Goal: Information Seeking & Learning: Learn about a topic

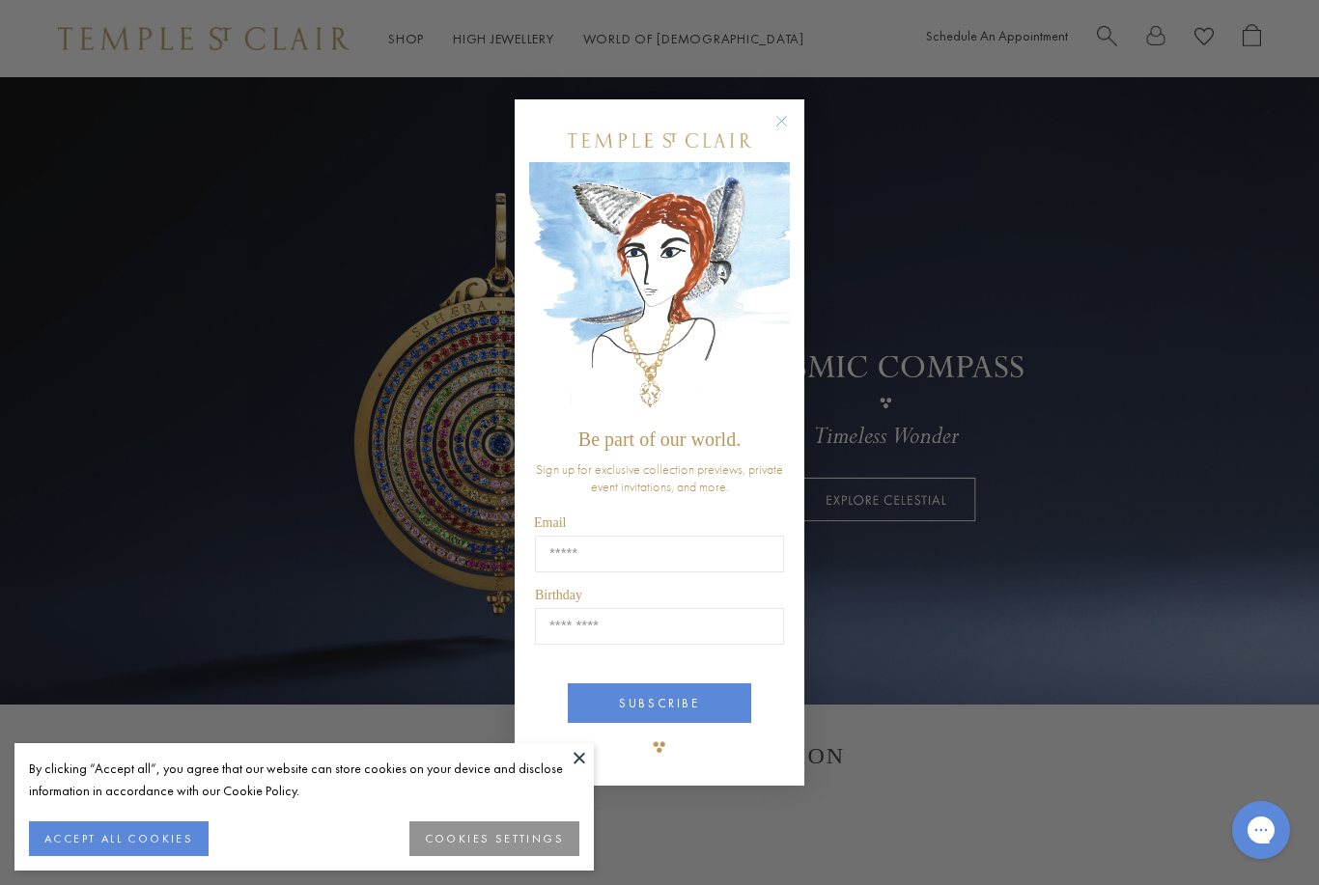
click at [1126, 780] on div "Close dialog Be part of our world. Sign up for exclusive collection previews, p…" at bounding box center [659, 442] width 1319 height 885
click at [788, 117] on circle "Close dialog" at bounding box center [781, 120] width 23 height 23
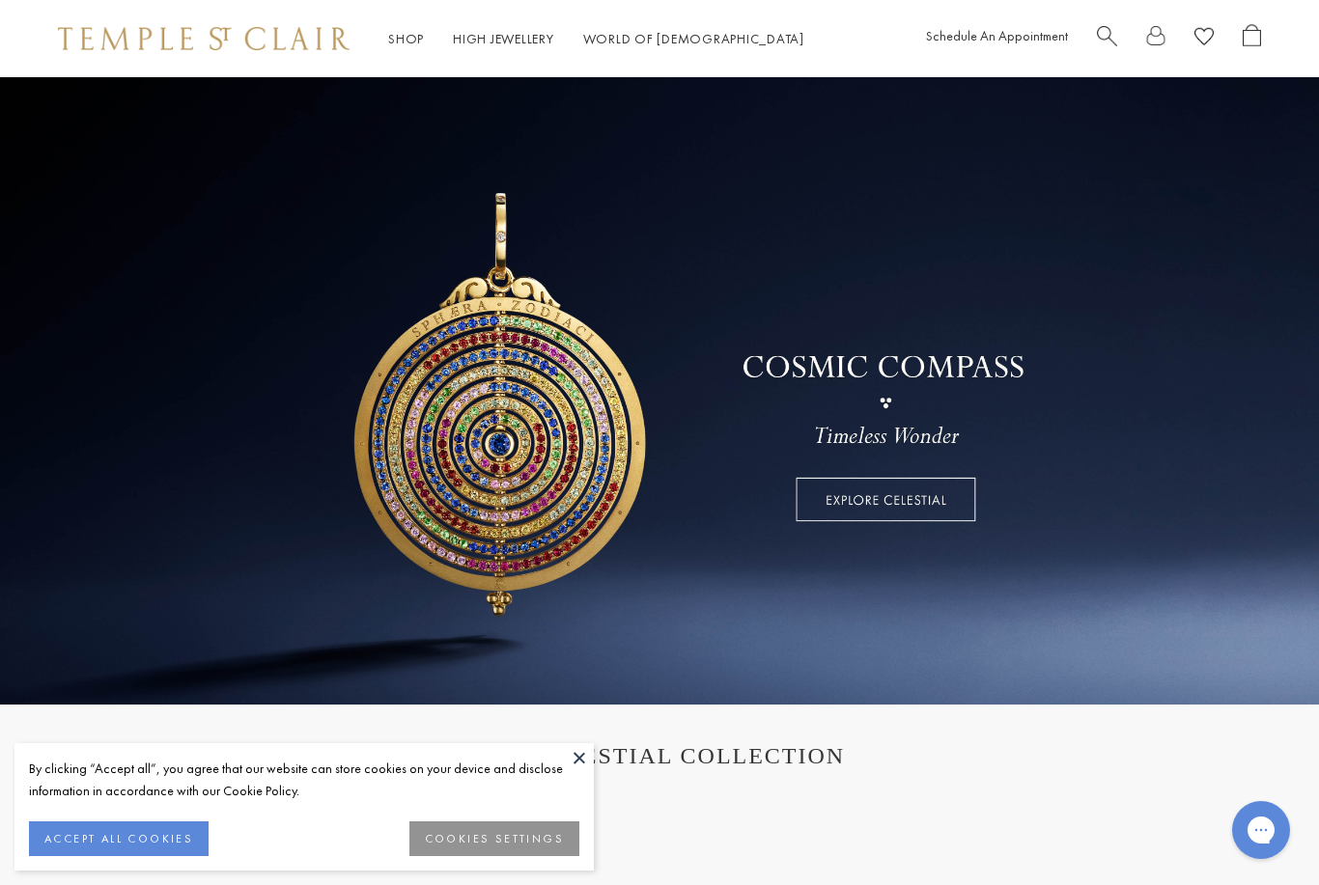
click at [578, 760] on button at bounding box center [579, 757] width 29 height 29
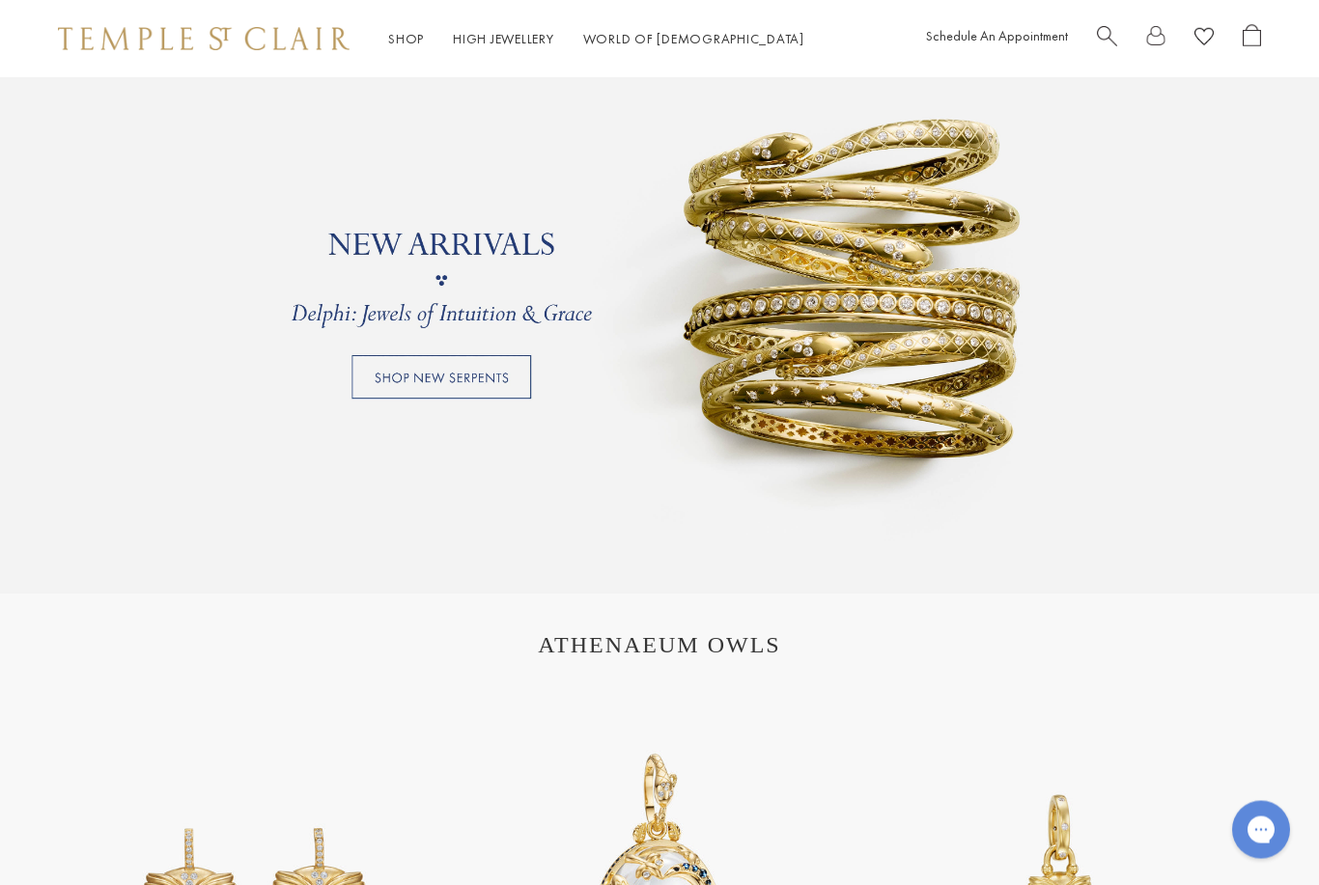
scroll to position [1489, 0]
click at [462, 386] on link at bounding box center [659, 279] width 1319 height 627
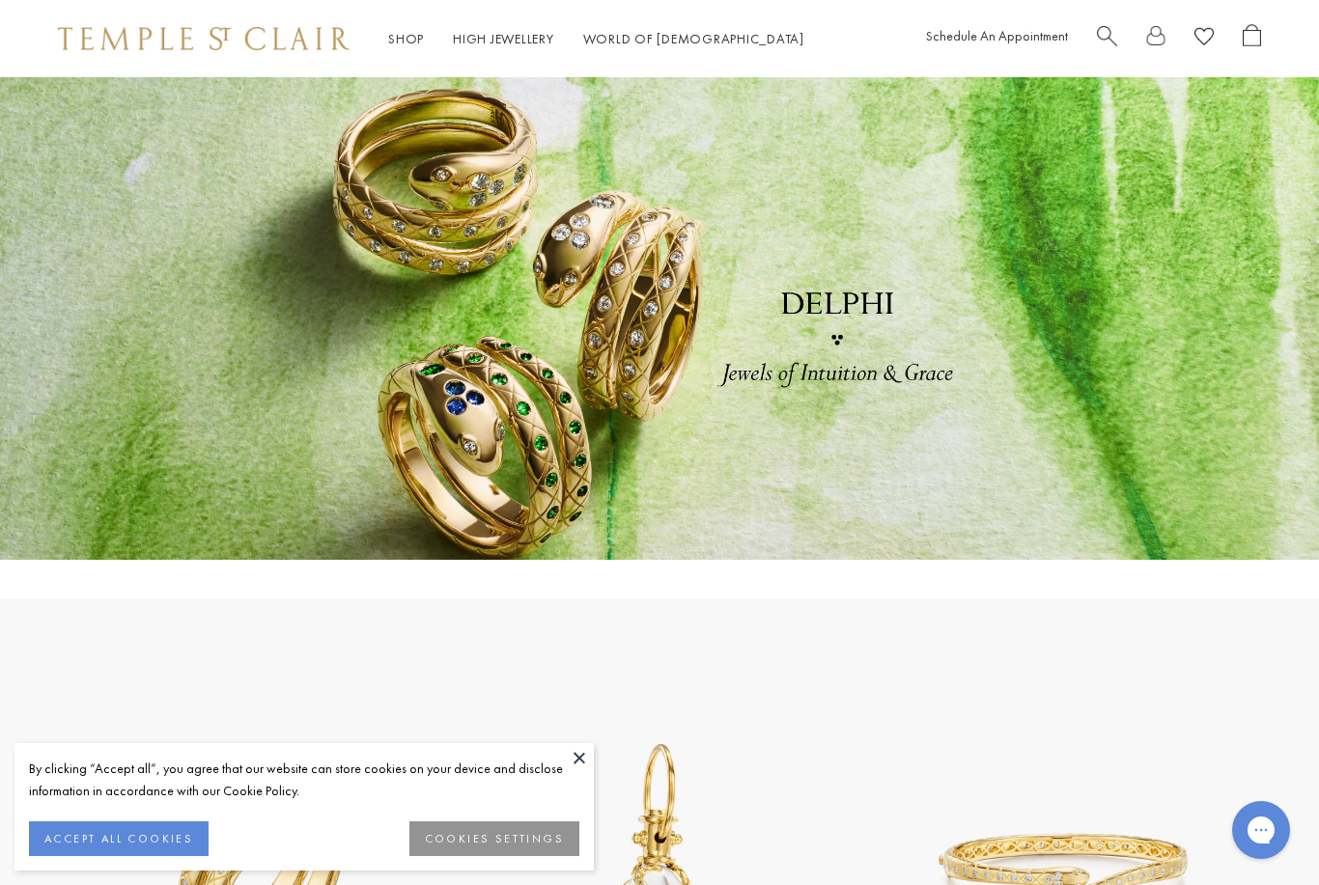
click at [581, 755] on button at bounding box center [579, 757] width 29 height 29
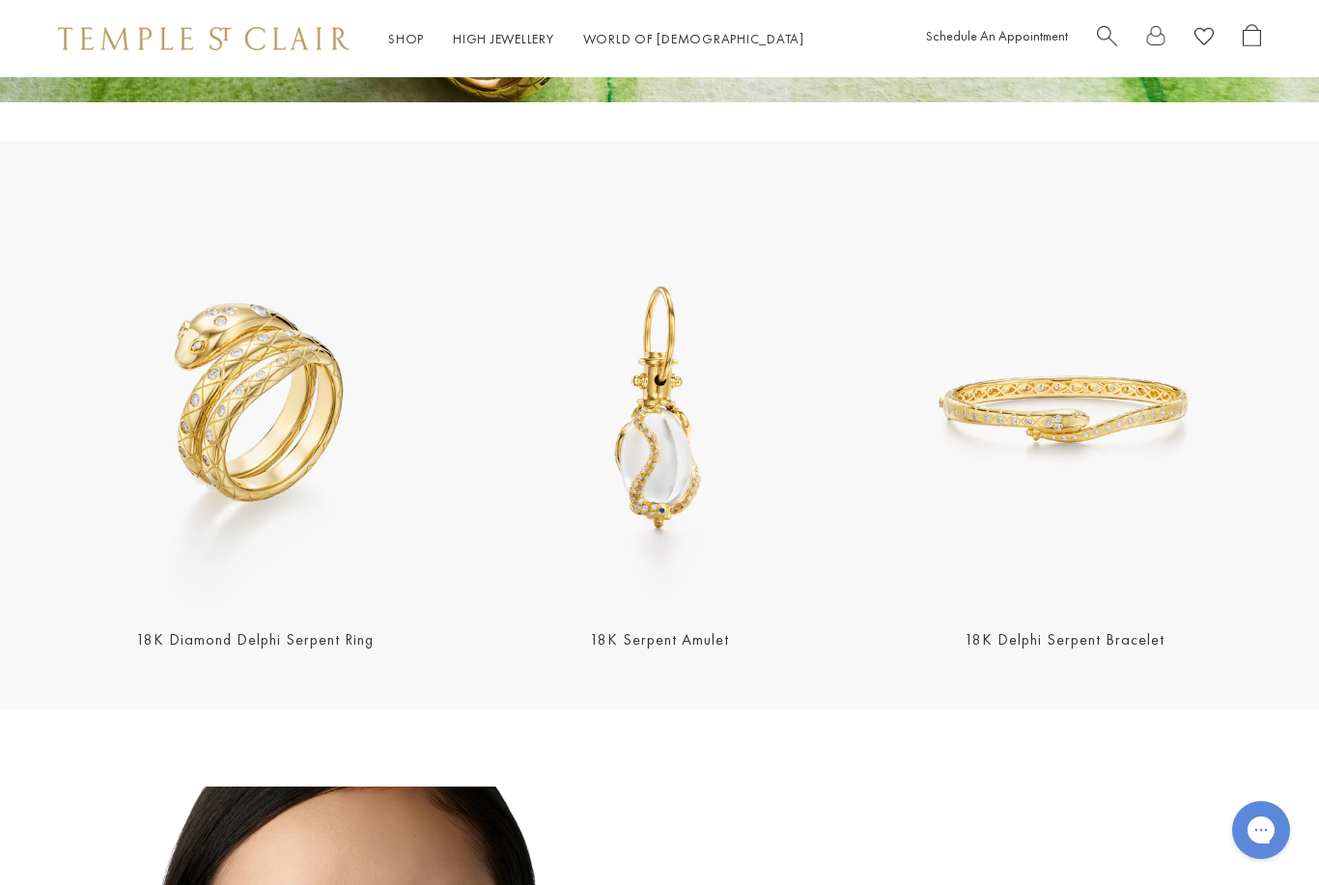
scroll to position [442, 0]
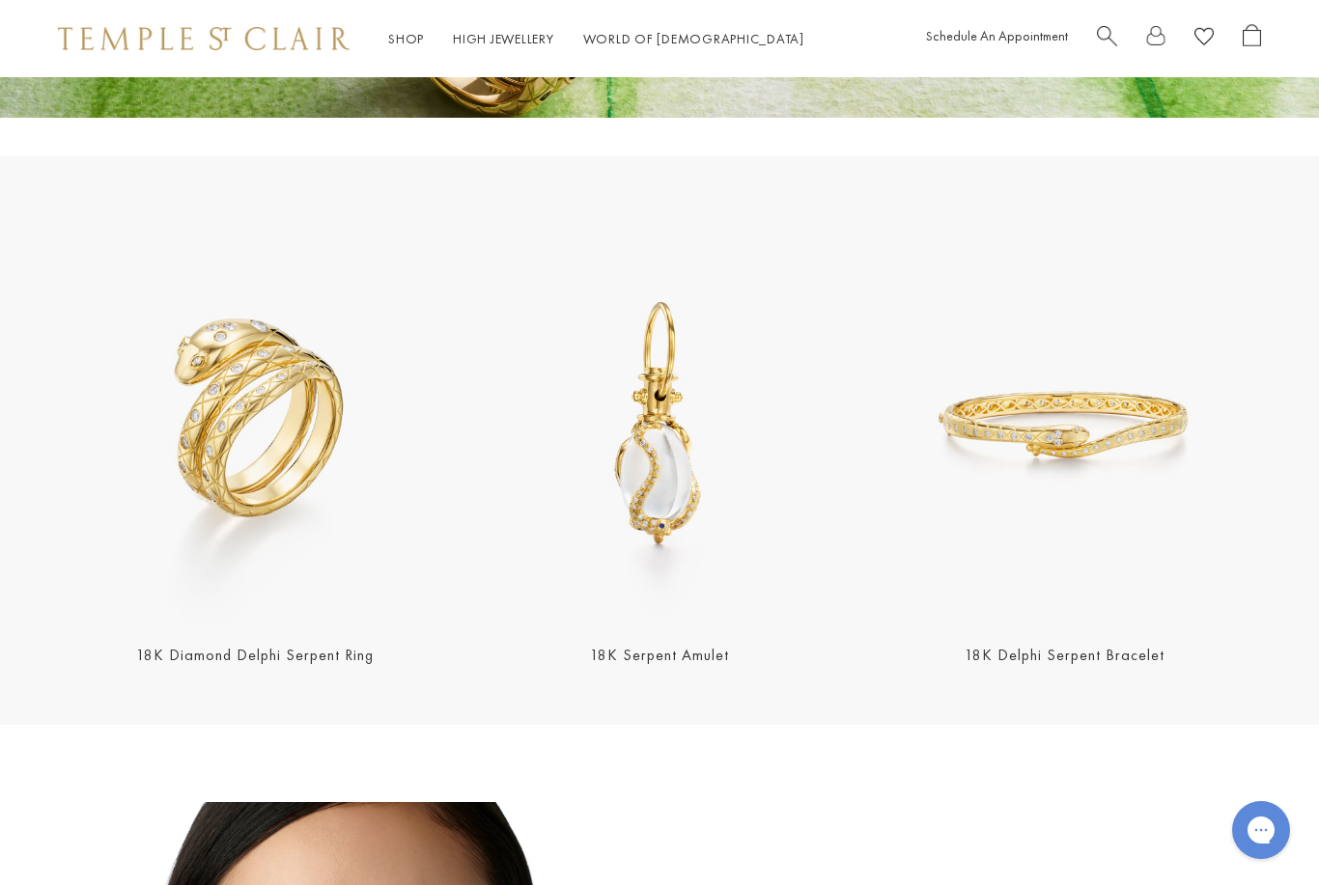
click at [274, 441] on img at bounding box center [254, 425] width 393 height 393
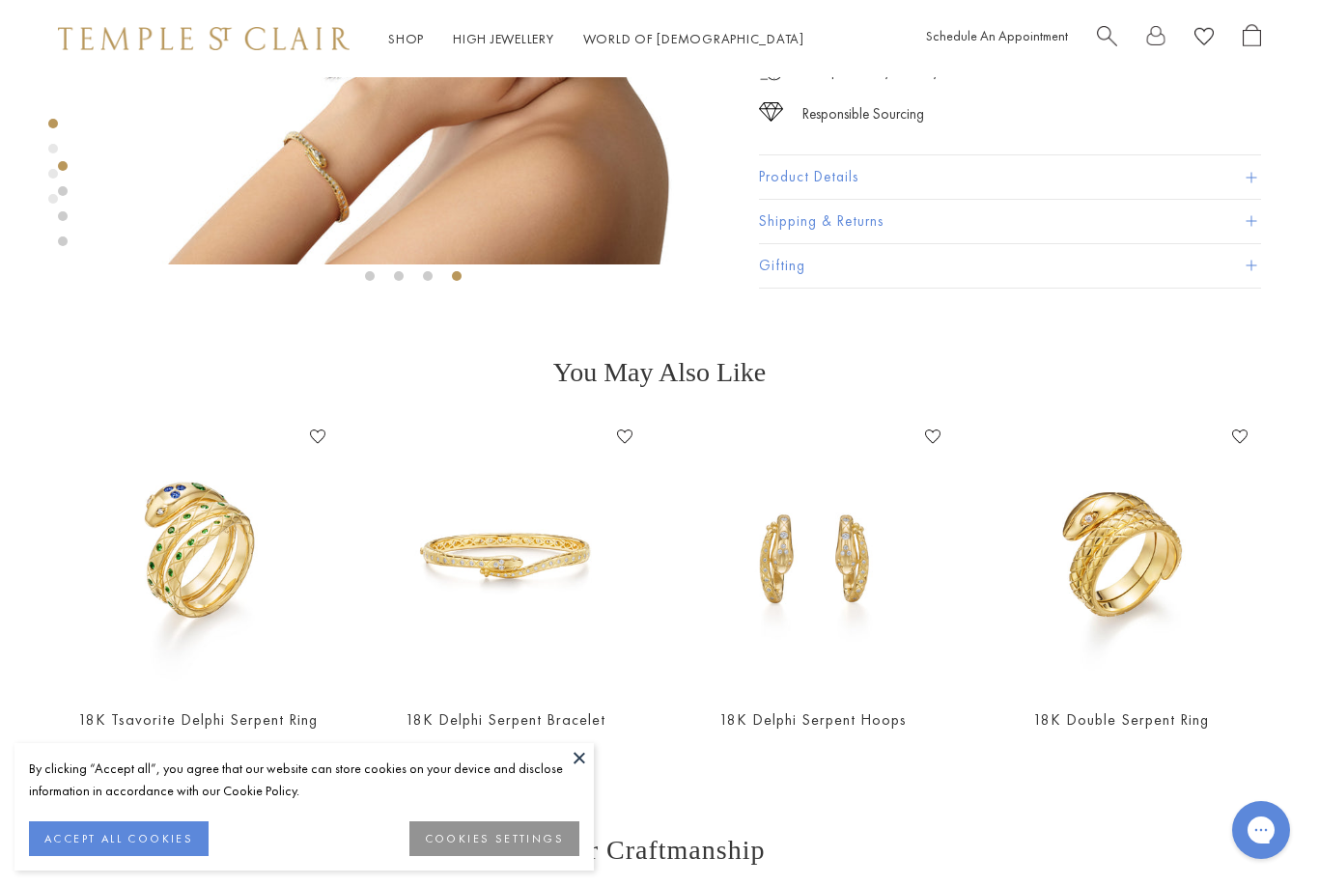
scroll to position [495, 0]
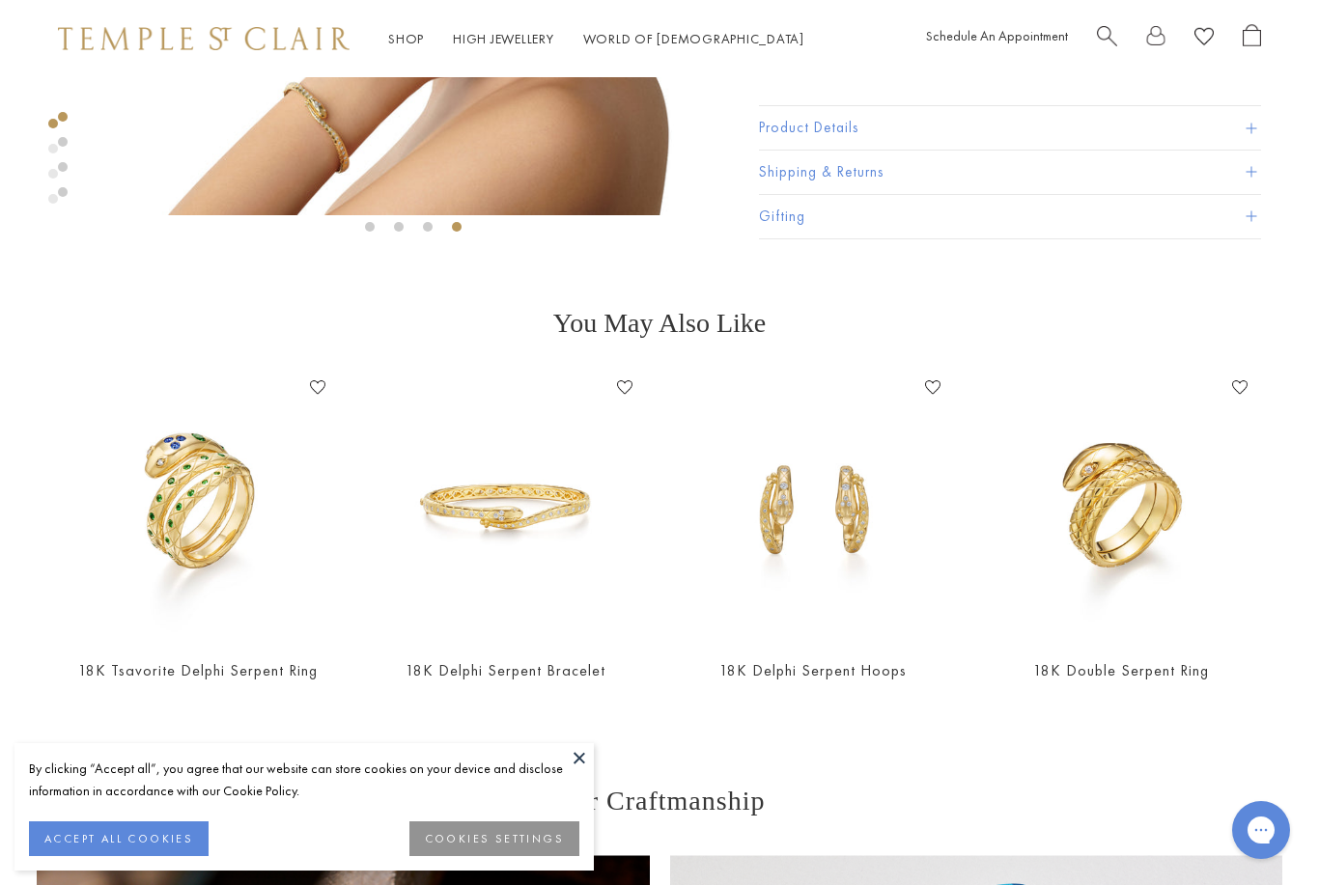
click at [1142, 522] on img at bounding box center [1120, 507] width 269 height 269
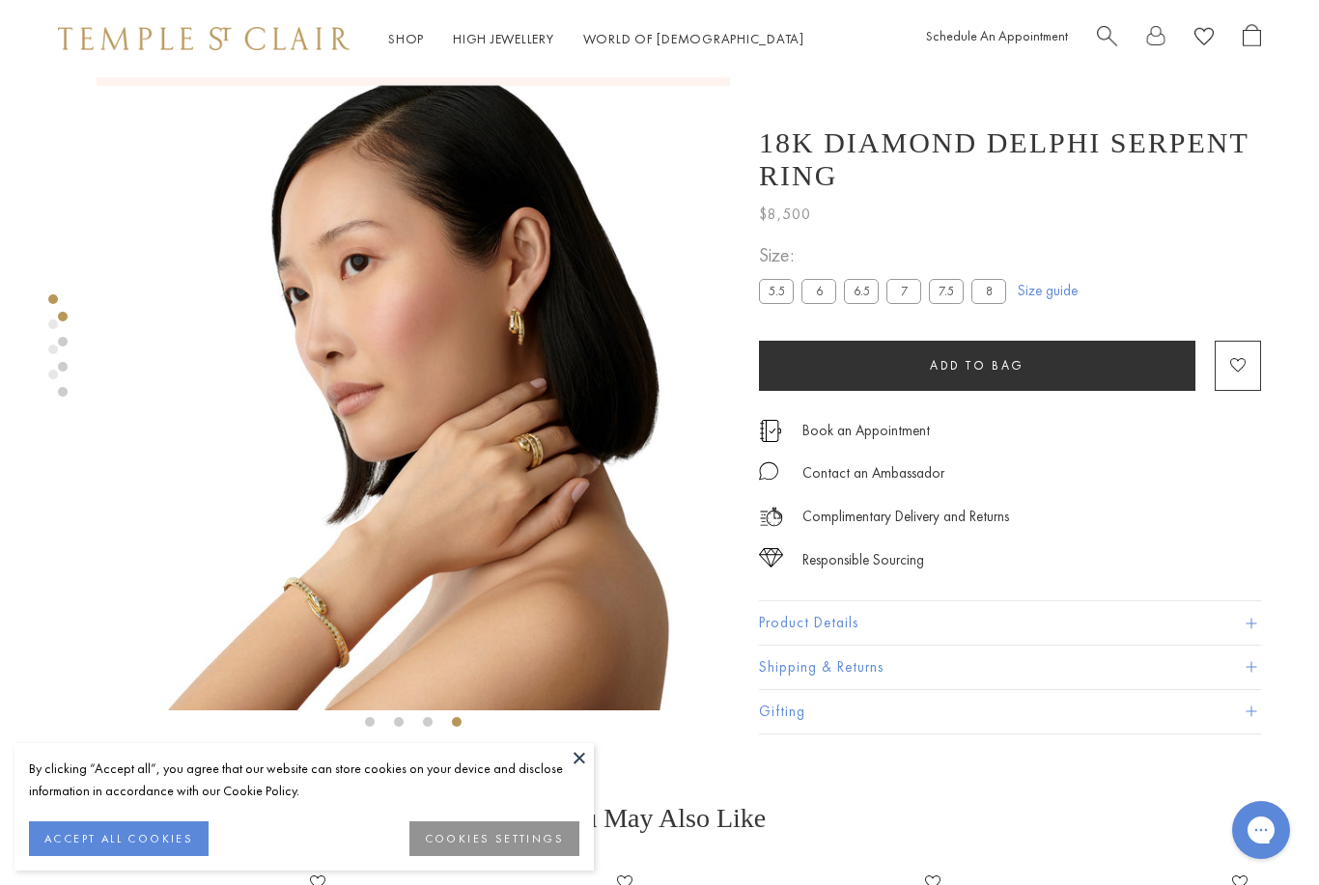
scroll to position [318, 0]
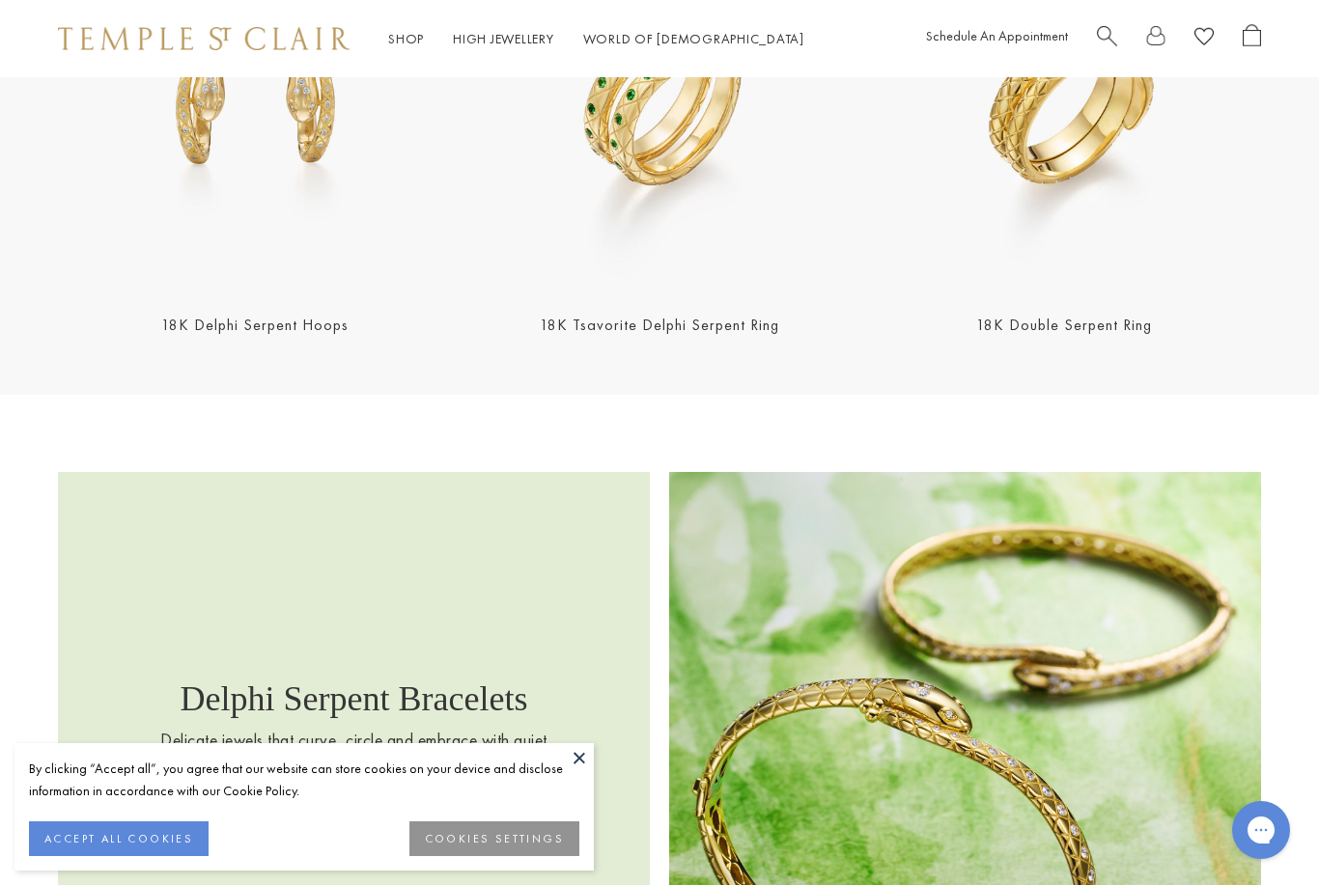
scroll to position [2009, 0]
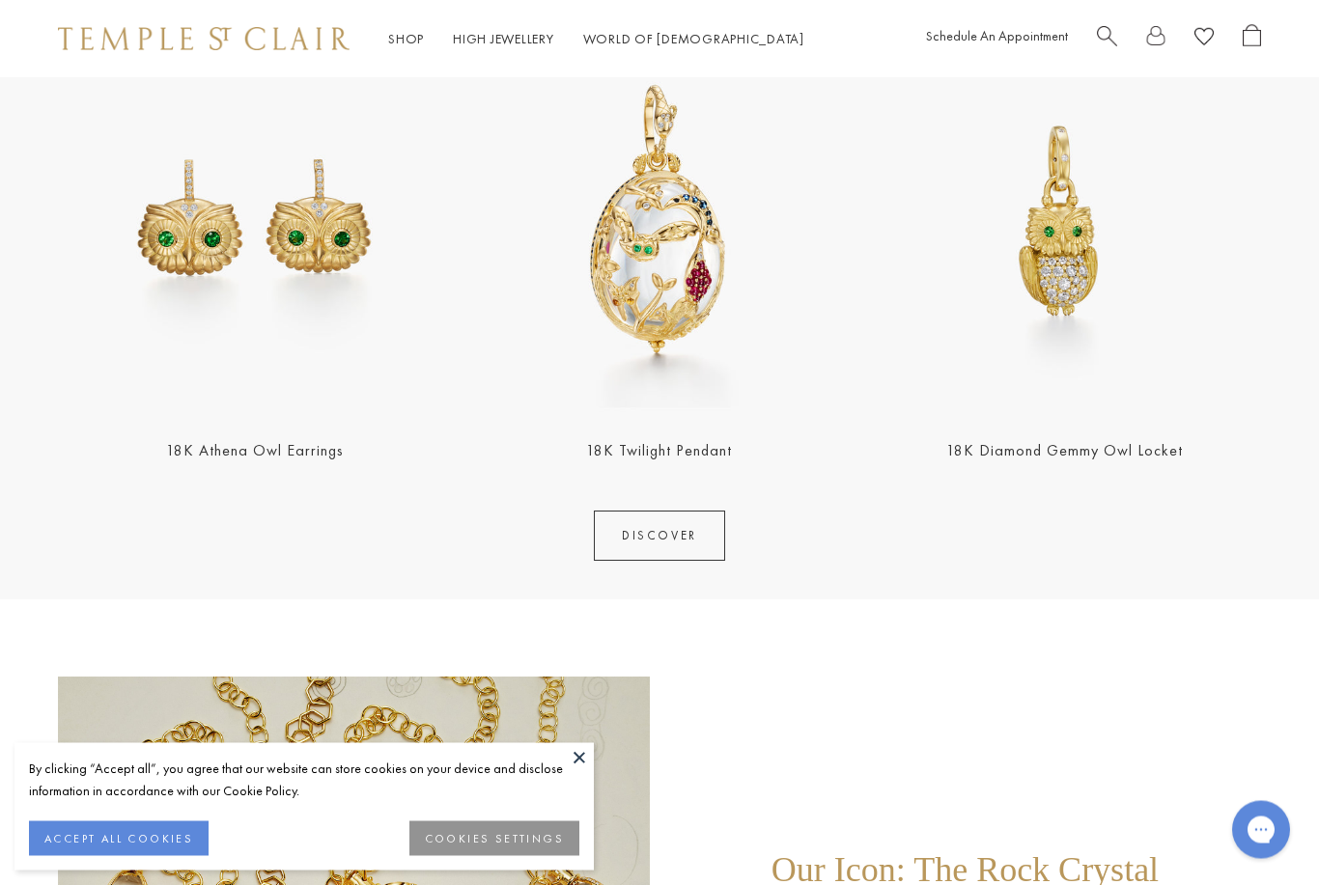
scroll to position [2168, 0]
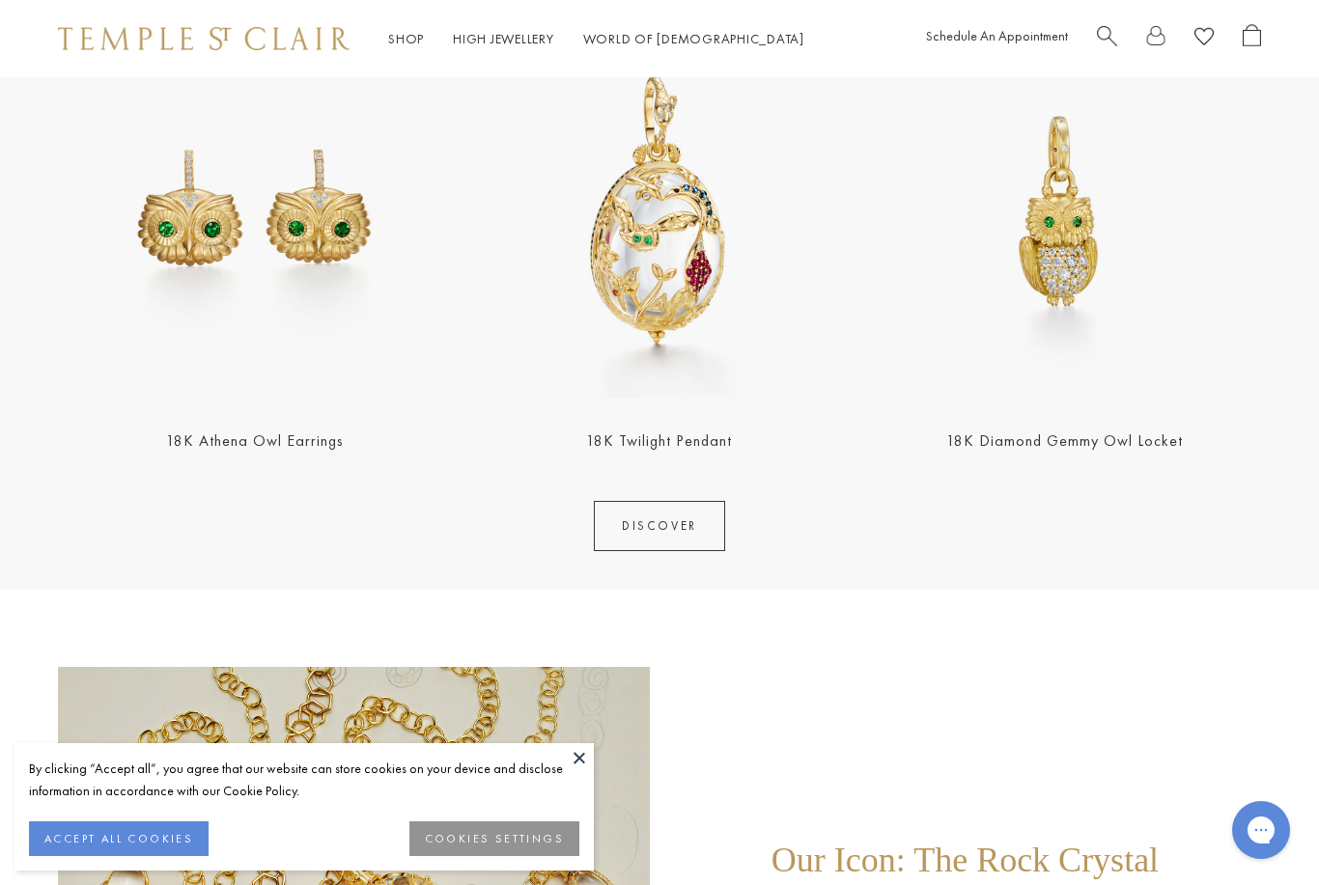
click at [701, 521] on link "DISCOVER" at bounding box center [659, 526] width 131 height 50
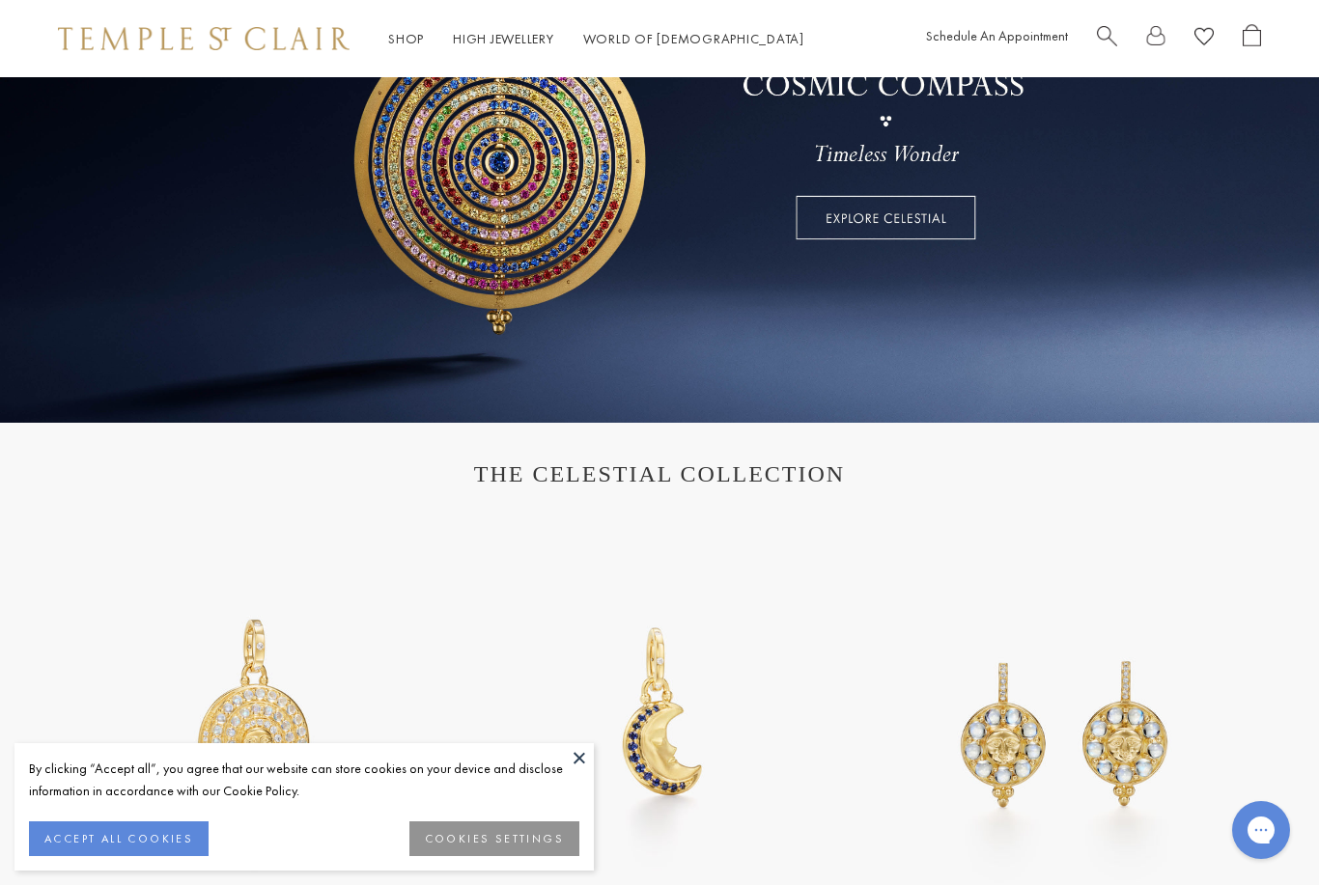
scroll to position [0, 0]
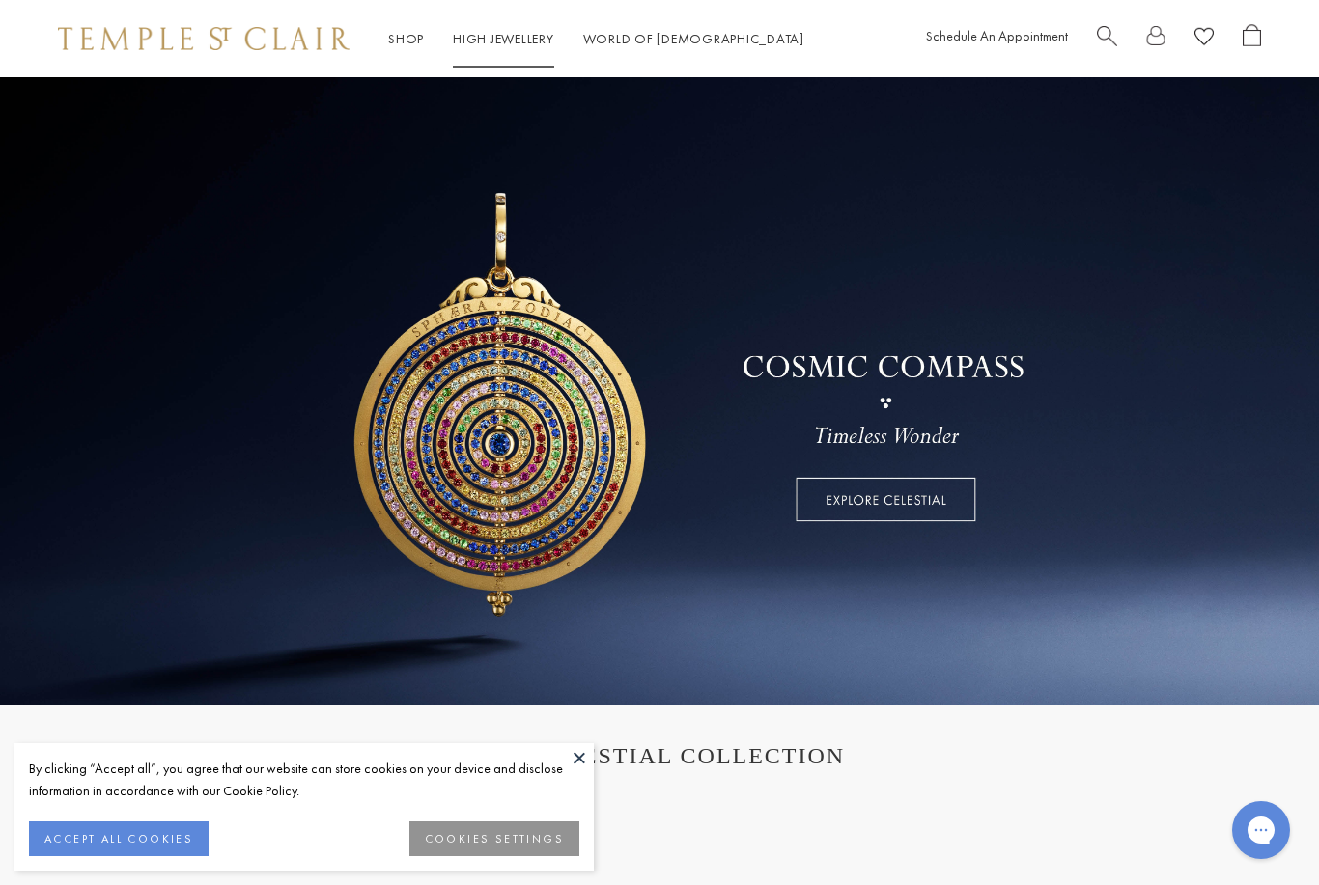
click at [521, 39] on link "High Jewellery High Jewellery" at bounding box center [503, 38] width 101 height 17
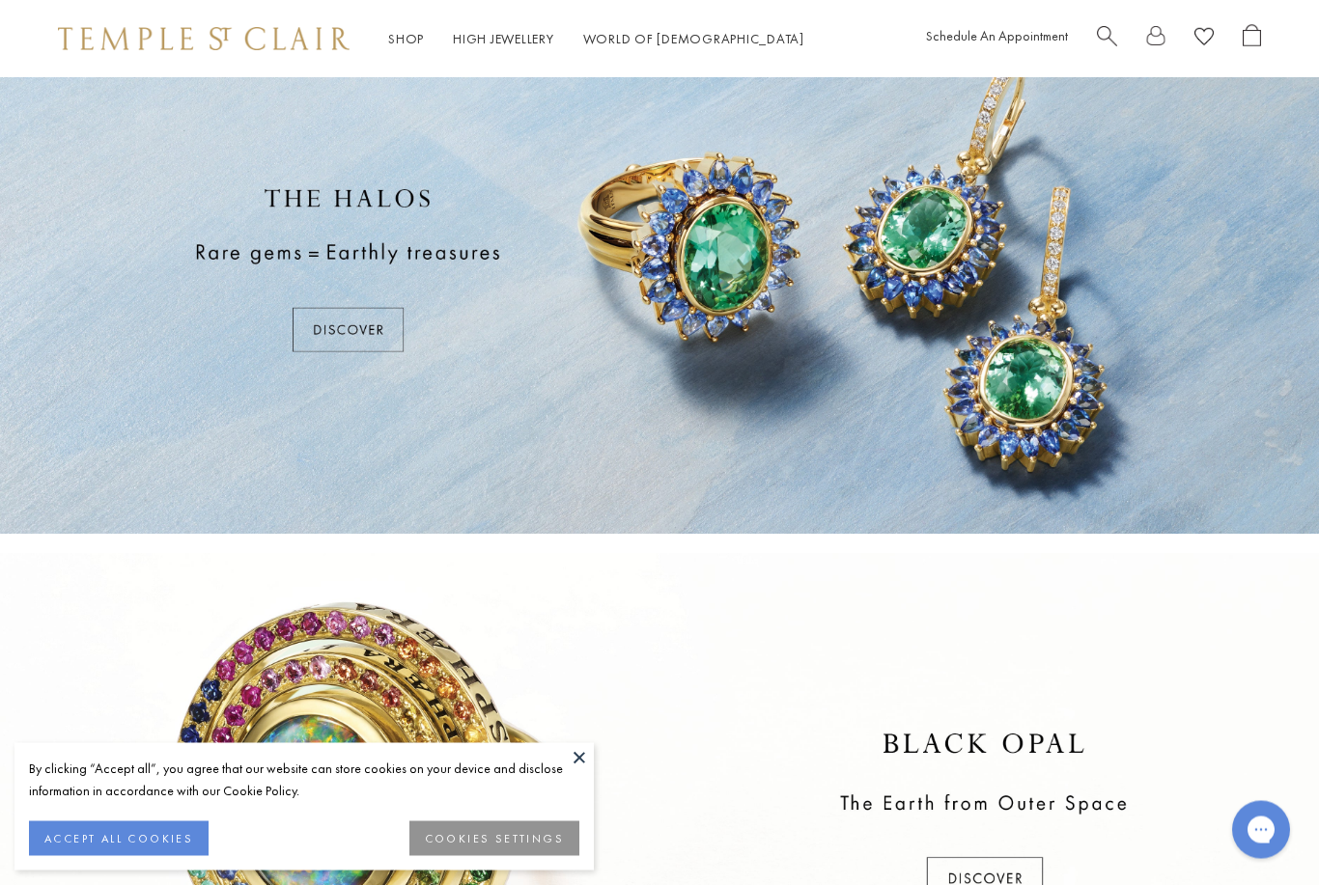
scroll to position [74, 0]
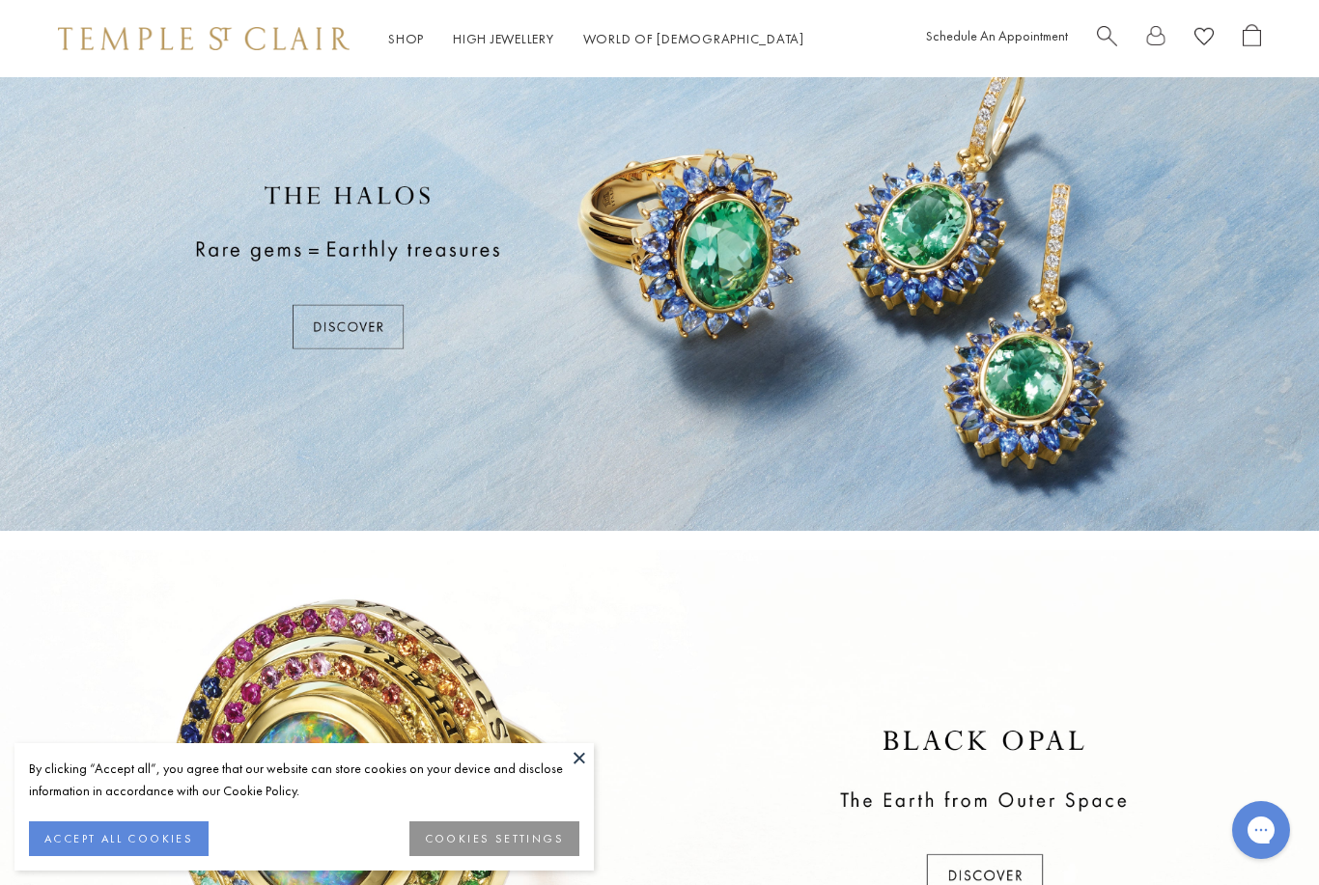
click at [590, 772] on button at bounding box center [579, 757] width 29 height 29
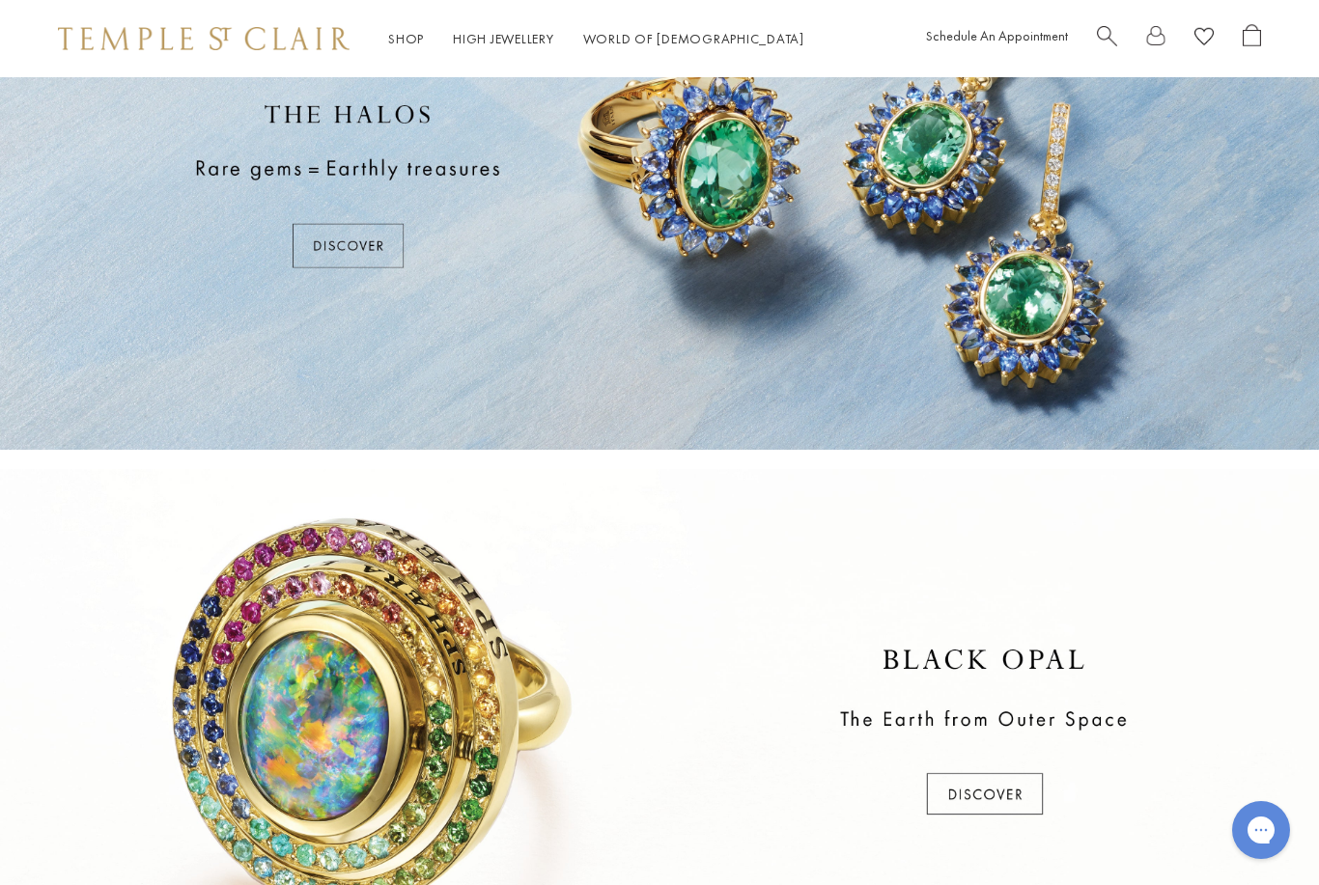
scroll to position [347, 0]
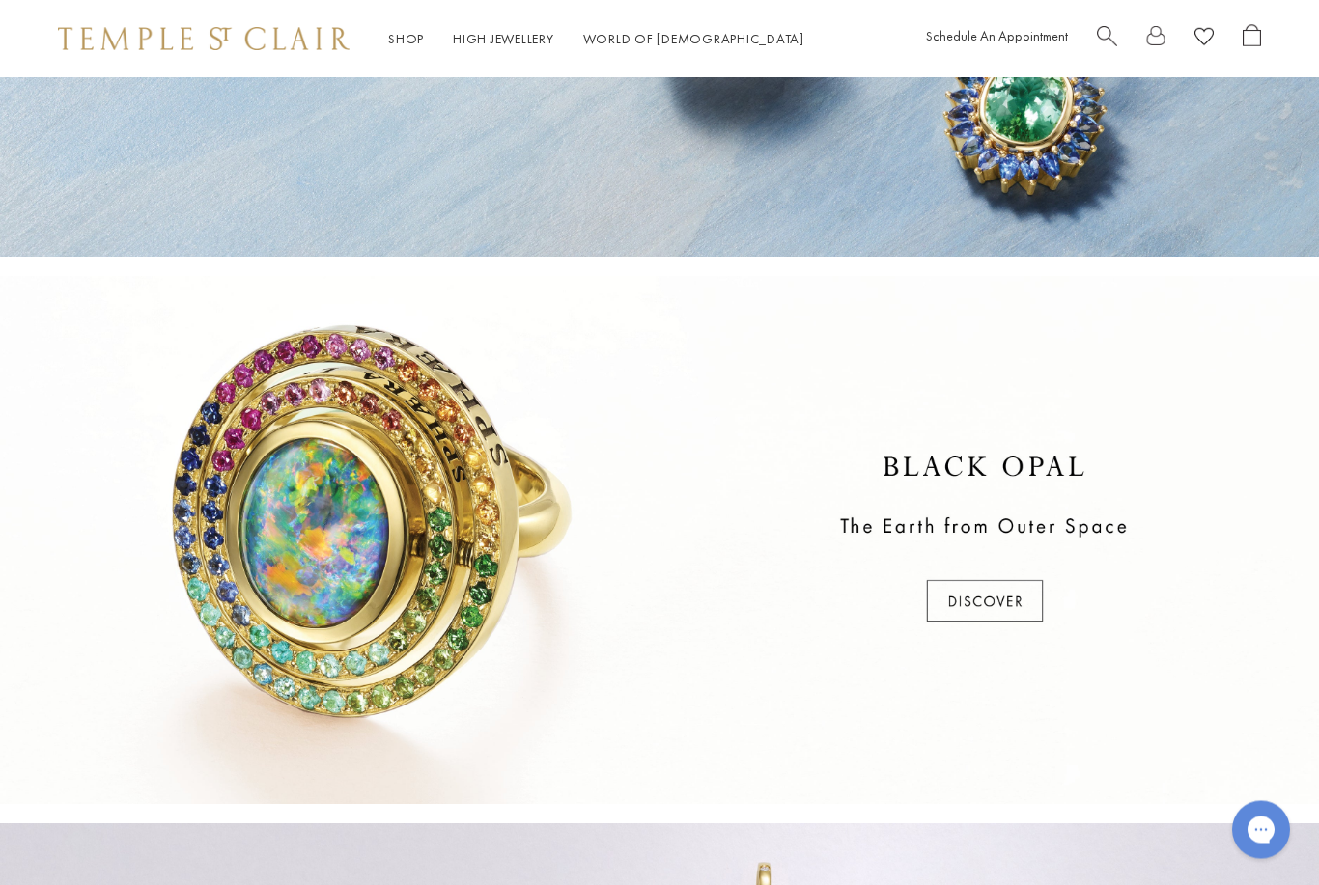
click at [991, 606] on div at bounding box center [659, 541] width 1319 height 528
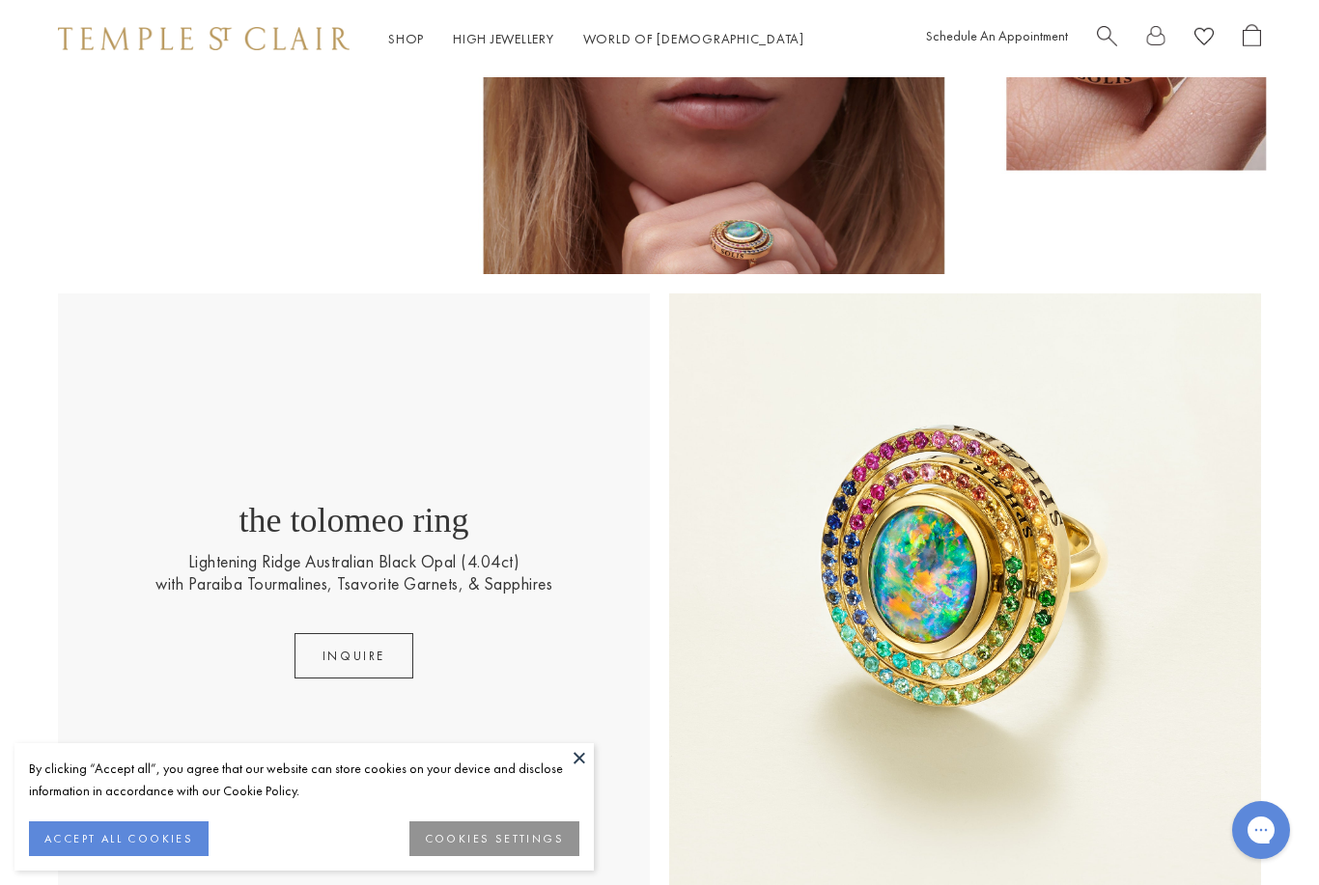
scroll to position [288, 0]
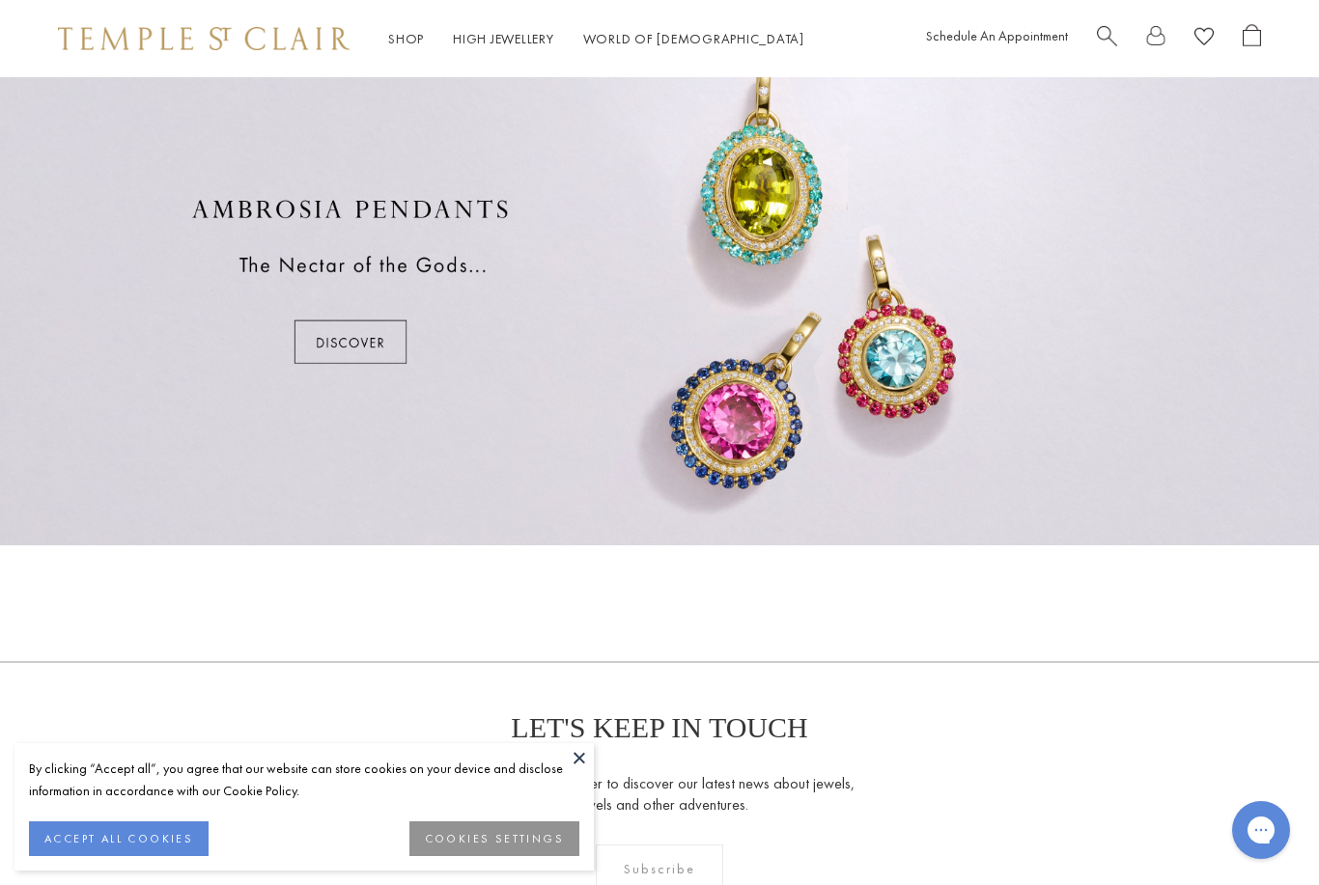
scroll to position [1155, 0]
click at [340, 351] on div at bounding box center [659, 280] width 1319 height 528
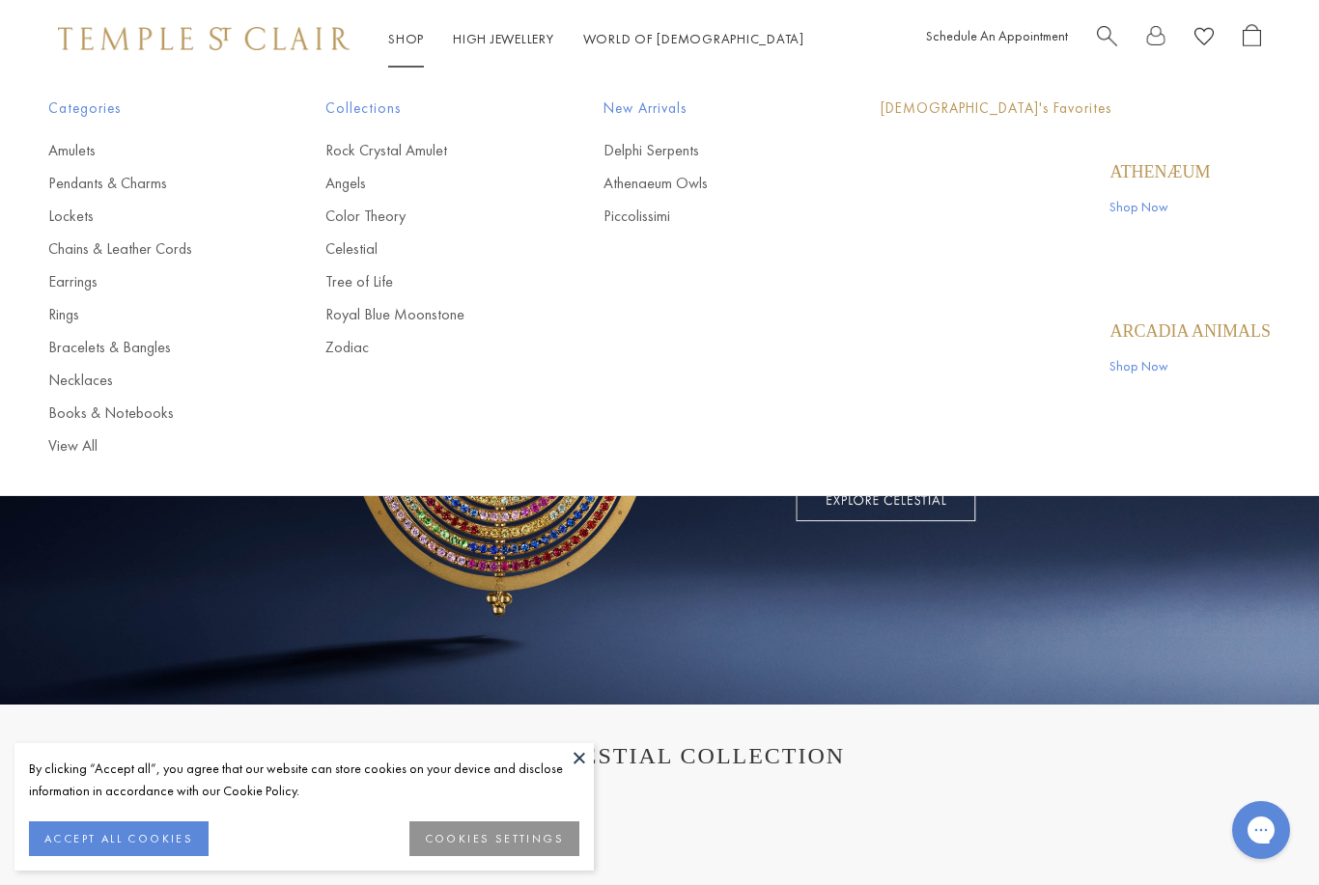
click at [408, 47] on link "Shop Shop" at bounding box center [406, 38] width 36 height 17
click at [446, 308] on link "Royal Blue Moonstone" at bounding box center [425, 314] width 200 height 21
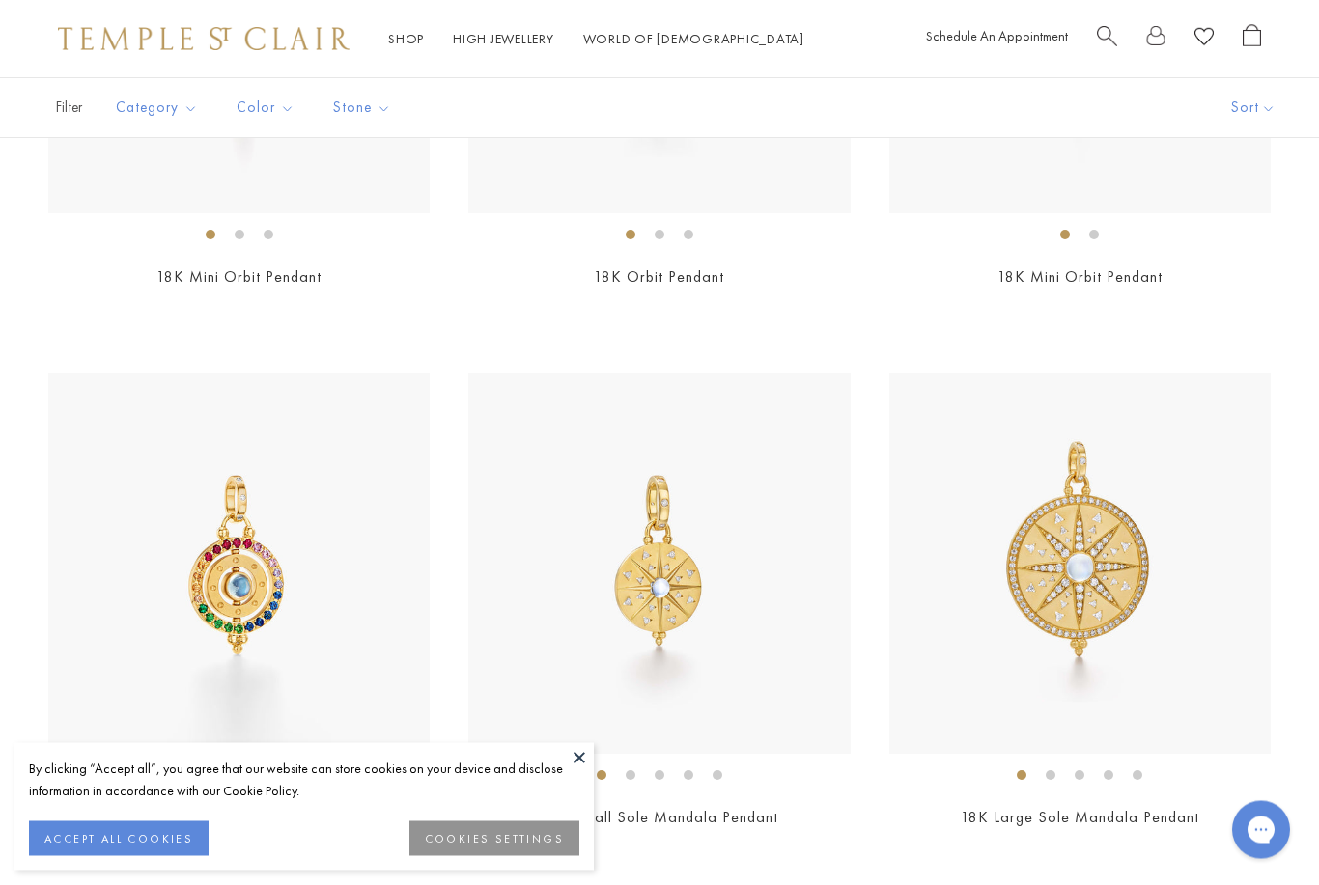
scroll to position [6744, 0]
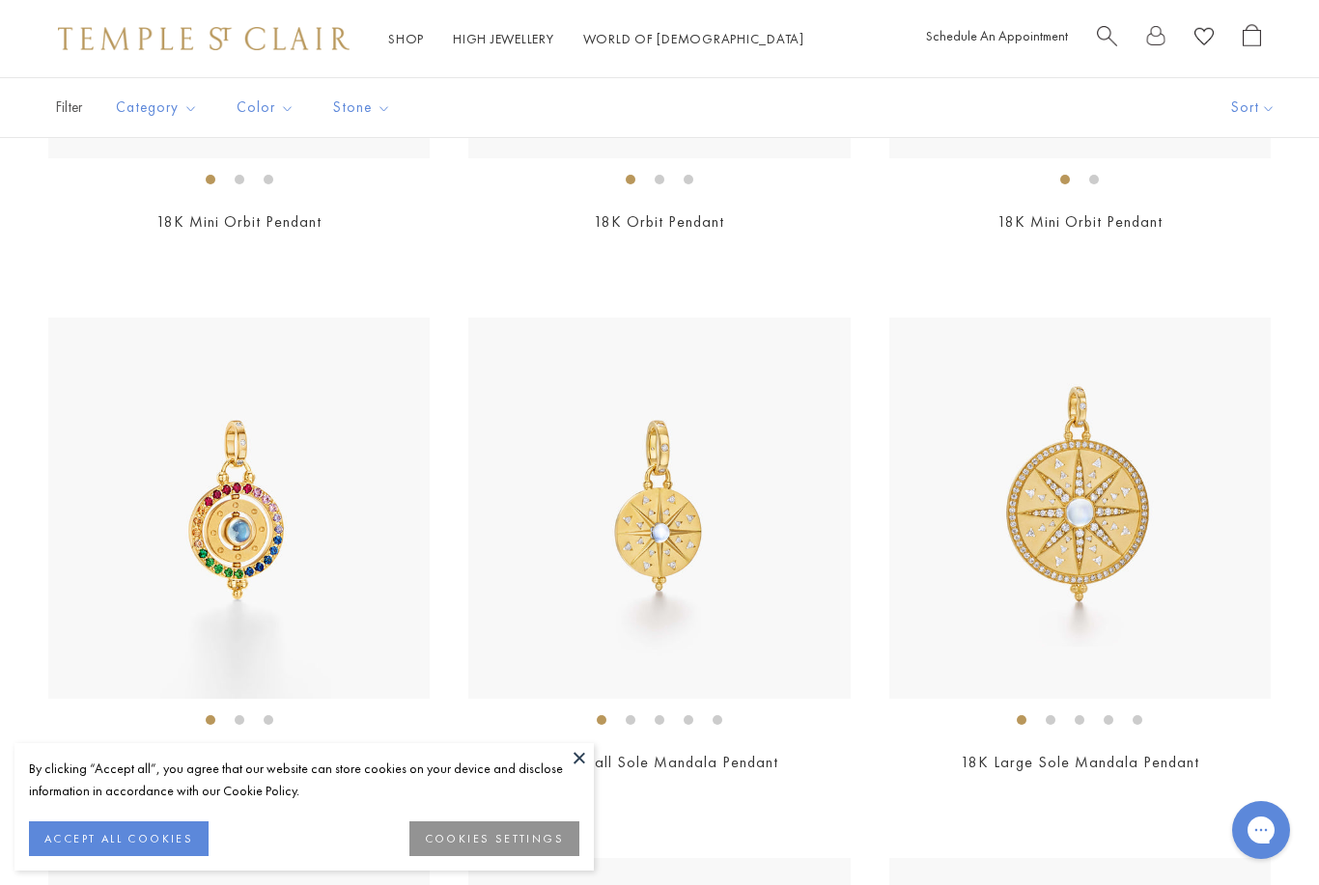
click at [248, 568] on img at bounding box center [238, 508] width 381 height 381
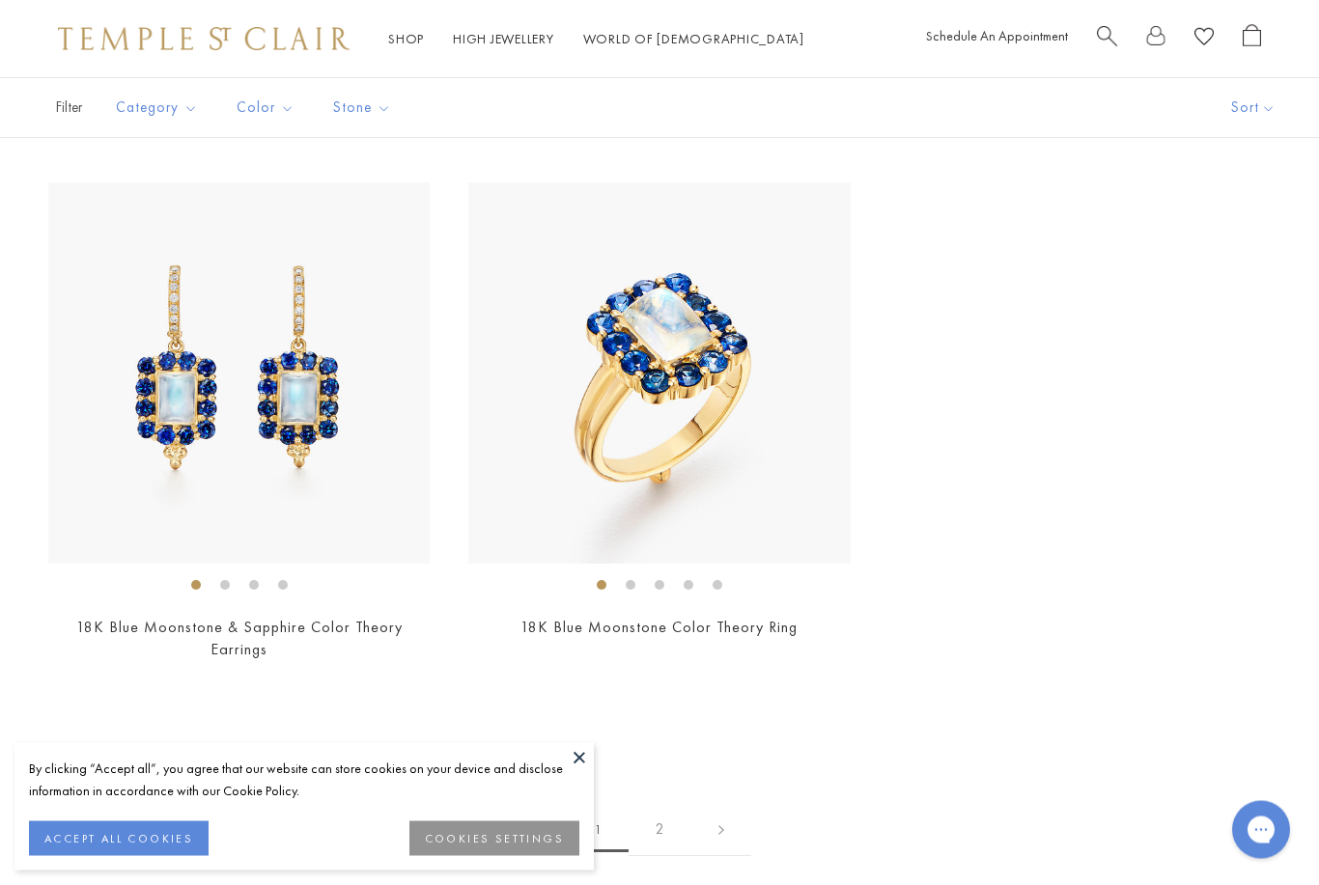
scroll to position [8634, 0]
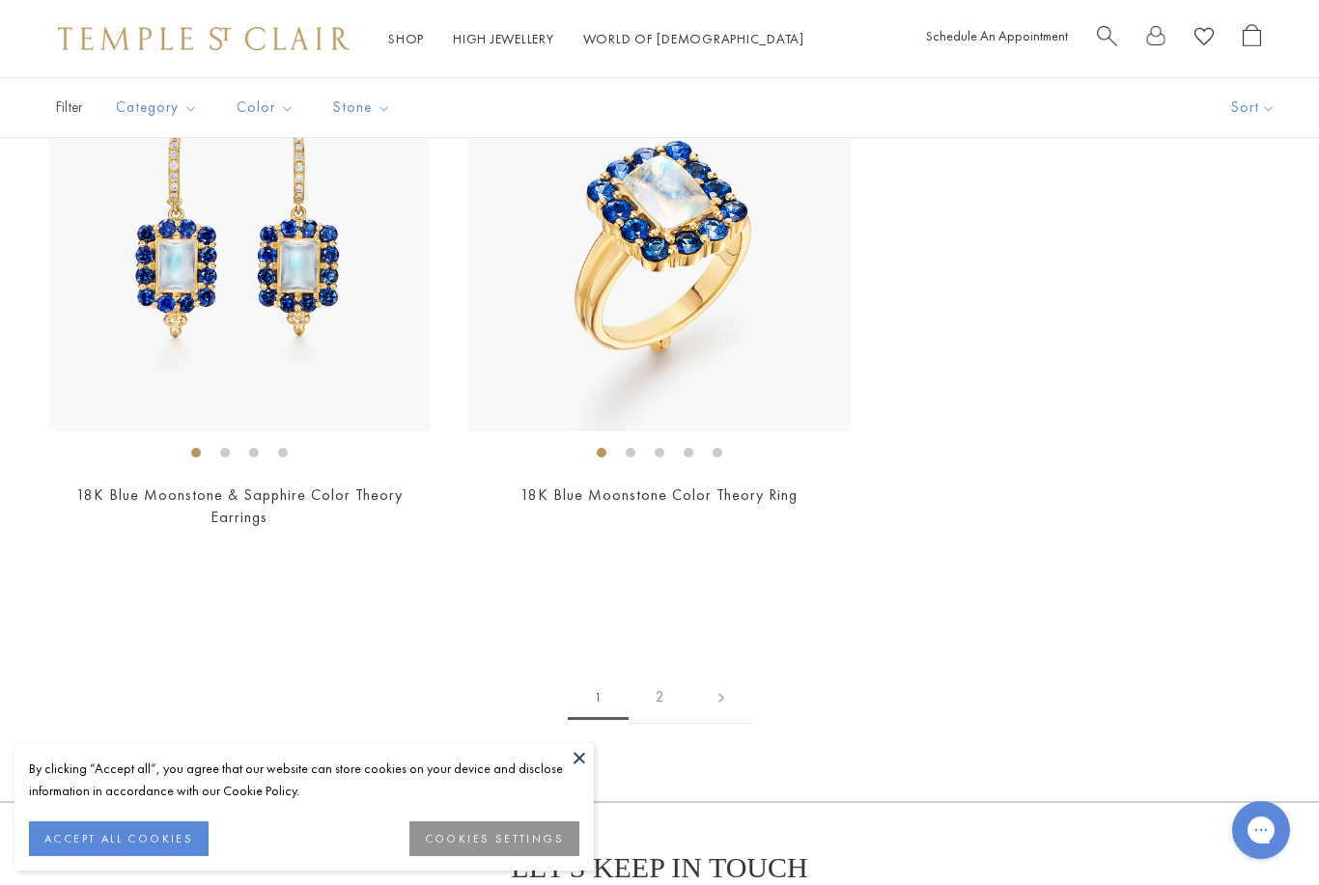
click at [662, 671] on link "2" at bounding box center [659, 697] width 63 height 53
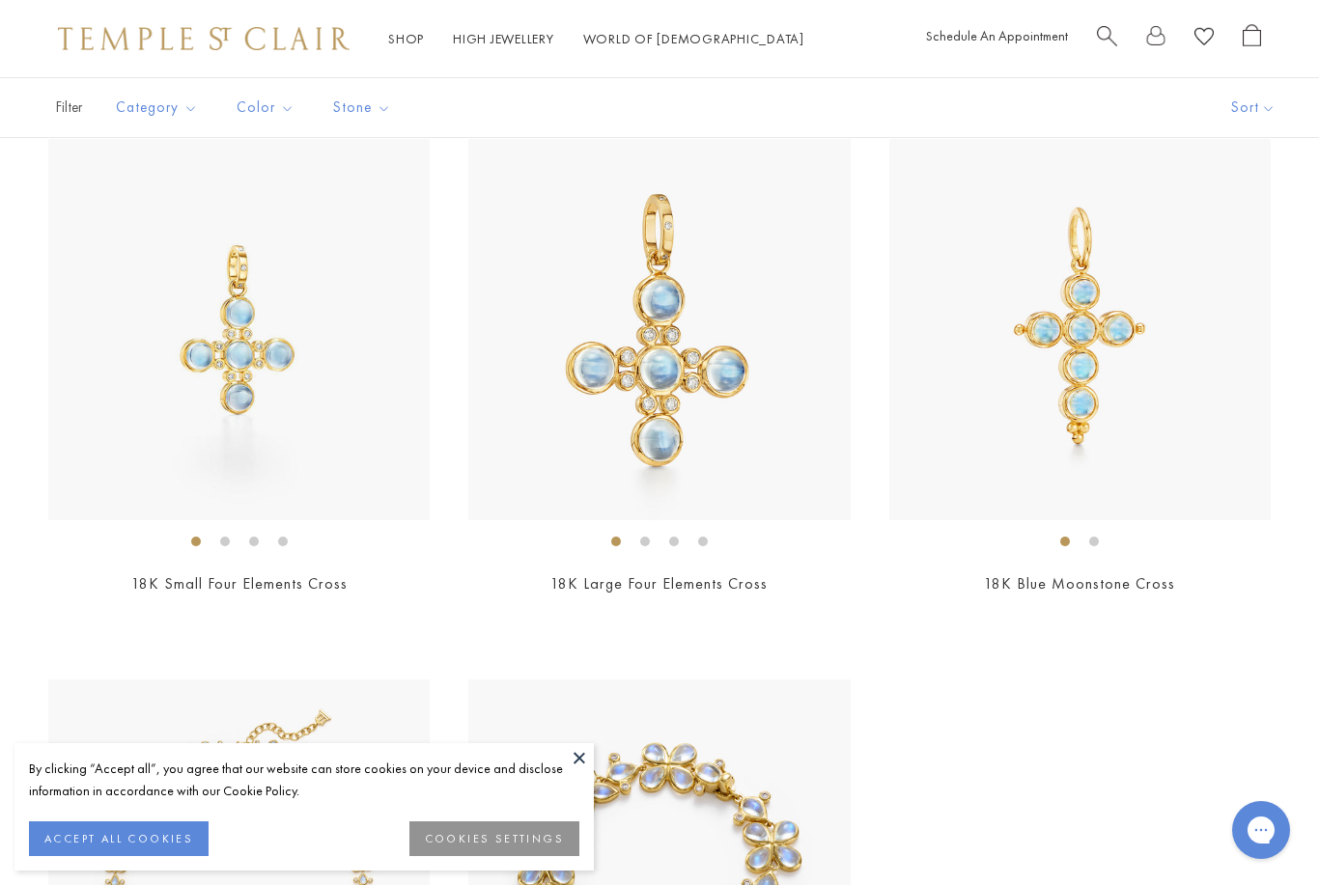
scroll to position [972, 0]
click at [1126, 583] on link "18K Blue Moonstone Cross" at bounding box center [1079, 585] width 191 height 20
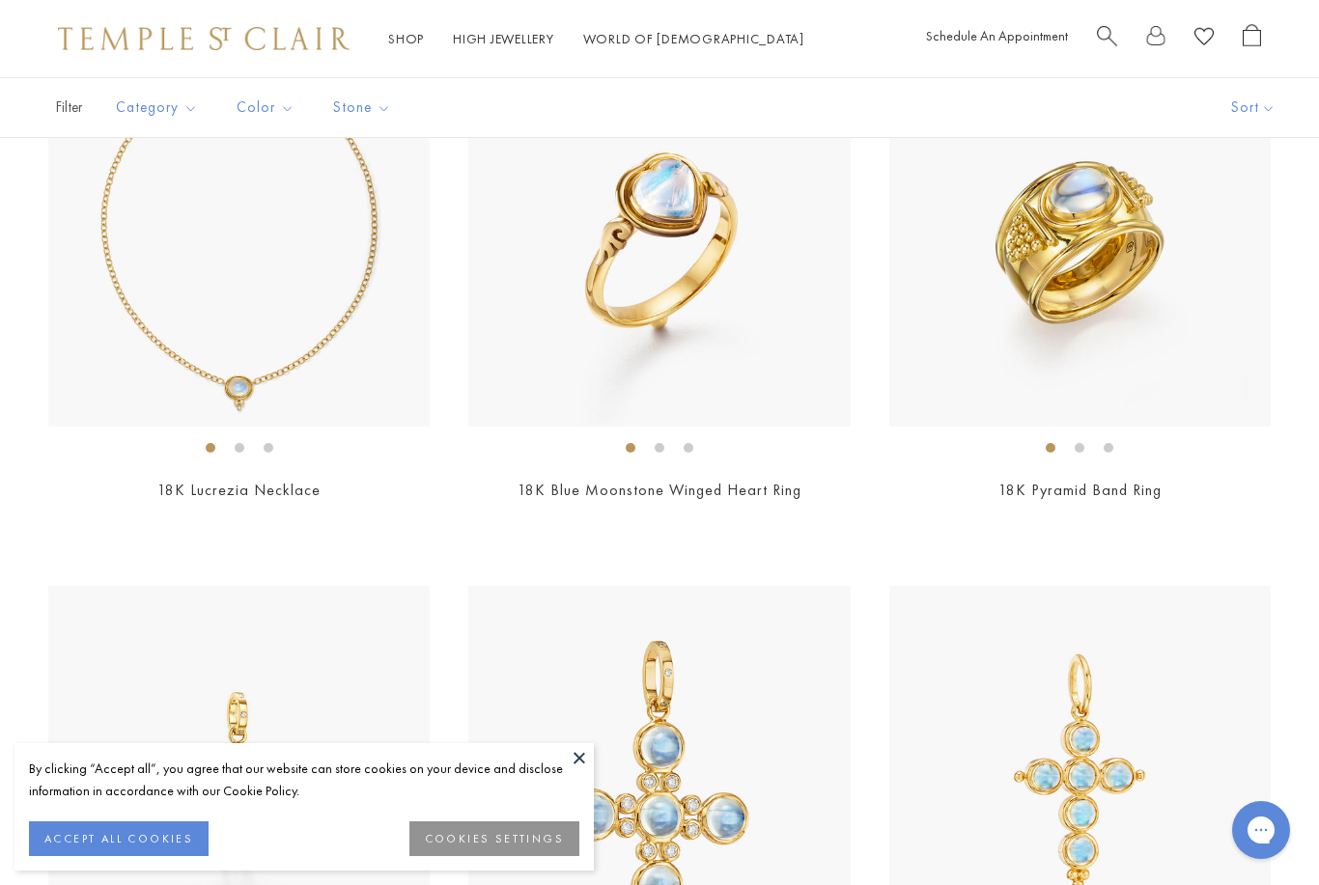
scroll to position [503, 0]
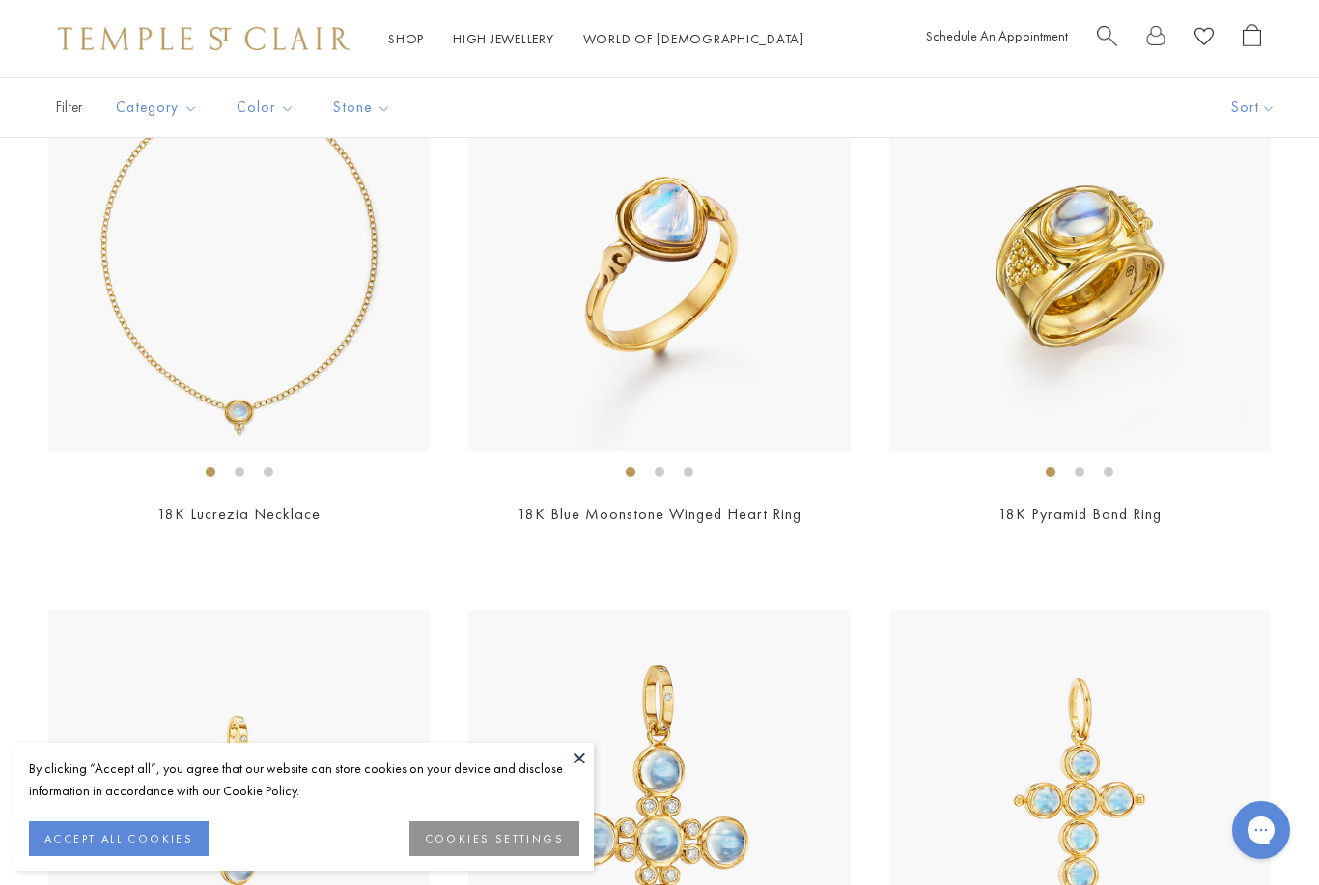
click at [1113, 519] on link "18K Pyramid Band Ring" at bounding box center [1079, 514] width 163 height 20
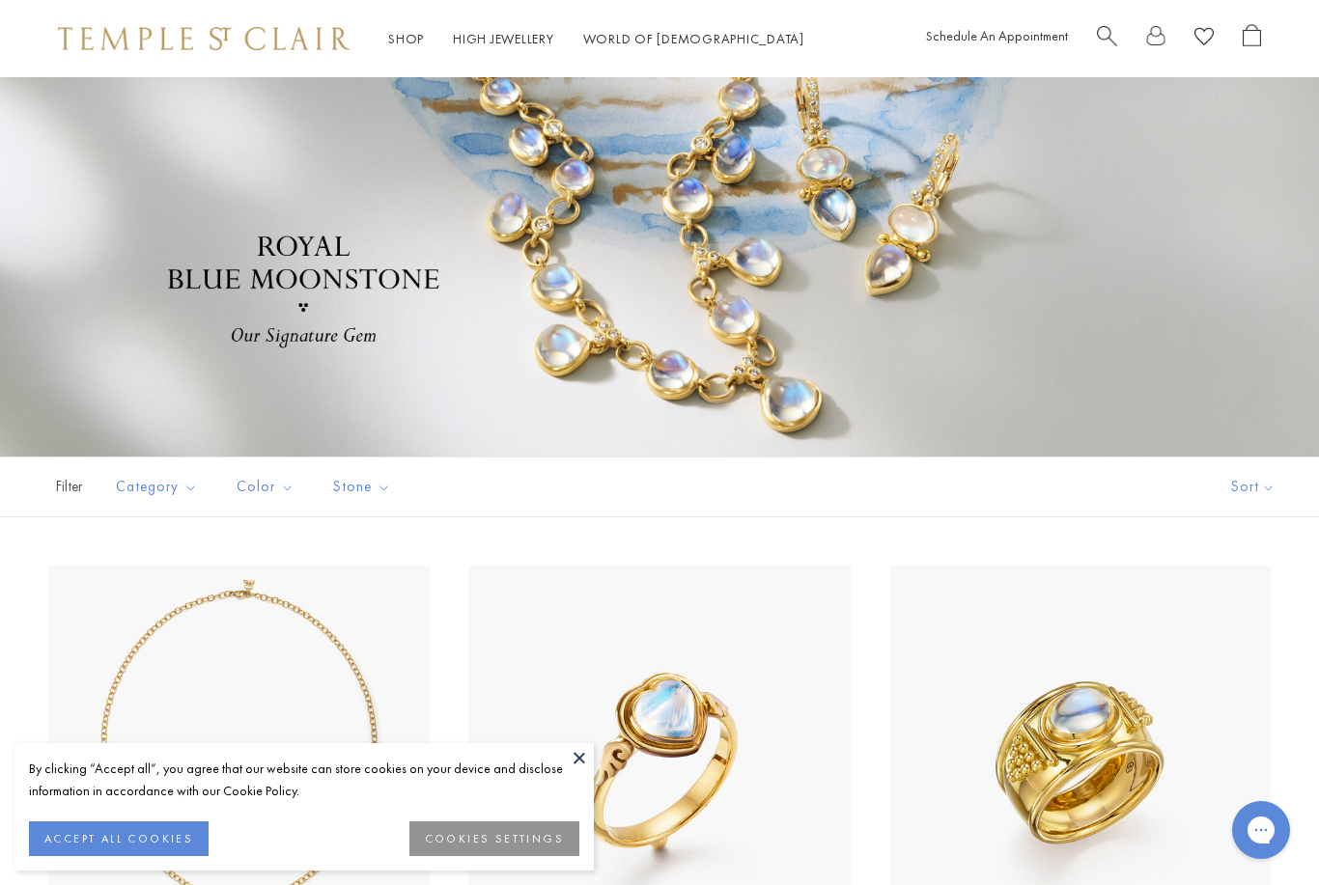
scroll to position [0, 0]
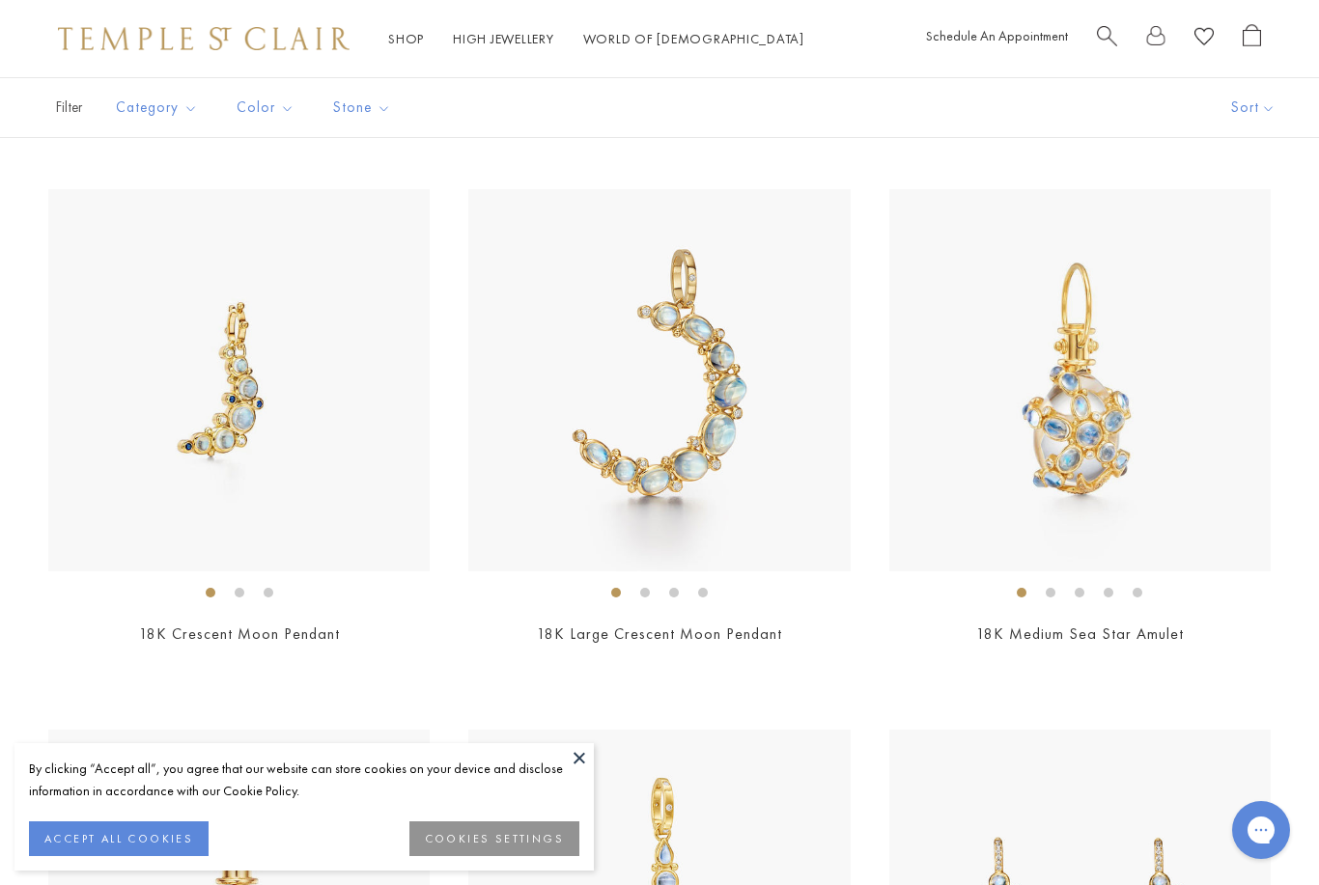
scroll to position [7418, 0]
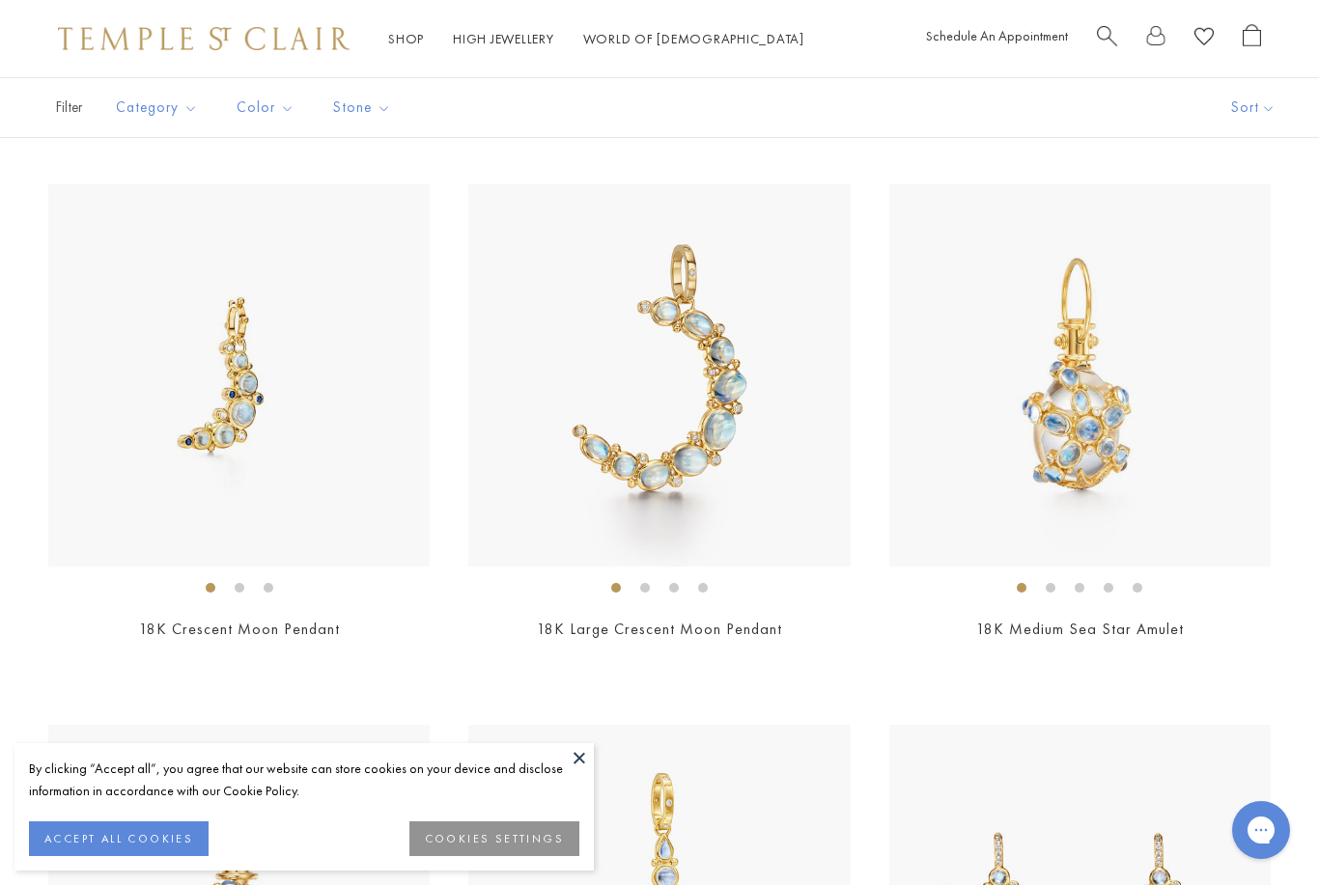
click at [319, 624] on link "18K Crescent Moon Pendant" at bounding box center [239, 629] width 201 height 20
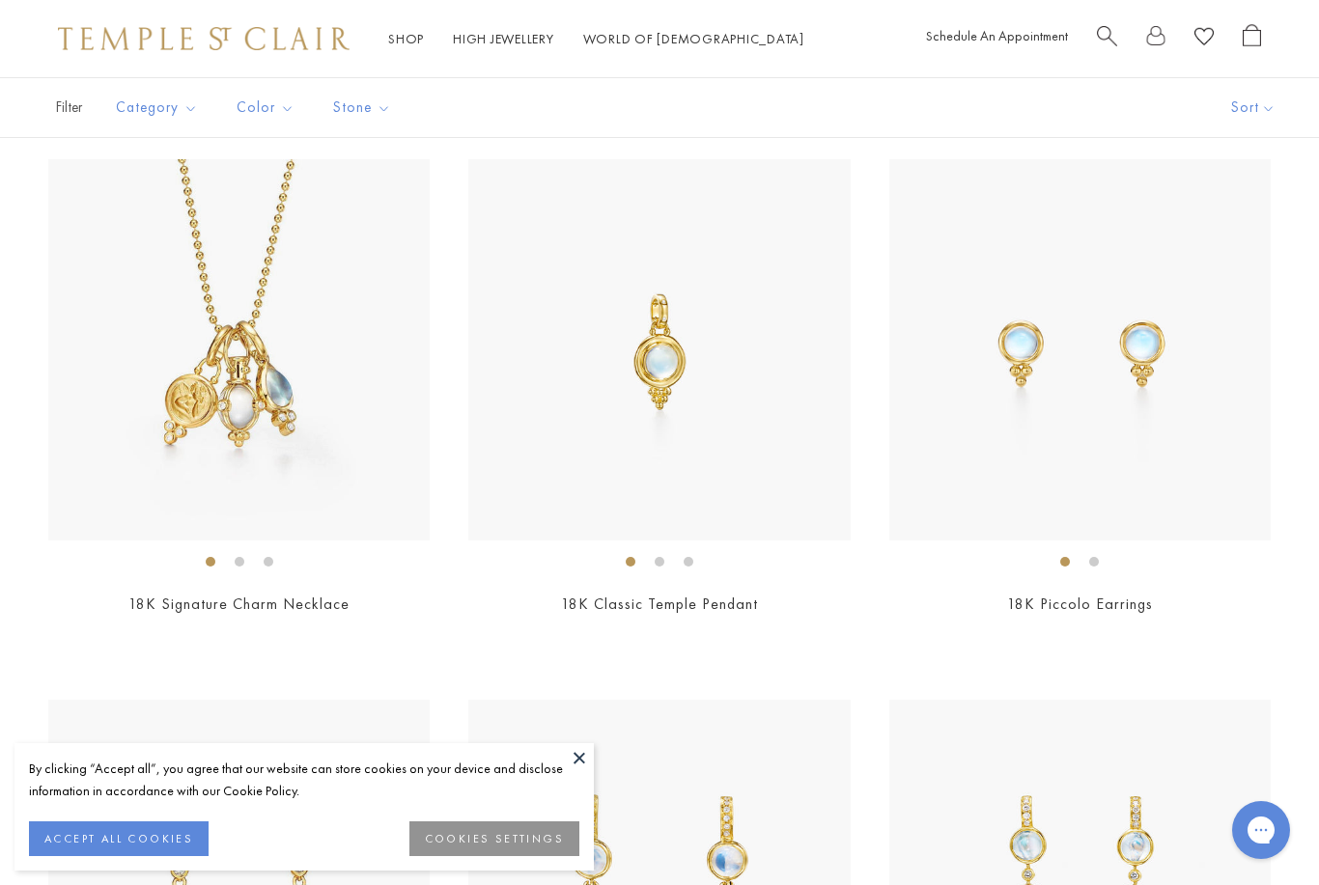
scroll to position [4188, 0]
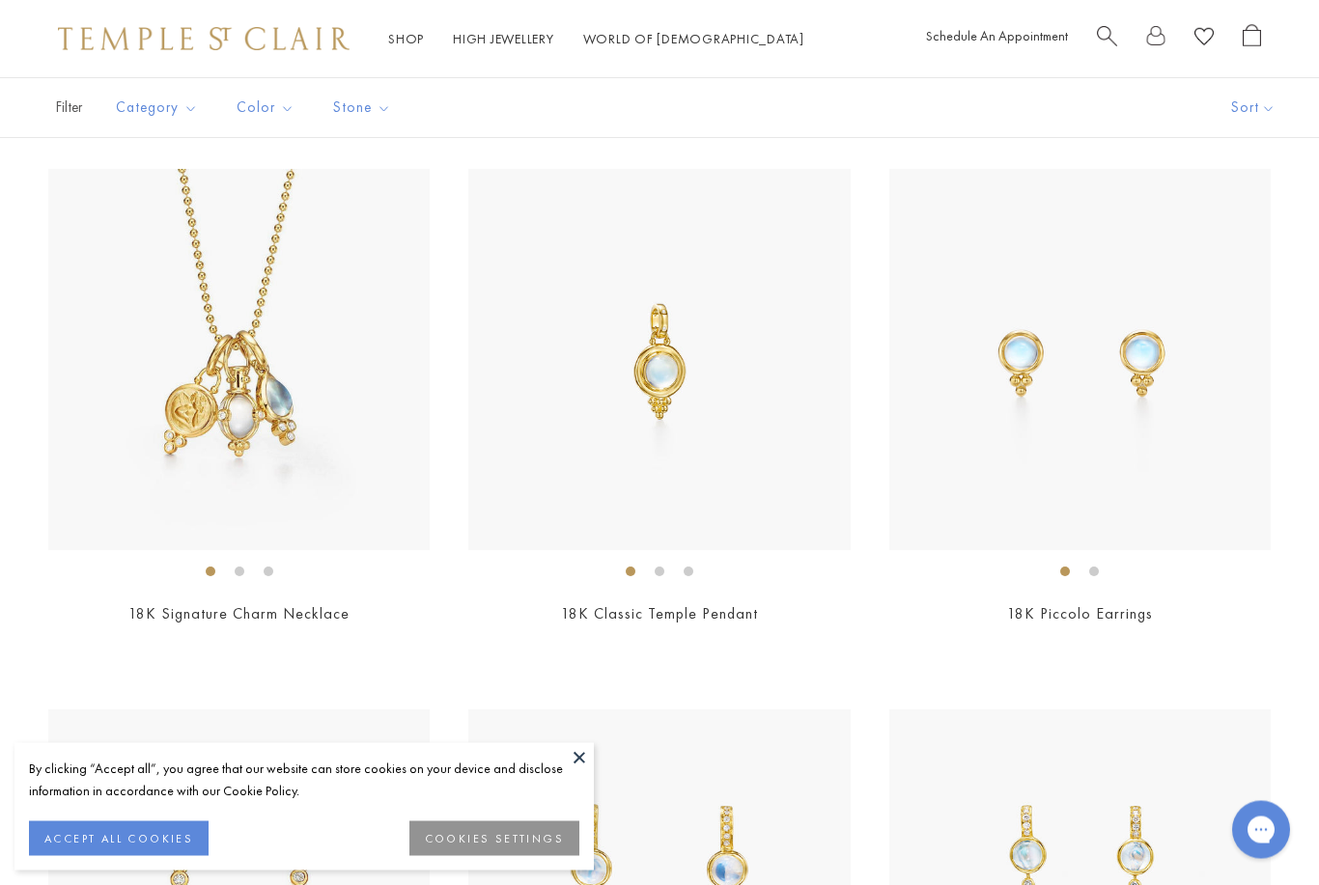
click at [282, 615] on link "18K Signature Charm Necklace" at bounding box center [238, 614] width 221 height 20
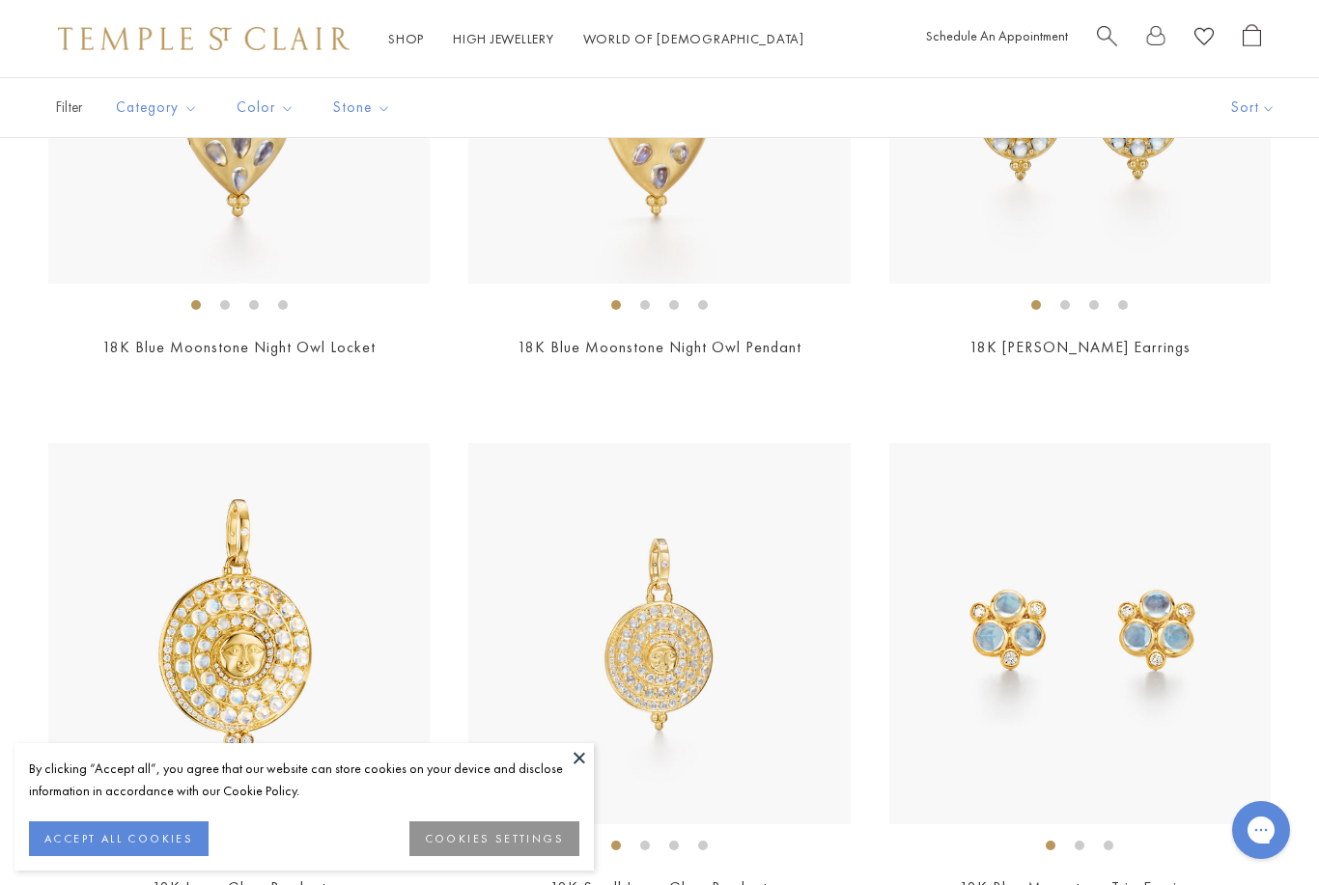
scroll to position [660, 0]
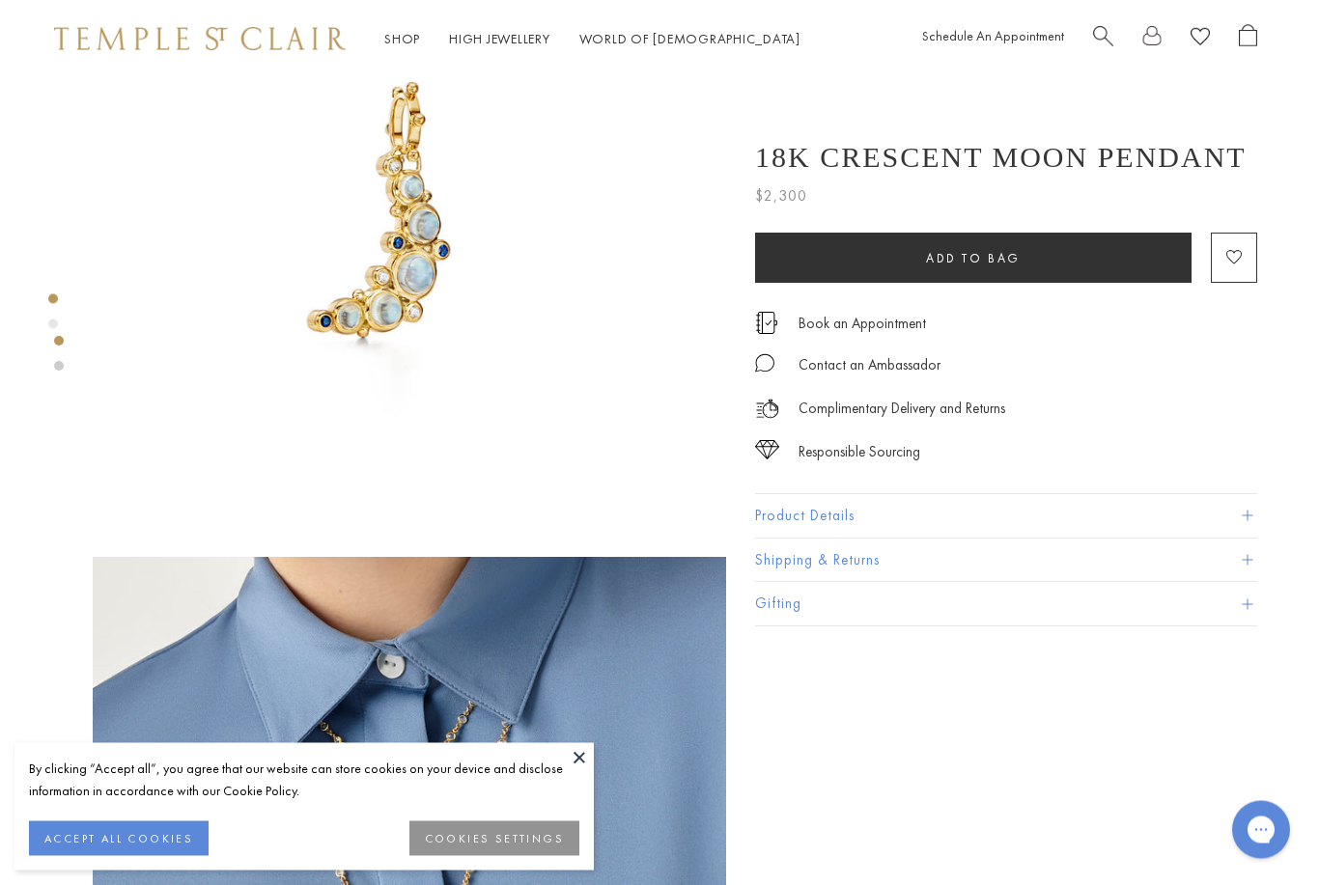
scroll to position [0, 4]
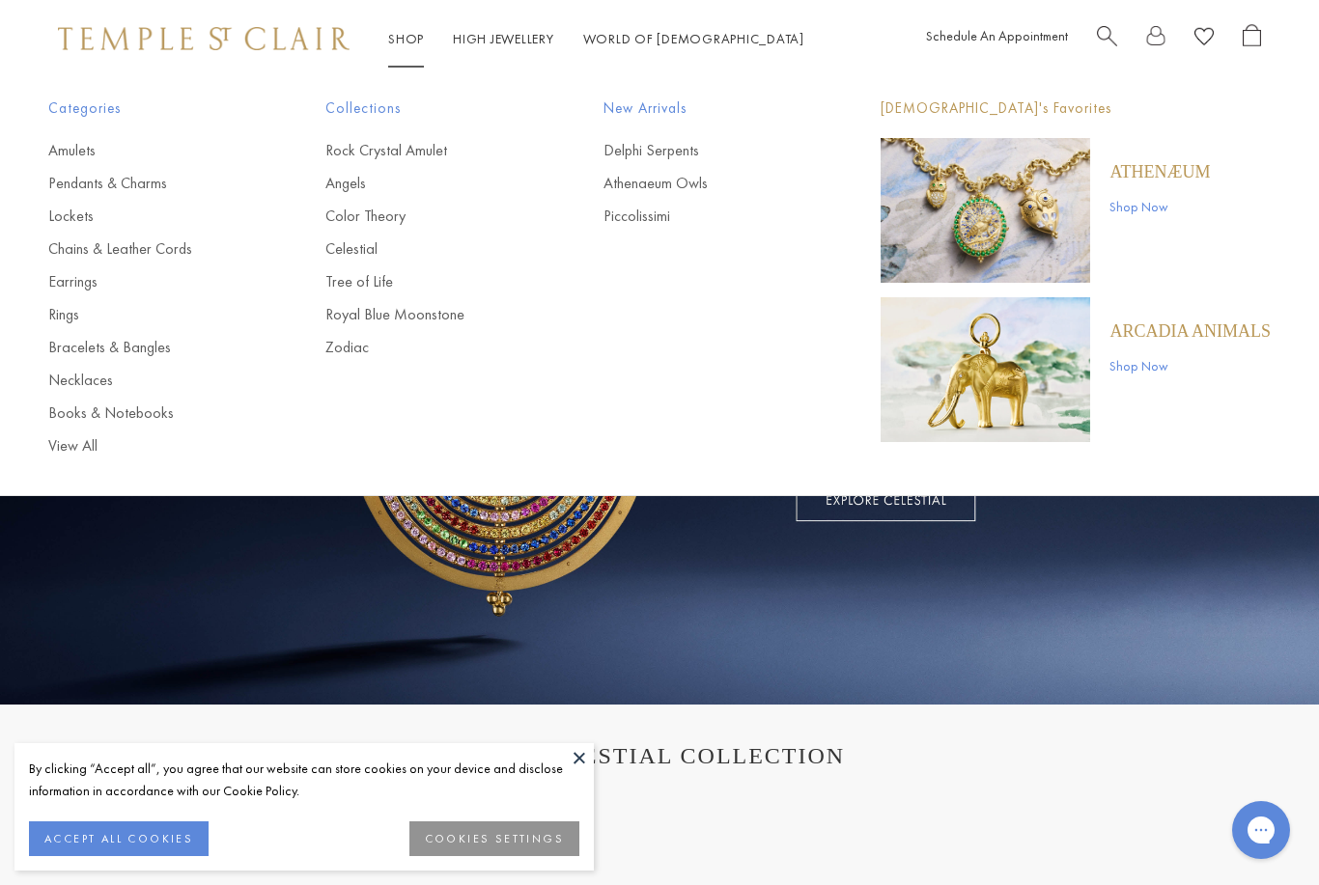
click at [431, 155] on link "Rock Crystal Amulet" at bounding box center [425, 150] width 200 height 21
click at [1167, 369] on link "Shop Now" at bounding box center [1189, 365] width 161 height 21
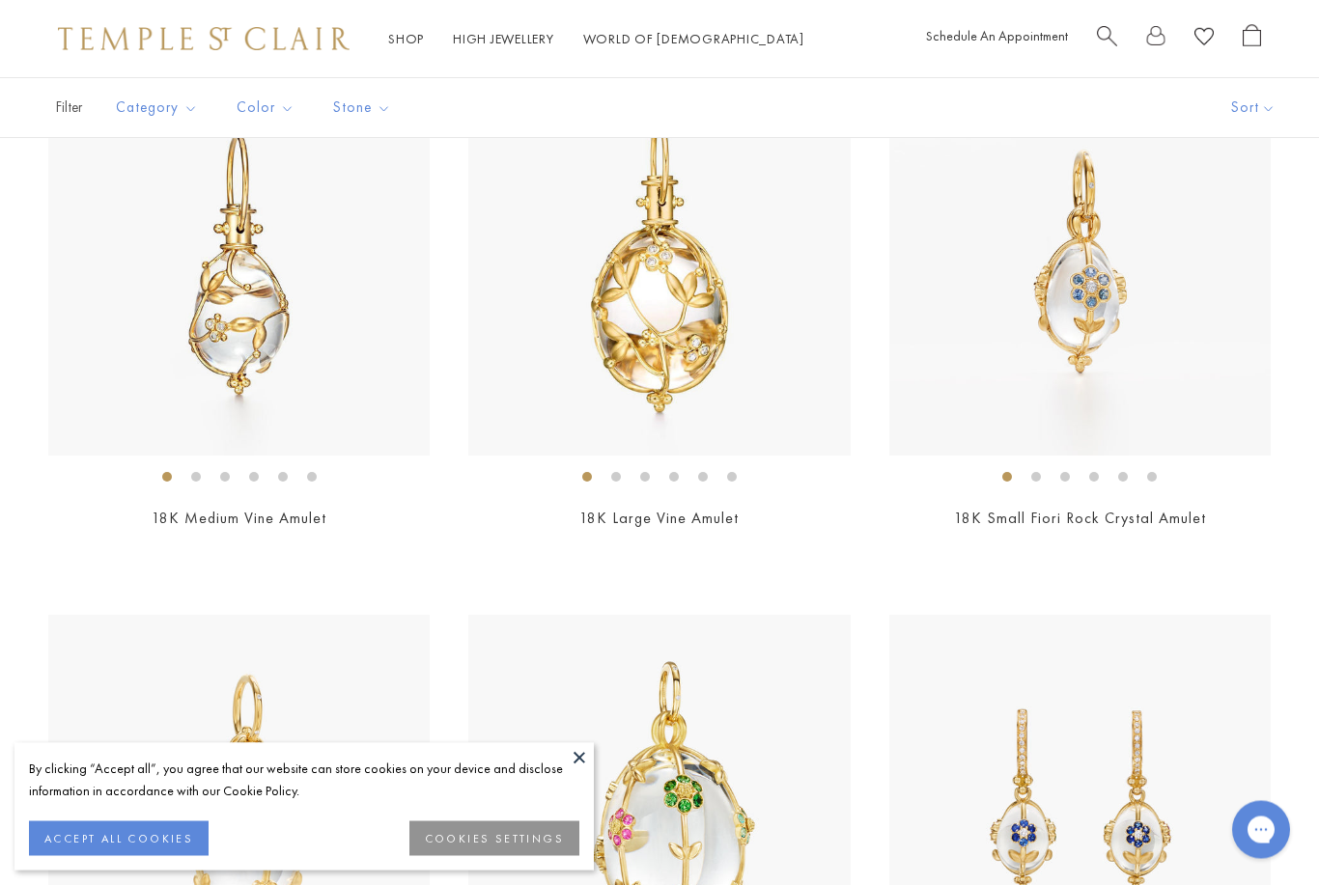
scroll to position [1580, 0]
click at [1182, 521] on link "18K Small Fiori Rock Crystal Amulet" at bounding box center [1080, 518] width 252 height 20
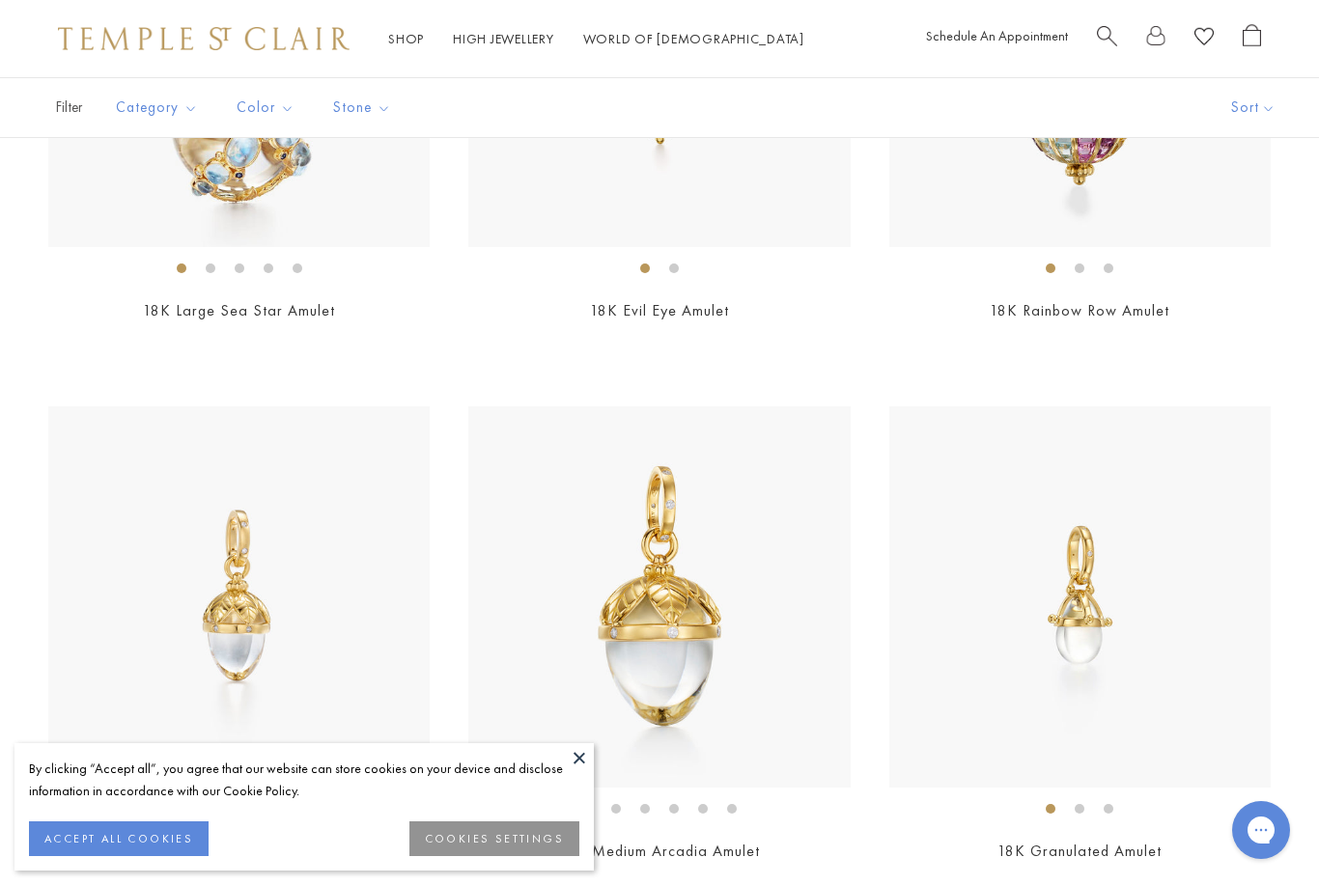
scroll to position [8676, 0]
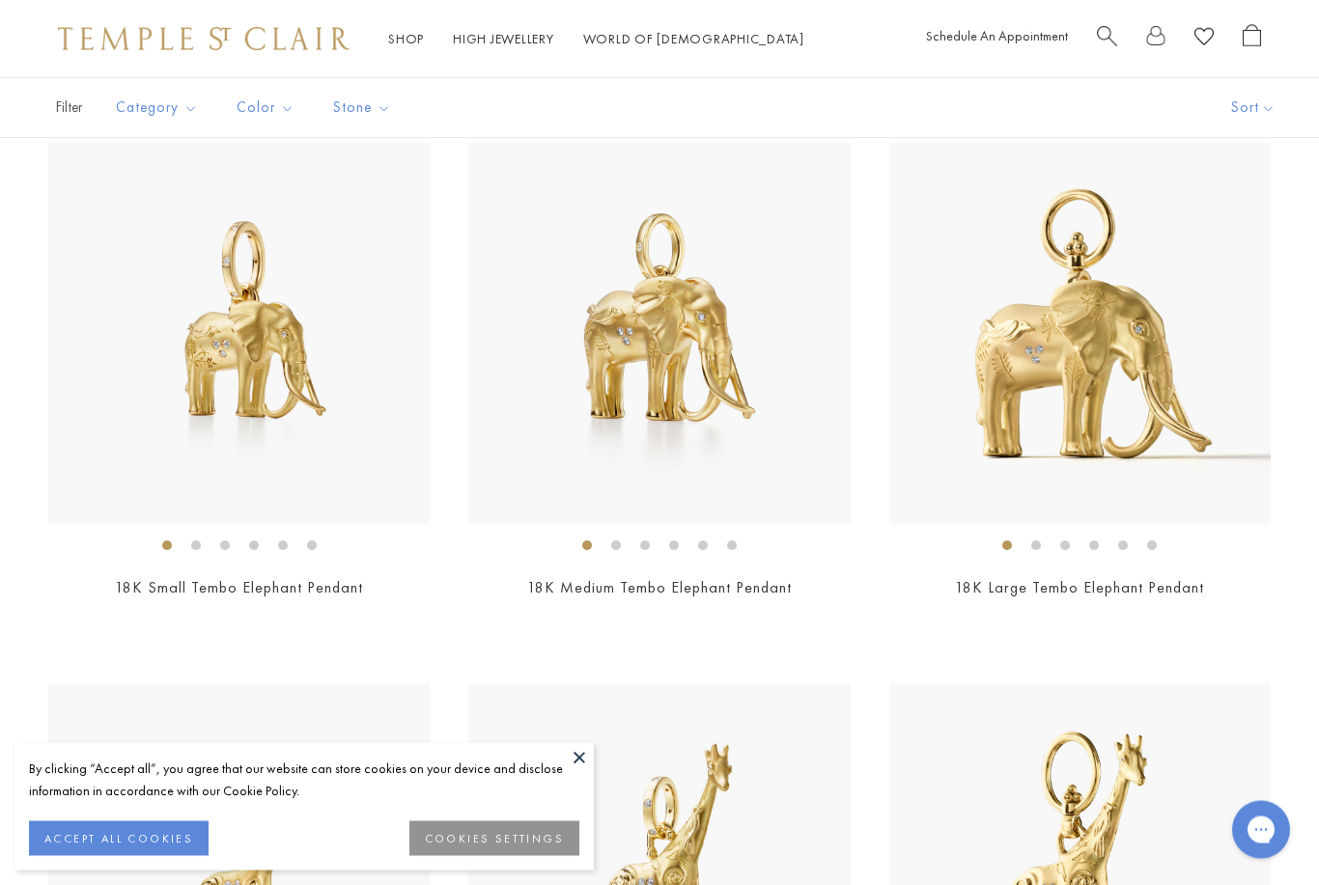
scroll to position [968, 0]
click at [322, 592] on link "18K Small Tembo Elephant Pendant" at bounding box center [239, 589] width 248 height 20
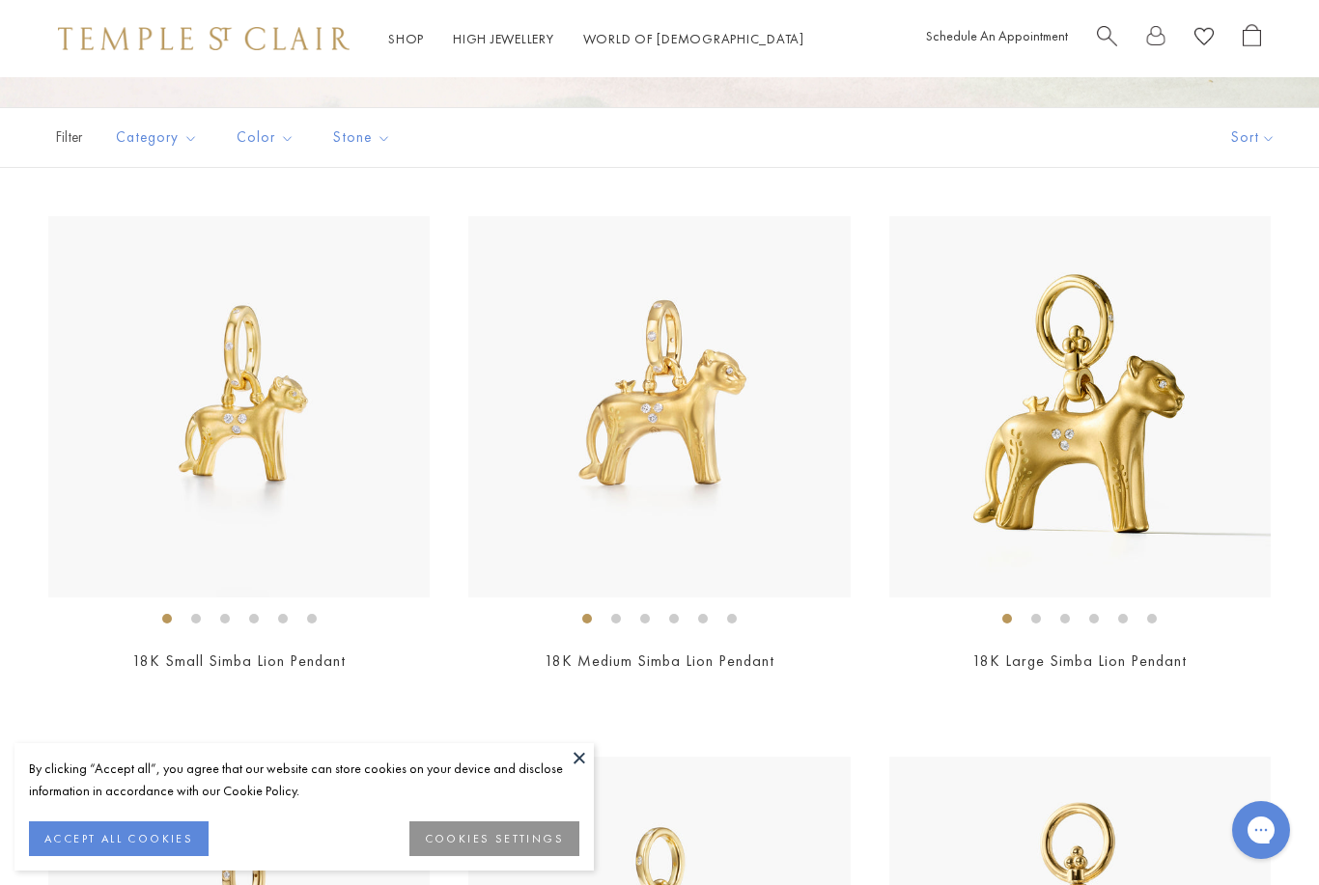
scroll to position [365, 0]
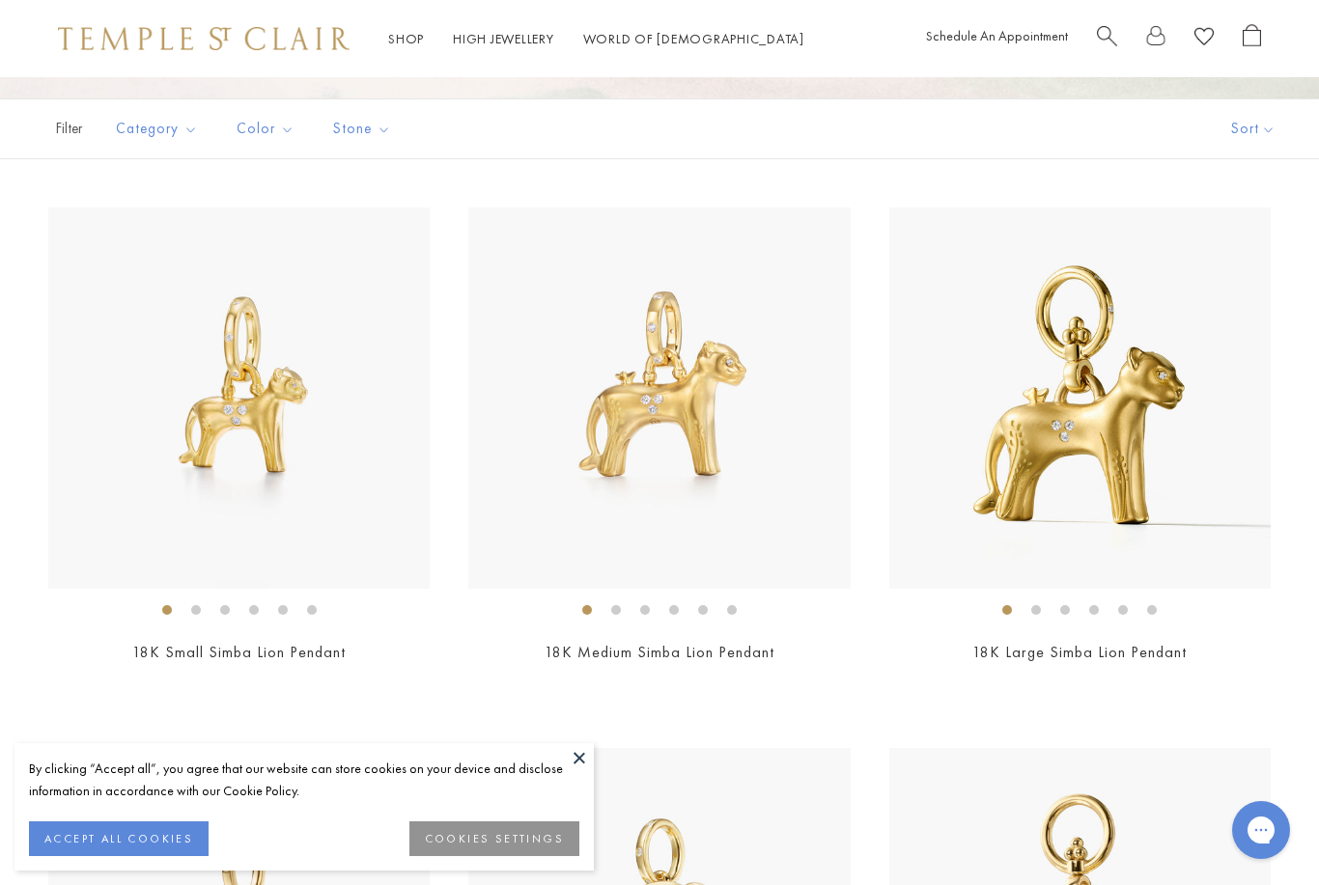
click at [289, 656] on link "18K Small Simba Lion Pendant" at bounding box center [238, 652] width 213 height 20
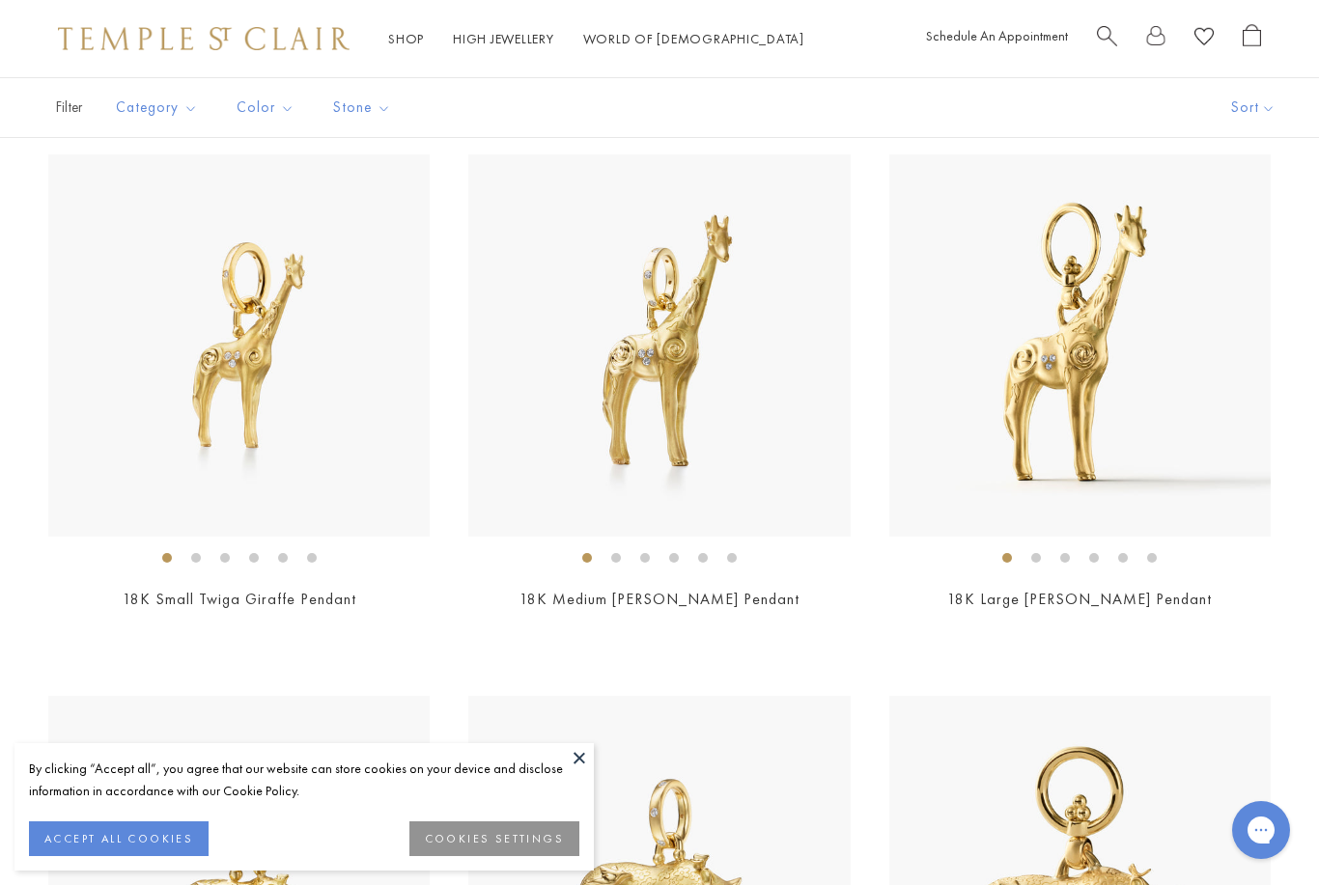
scroll to position [1498, 0]
click at [318, 602] on link "18K Small Twiga Giraffe Pendant" at bounding box center [240, 600] width 234 height 20
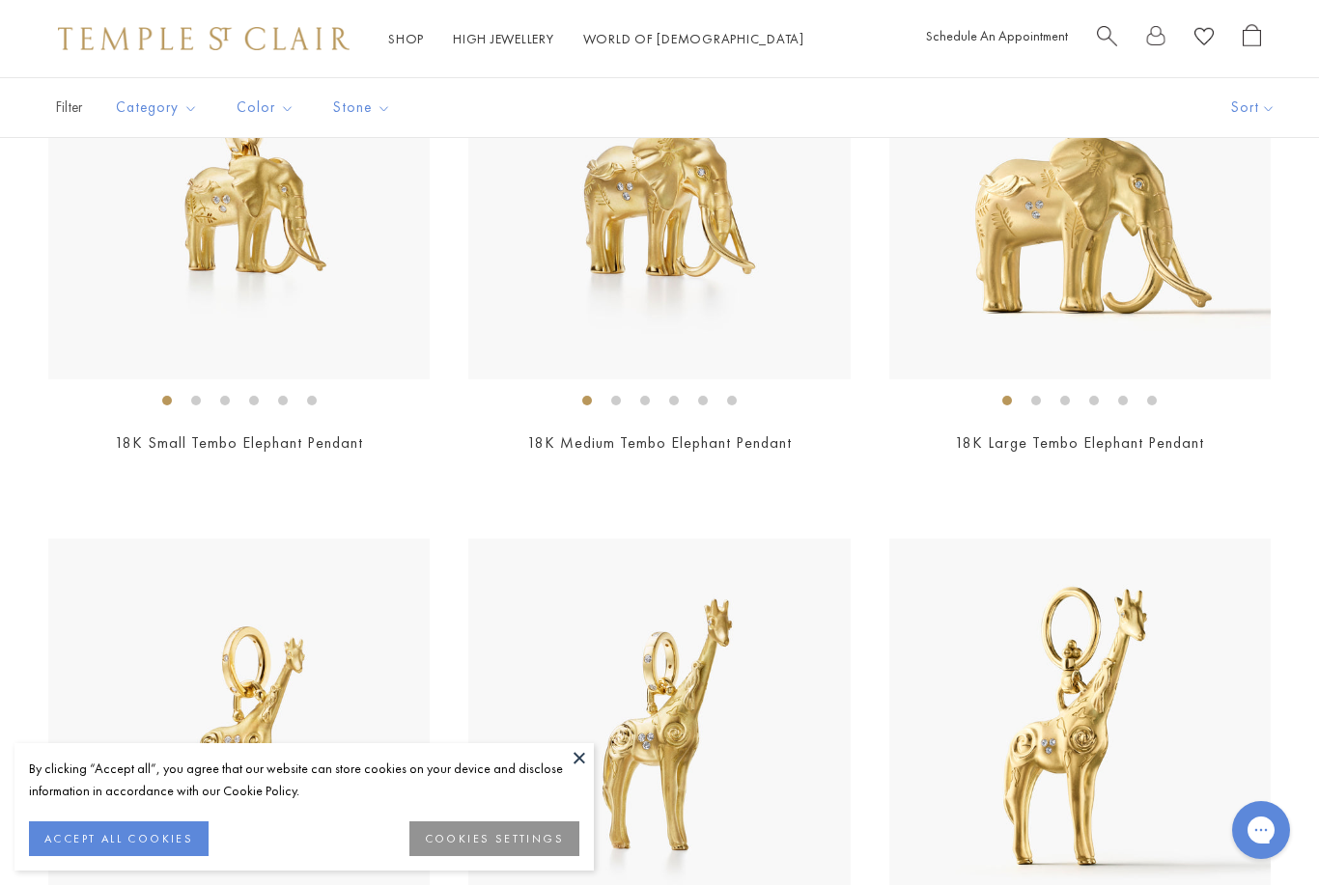
scroll to position [1110, 0]
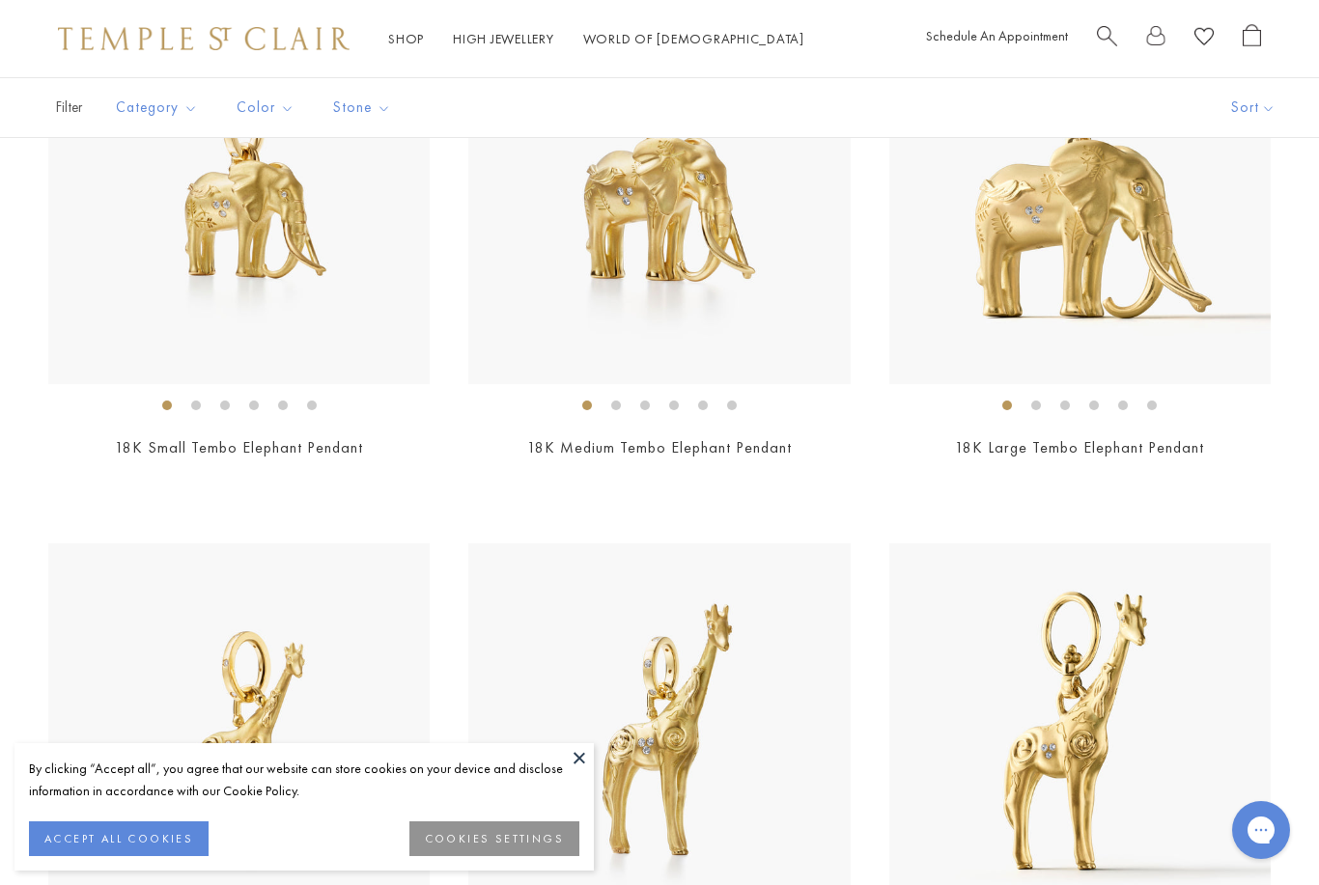
click at [256, 442] on link "18K Small Tembo Elephant Pendant" at bounding box center [239, 447] width 248 height 20
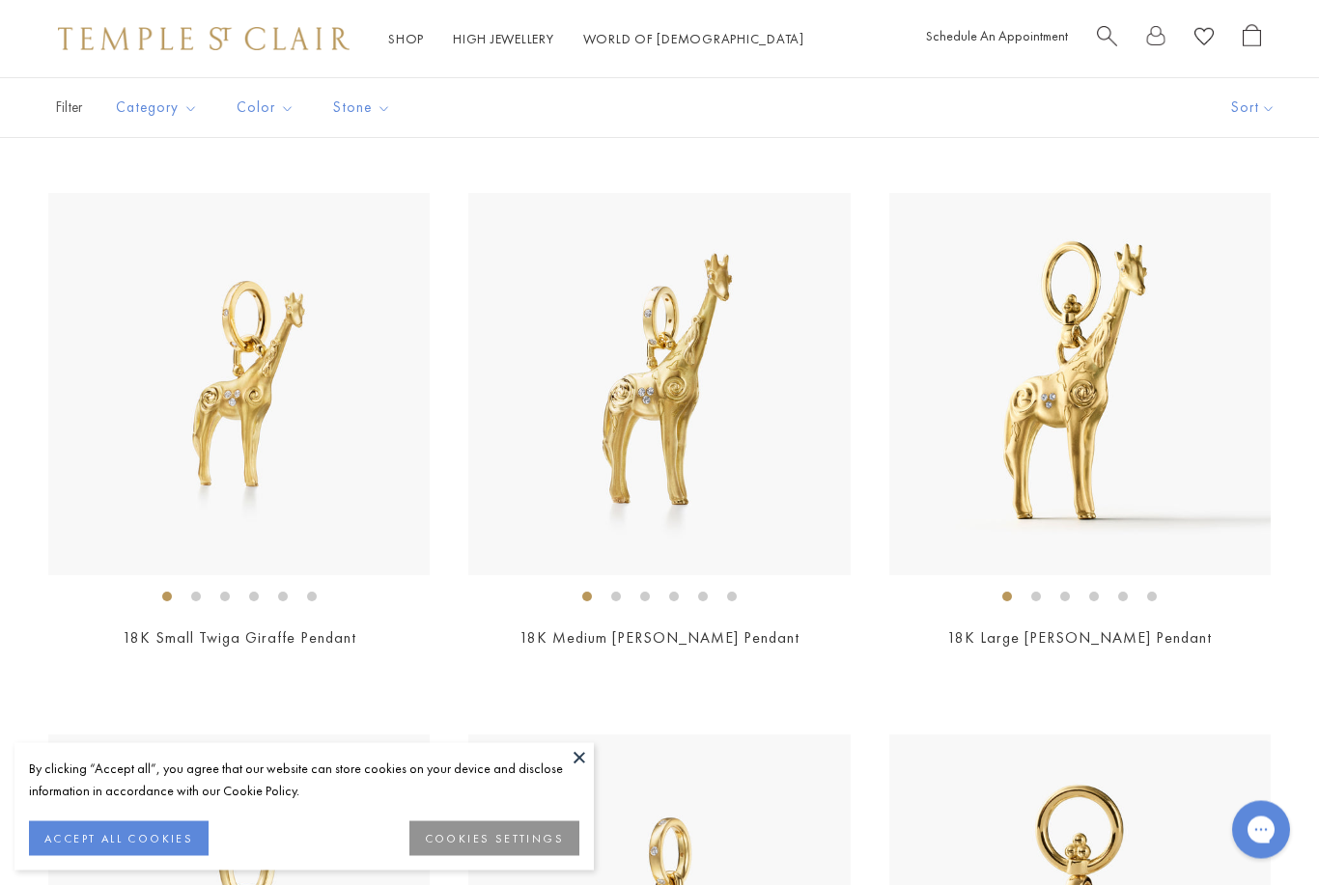
scroll to position [1474, 0]
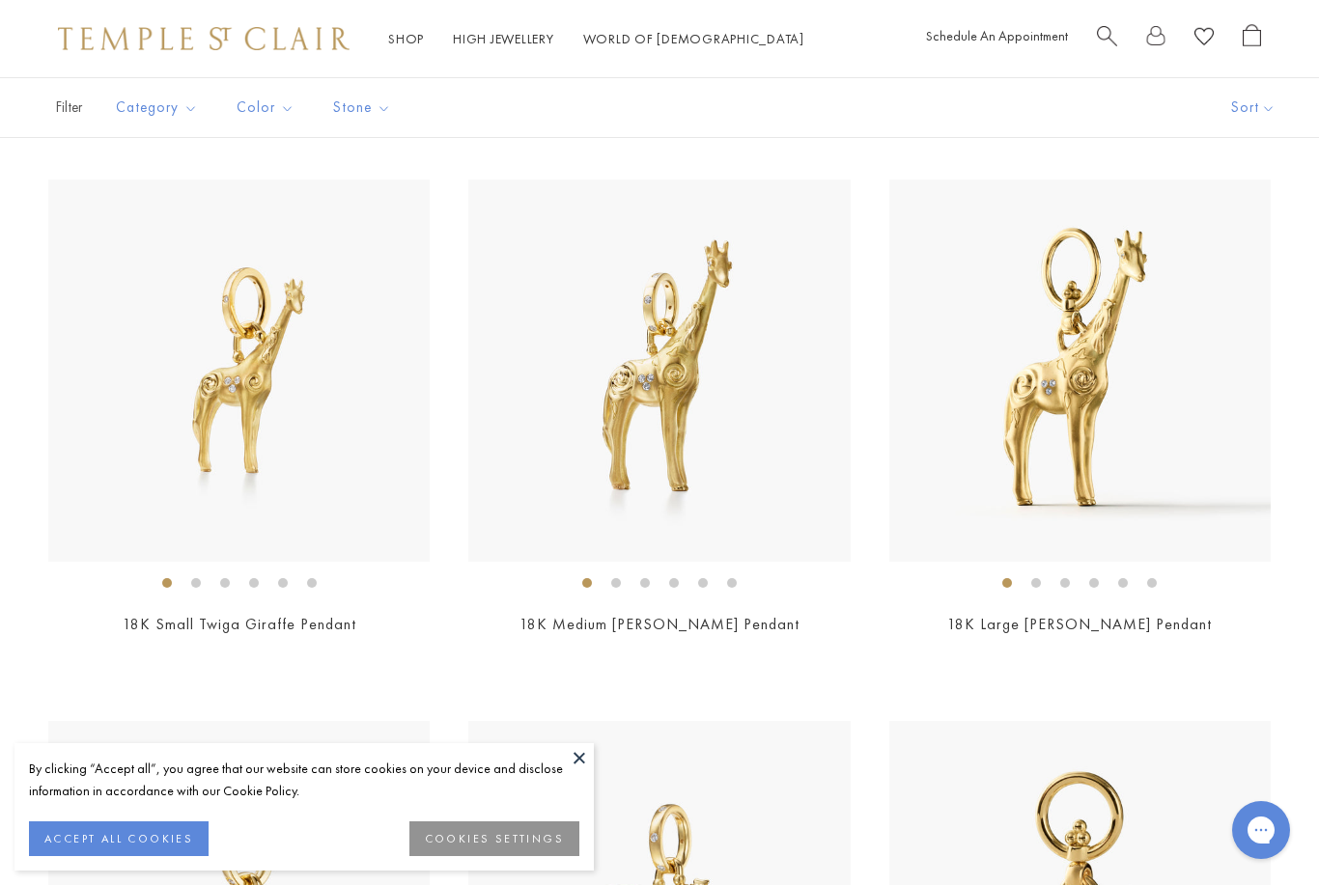
click at [307, 629] on link "18K Small Twiga Giraffe Pendant" at bounding box center [240, 624] width 234 height 20
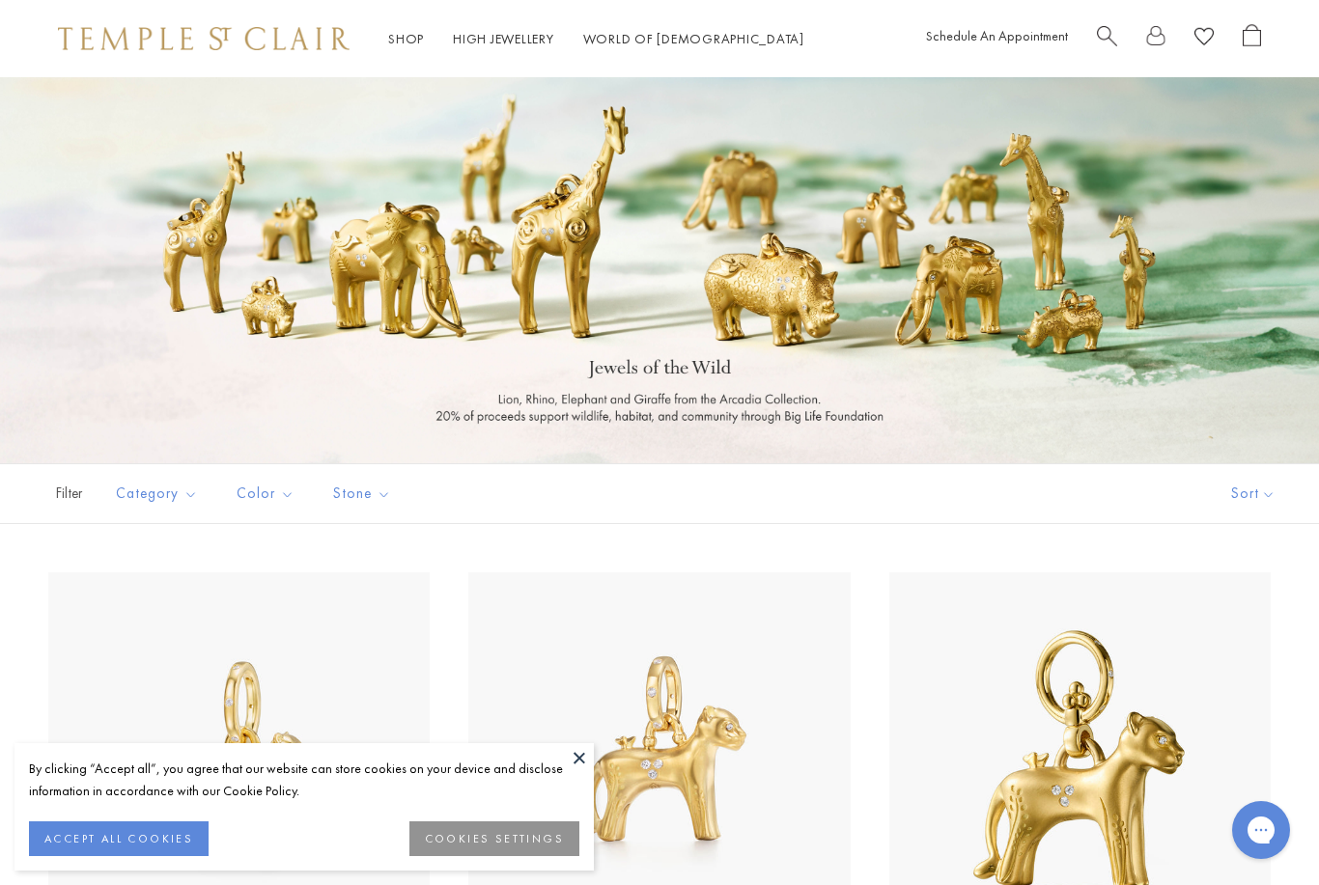
scroll to position [1536, 0]
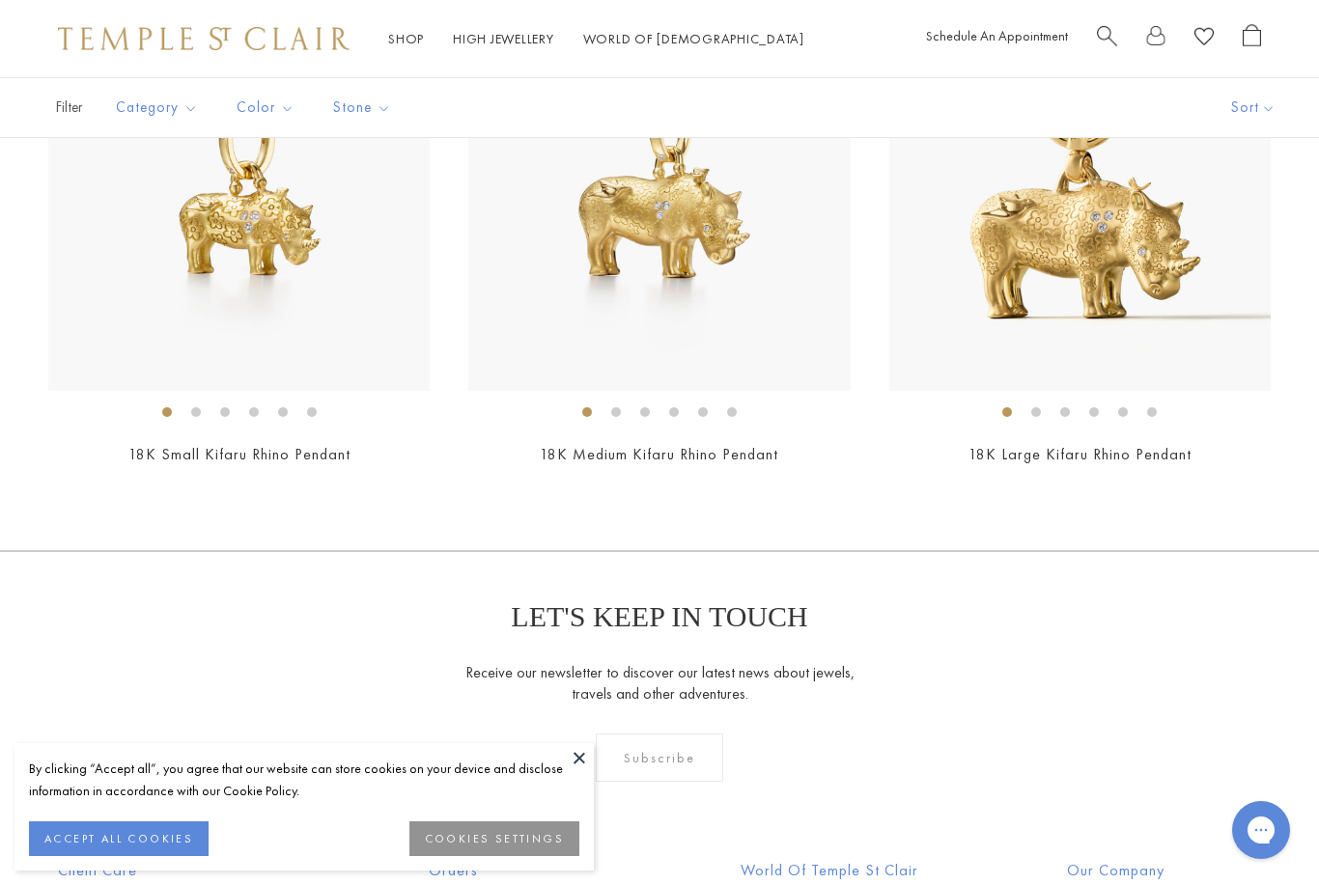
click at [284, 452] on link "18K Small Kifaru Rhino Pendant" at bounding box center [239, 454] width 222 height 20
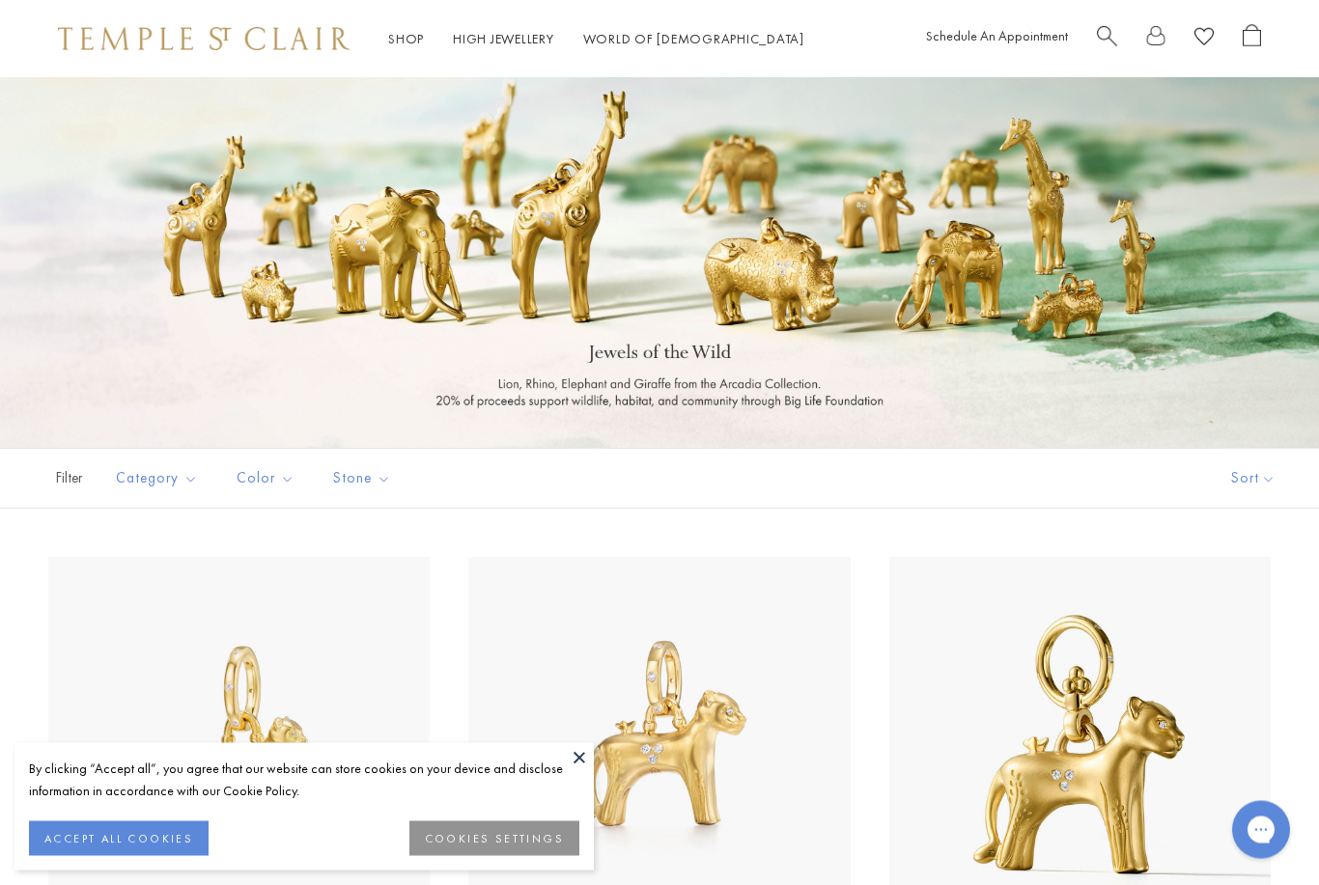
scroll to position [0, 0]
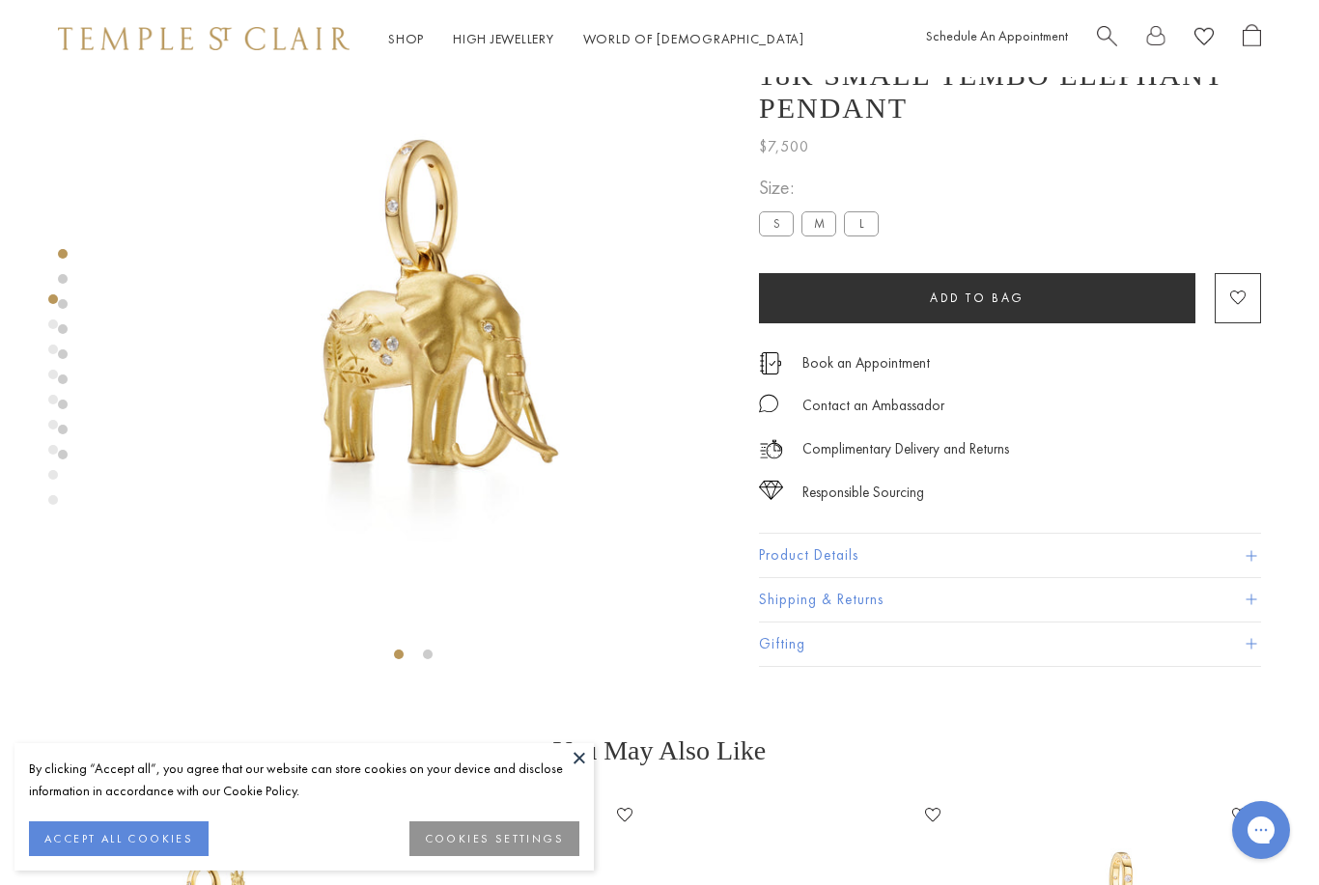
scroll to position [77, 0]
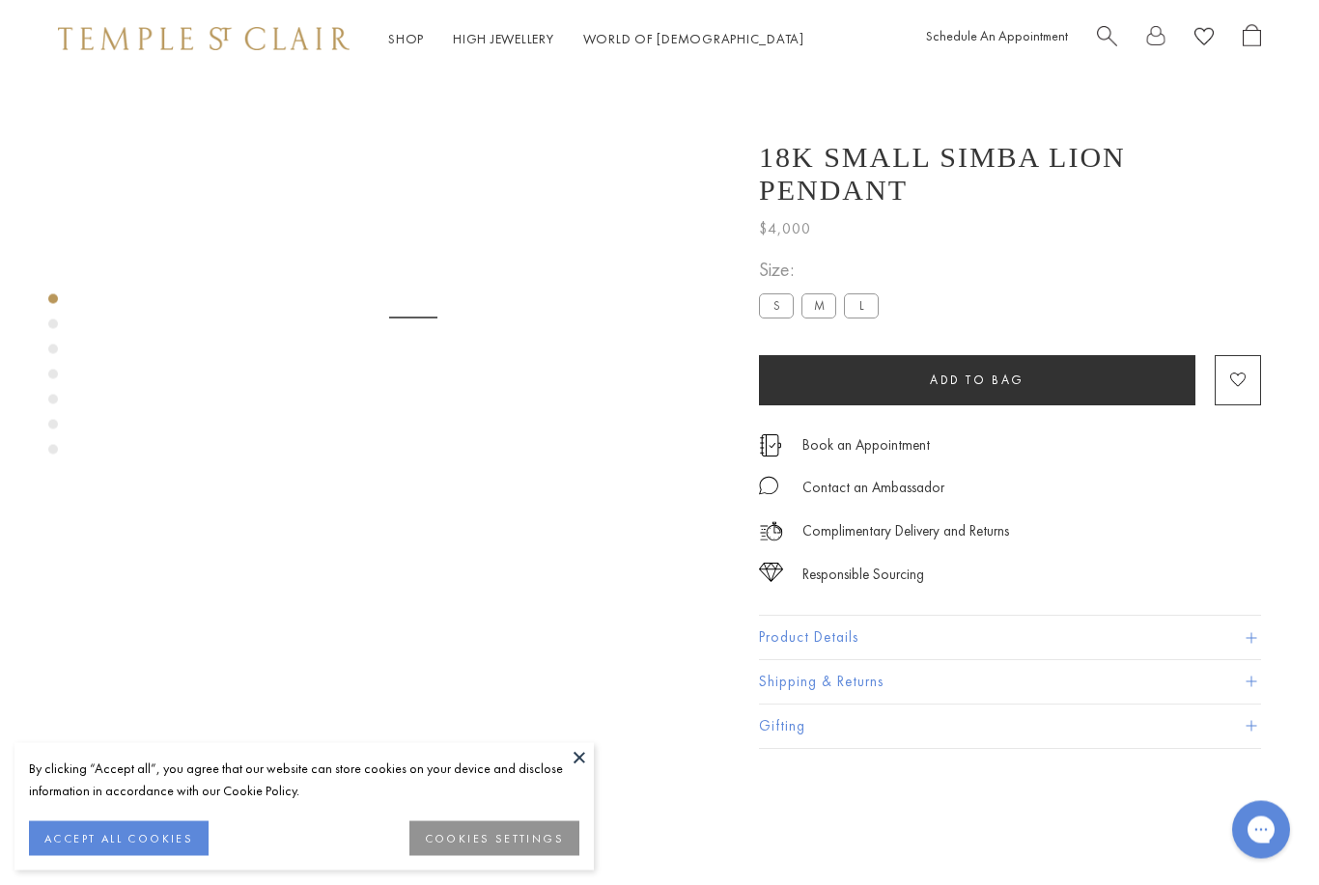
scroll to position [77, 0]
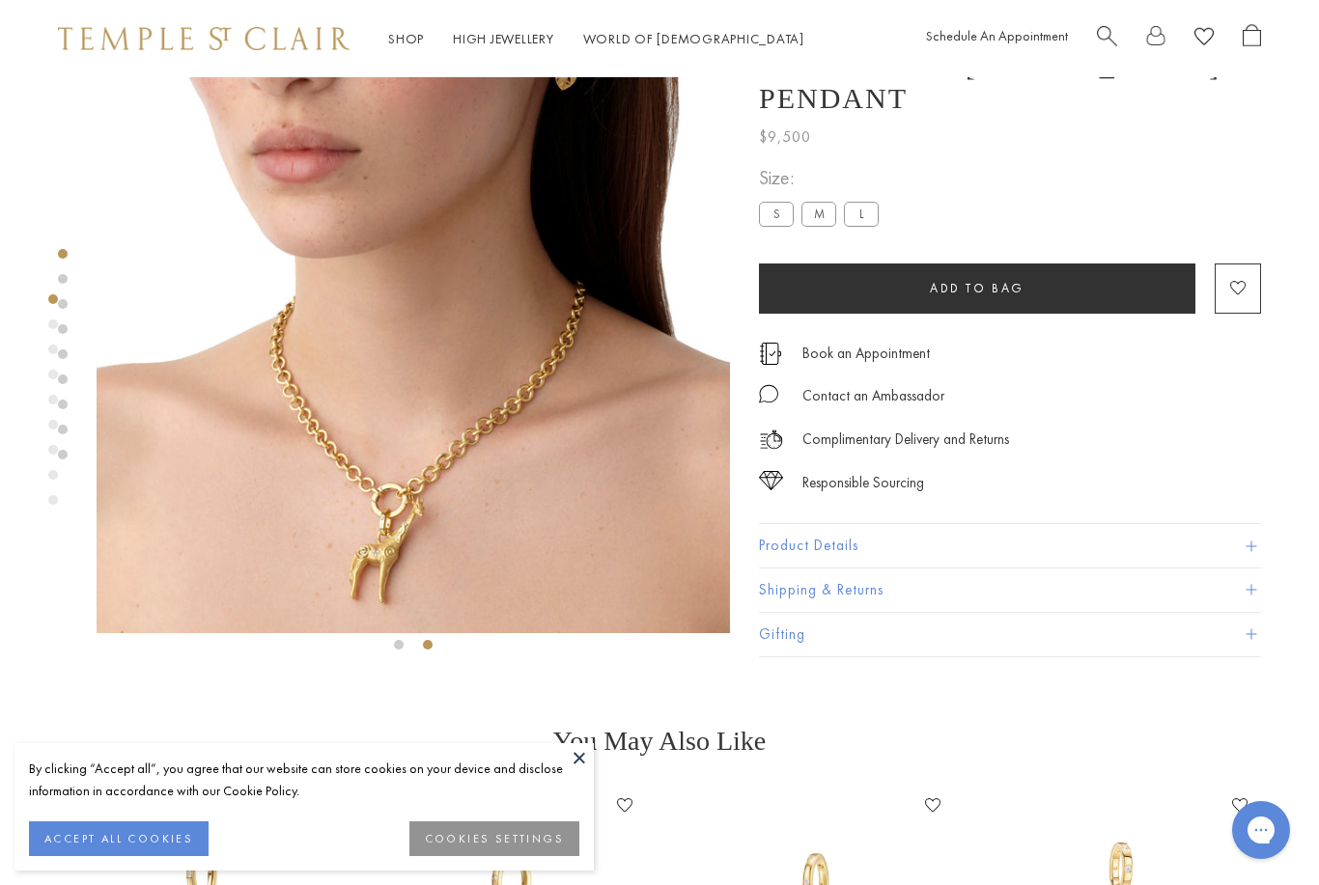
click at [772, 223] on label "S" at bounding box center [776, 215] width 35 height 24
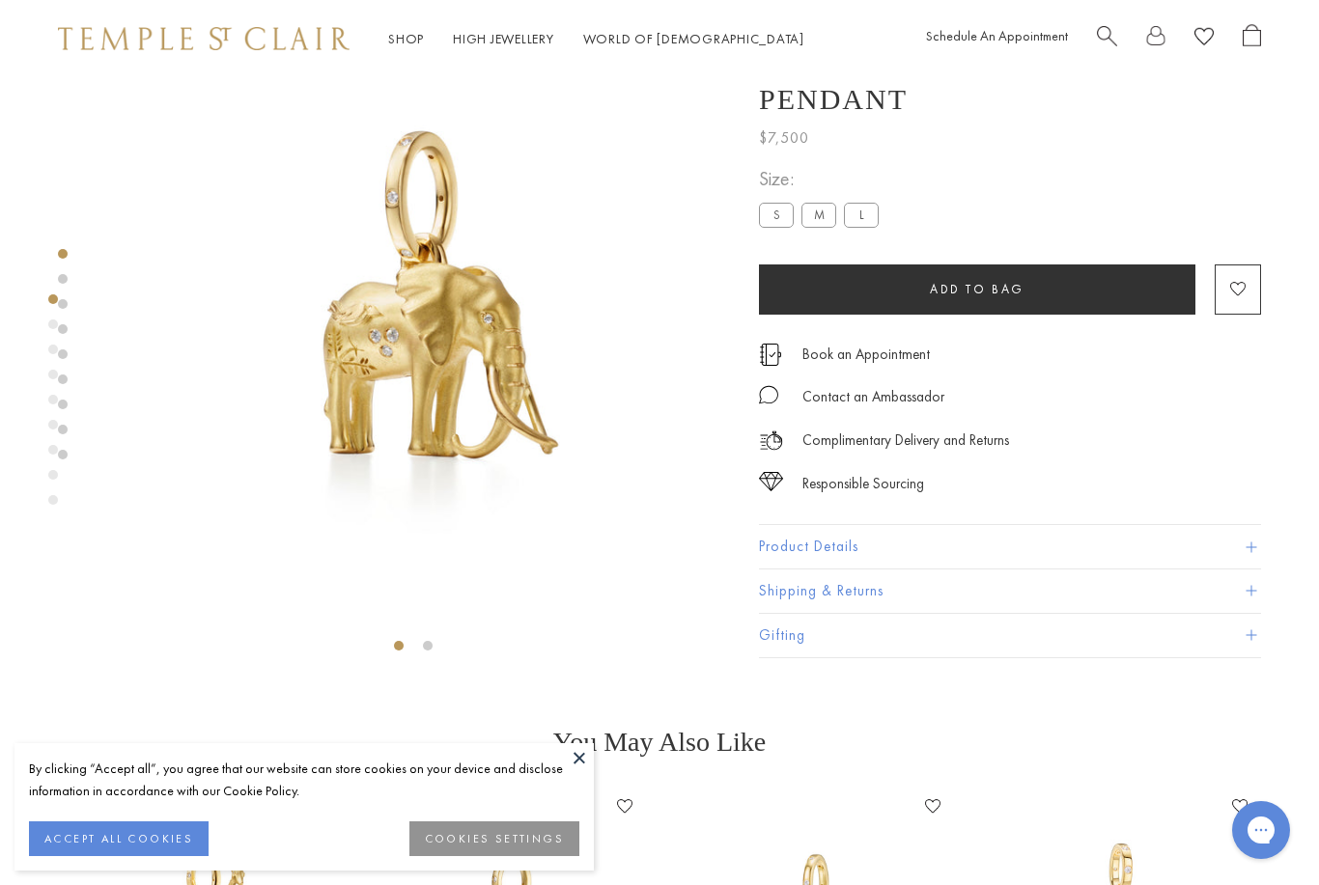
scroll to position [77, 0]
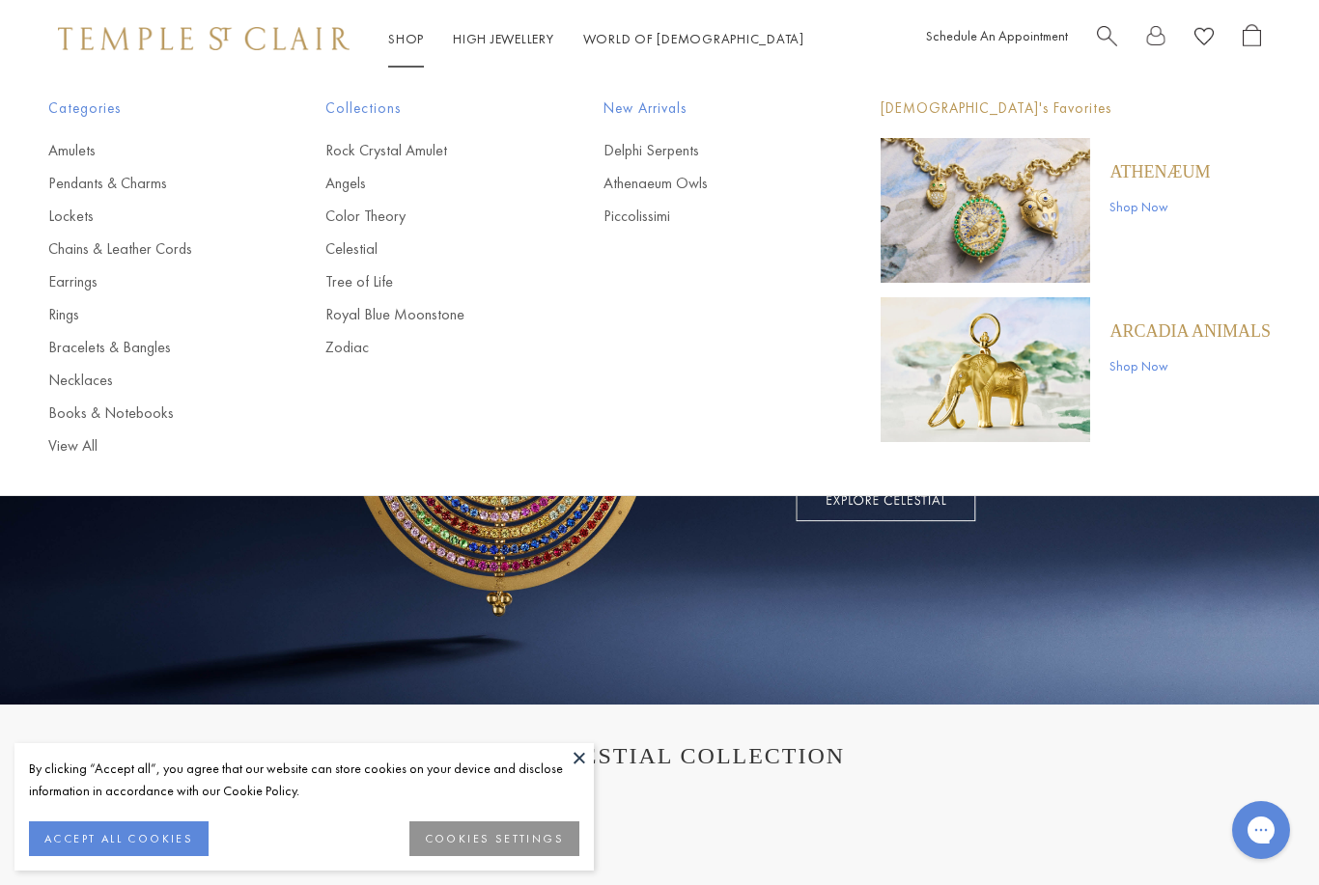
click at [1167, 203] on link "Shop Now" at bounding box center [1159, 206] width 100 height 21
click at [69, 151] on link "Amulets" at bounding box center [148, 150] width 200 height 21
click at [664, 221] on link "Piccolissimi" at bounding box center [703, 216] width 200 height 21
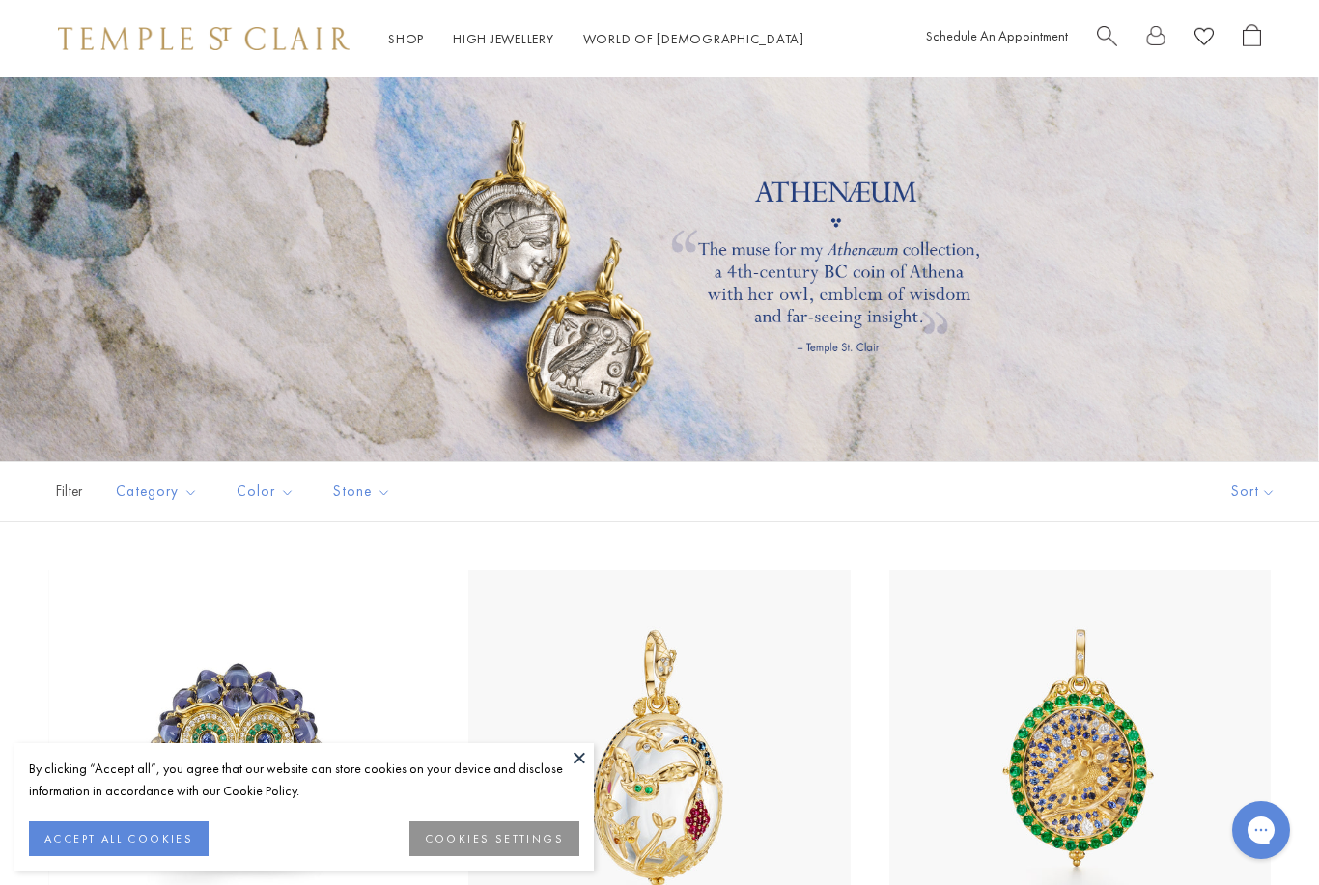
scroll to position [8, 0]
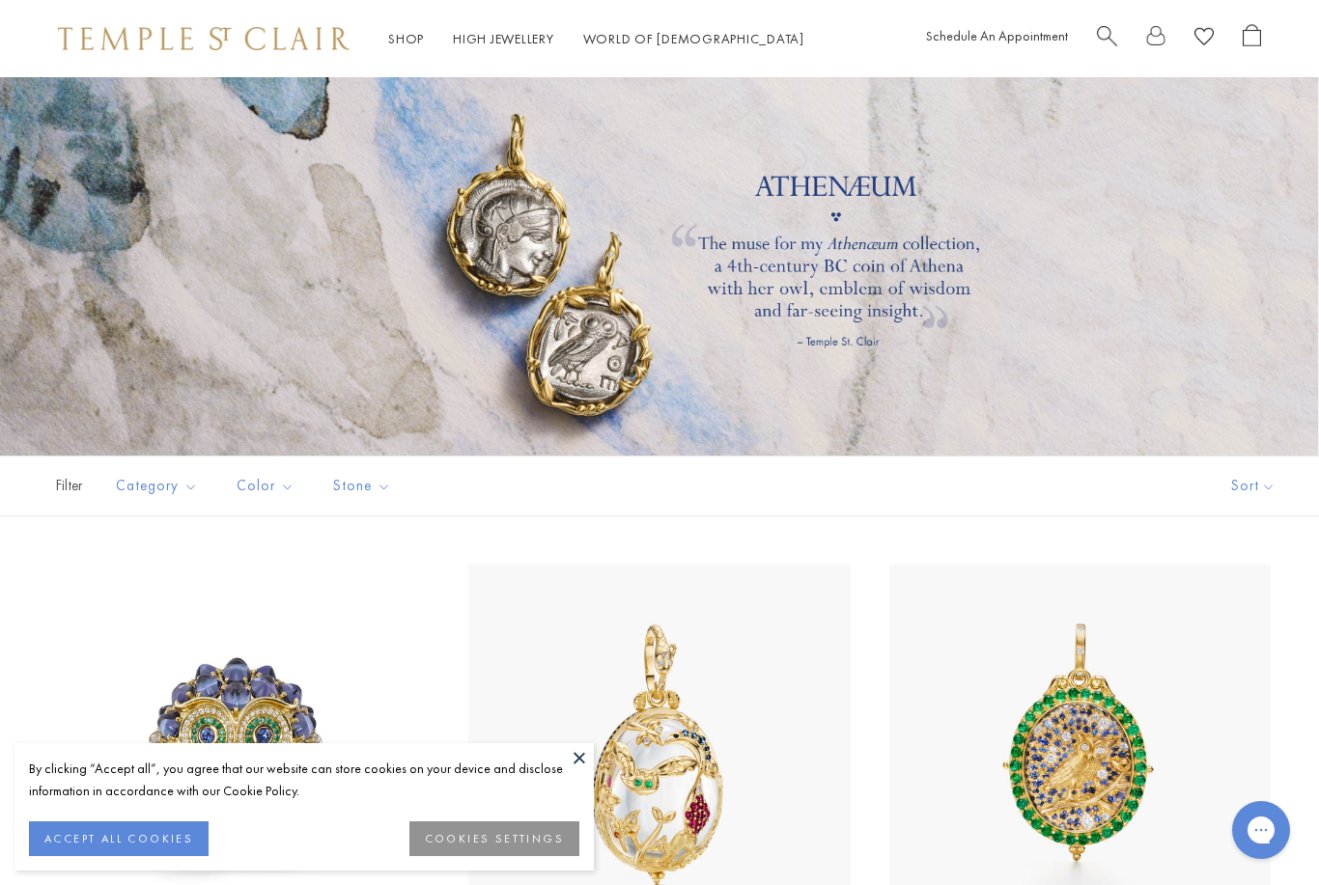
click at [1238, 498] on button "Sort" at bounding box center [1252, 486] width 131 height 59
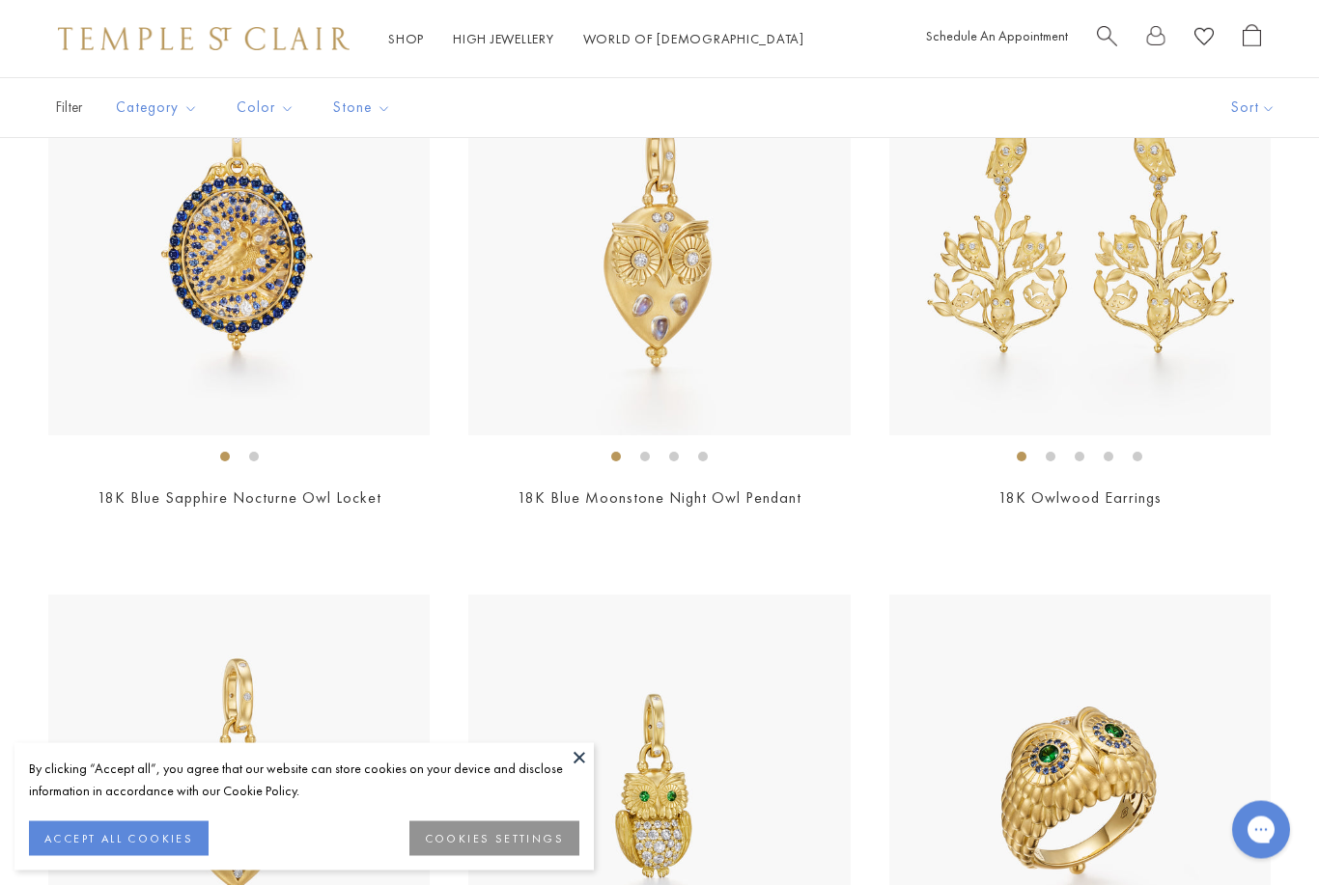
scroll to position [1600, 0]
click at [264, 501] on link "18K Blue Sapphire Nocturne Owl Locket" at bounding box center [239, 497] width 284 height 20
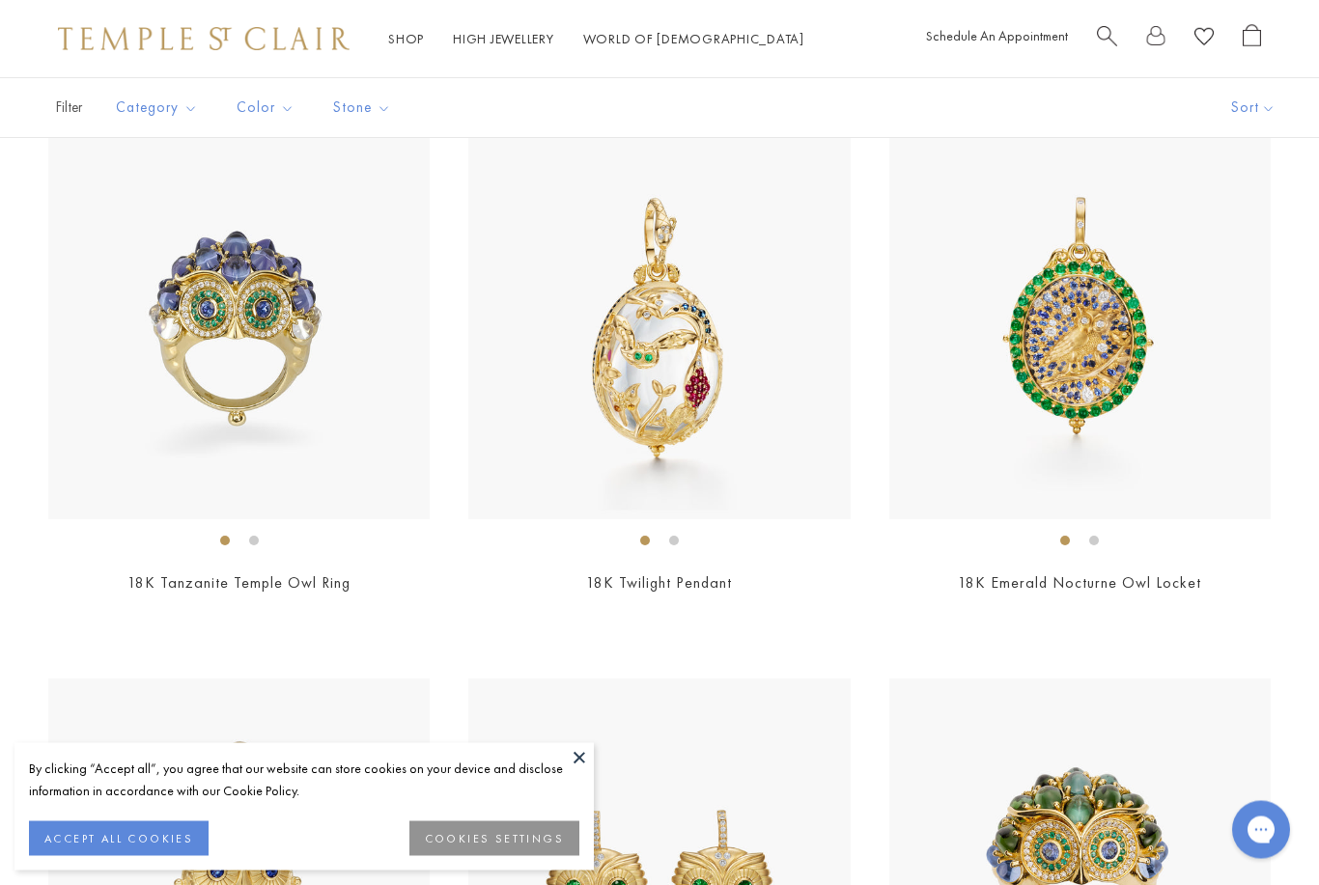
scroll to position [396, 0]
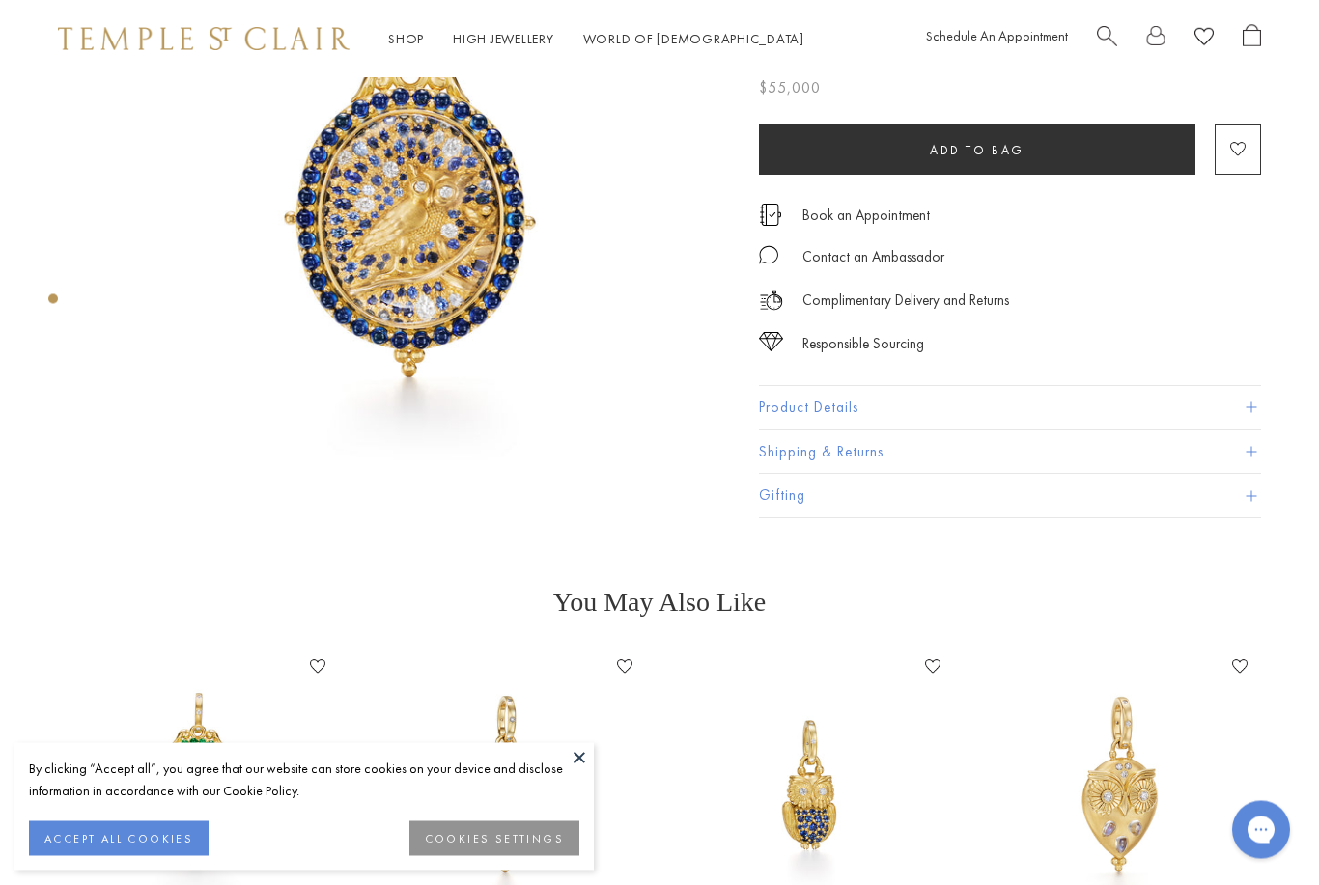
scroll to position [173, 0]
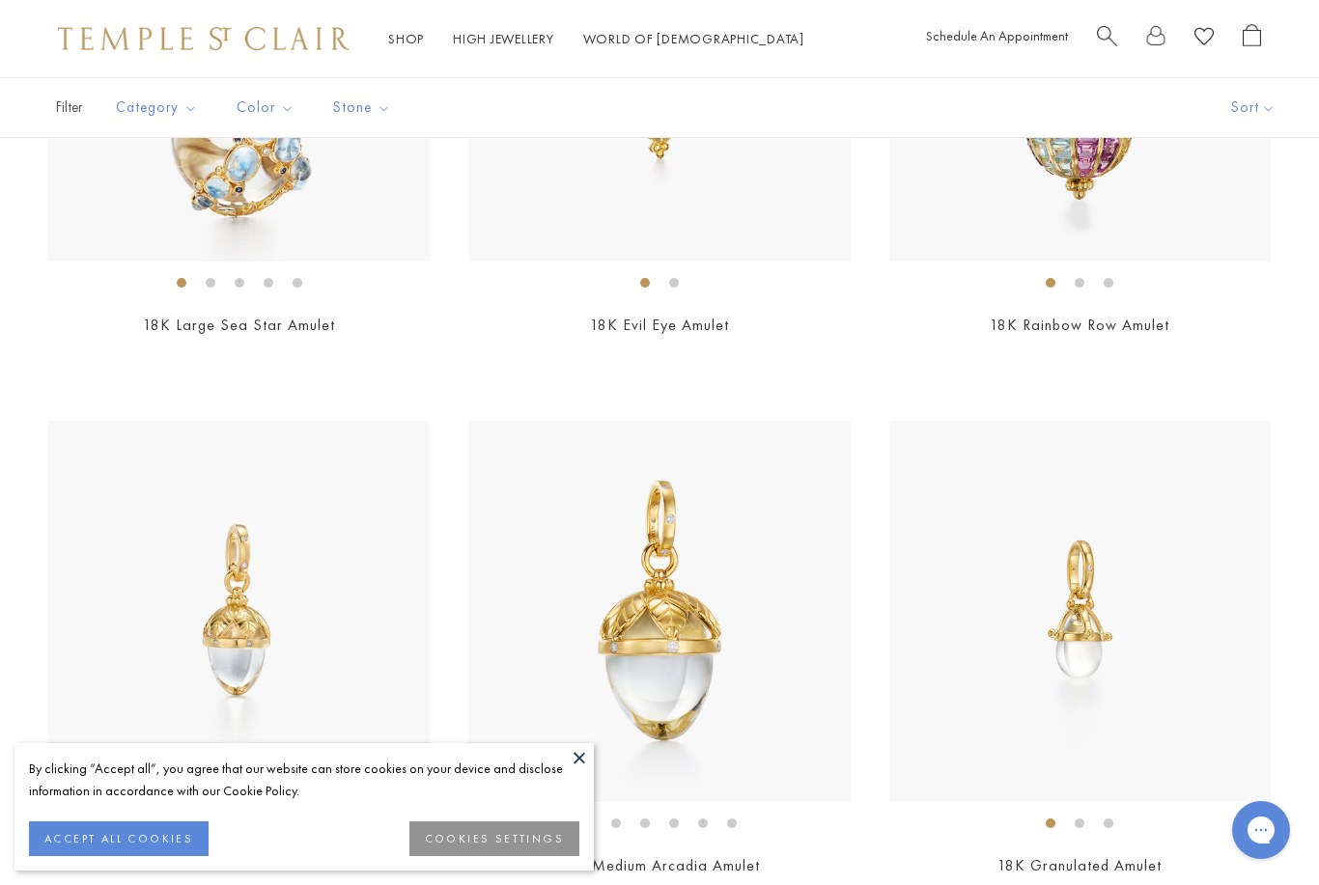
scroll to position [8785, 0]
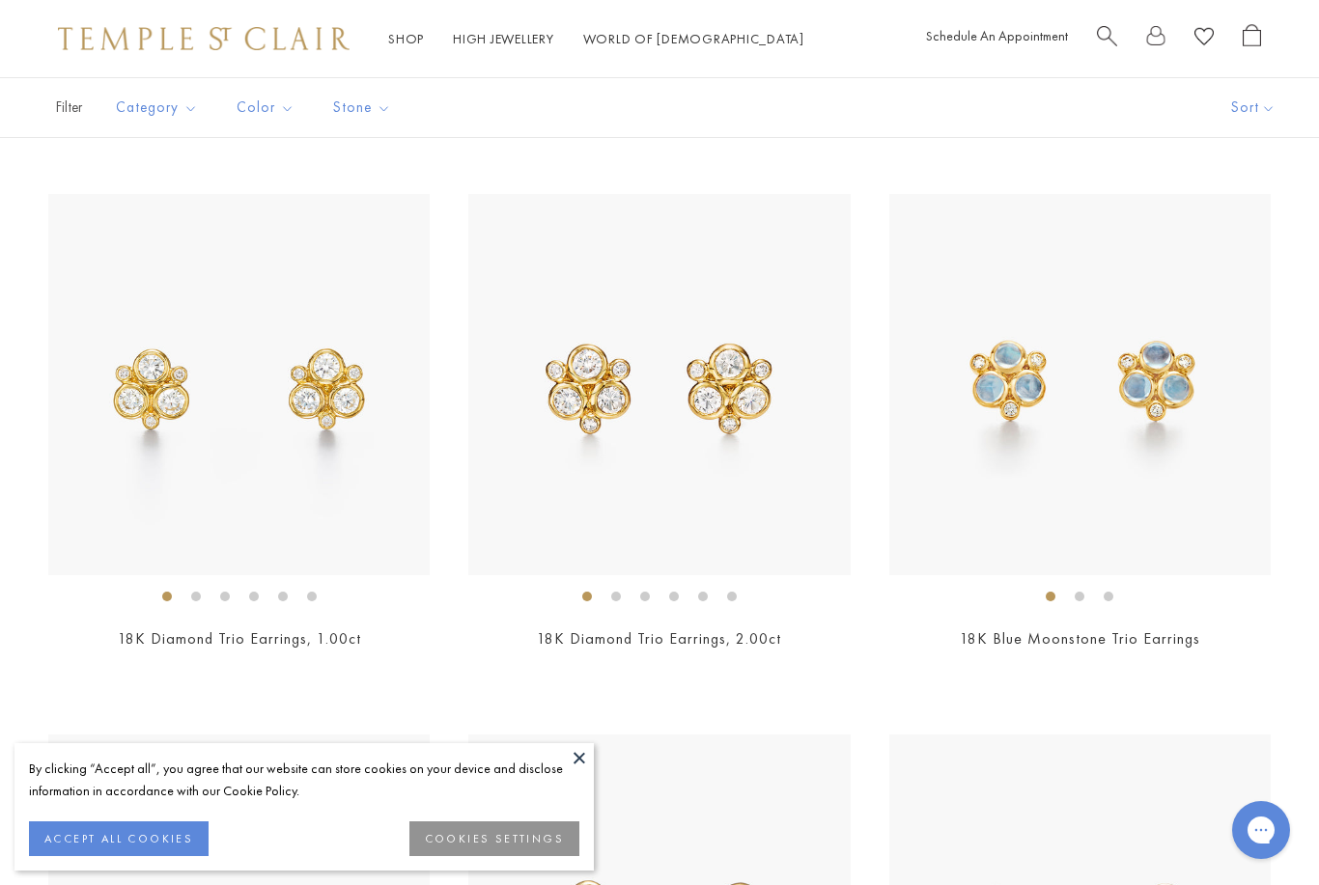
scroll to position [2480, 0]
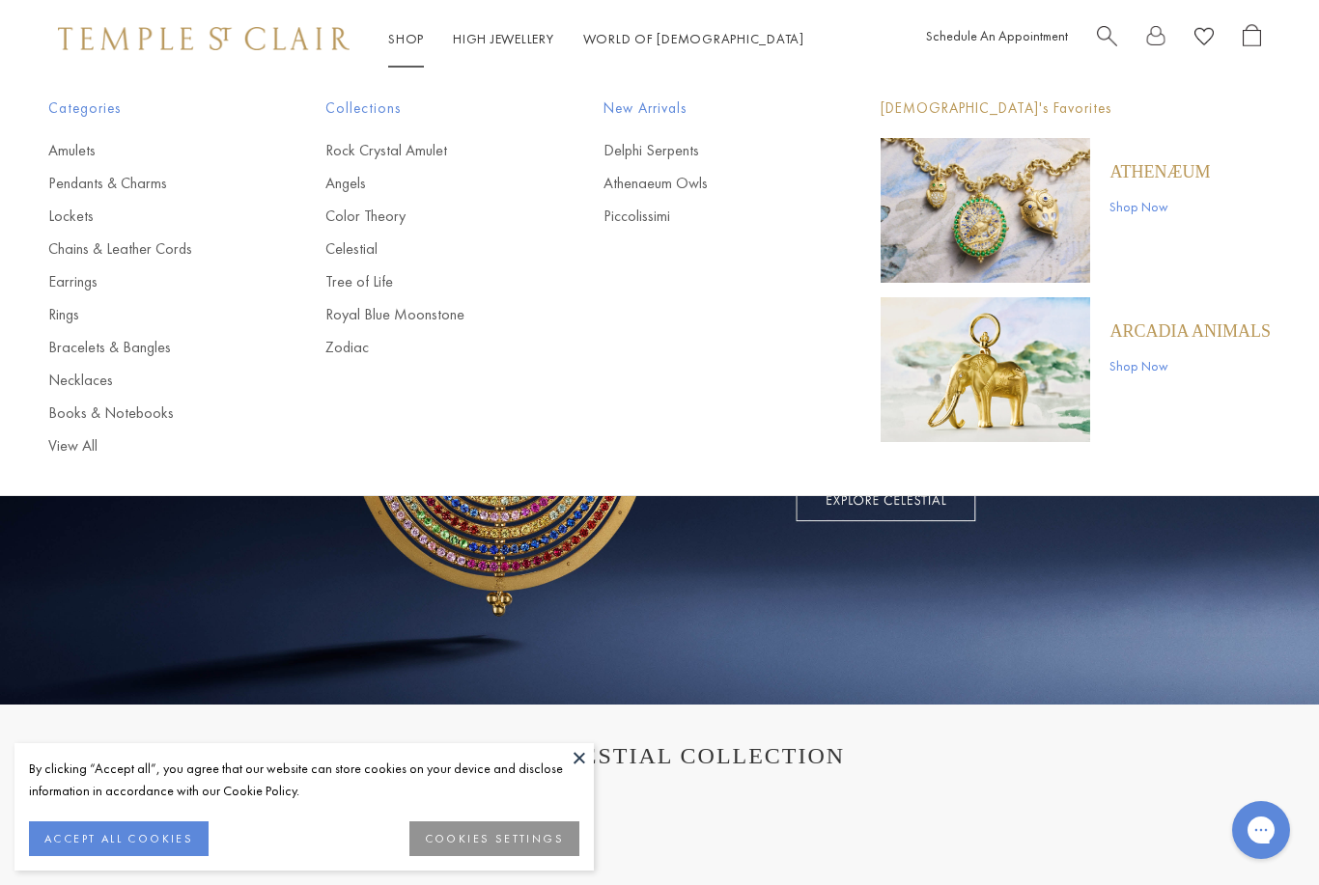
click at [356, 189] on link "Angels" at bounding box center [425, 183] width 200 height 21
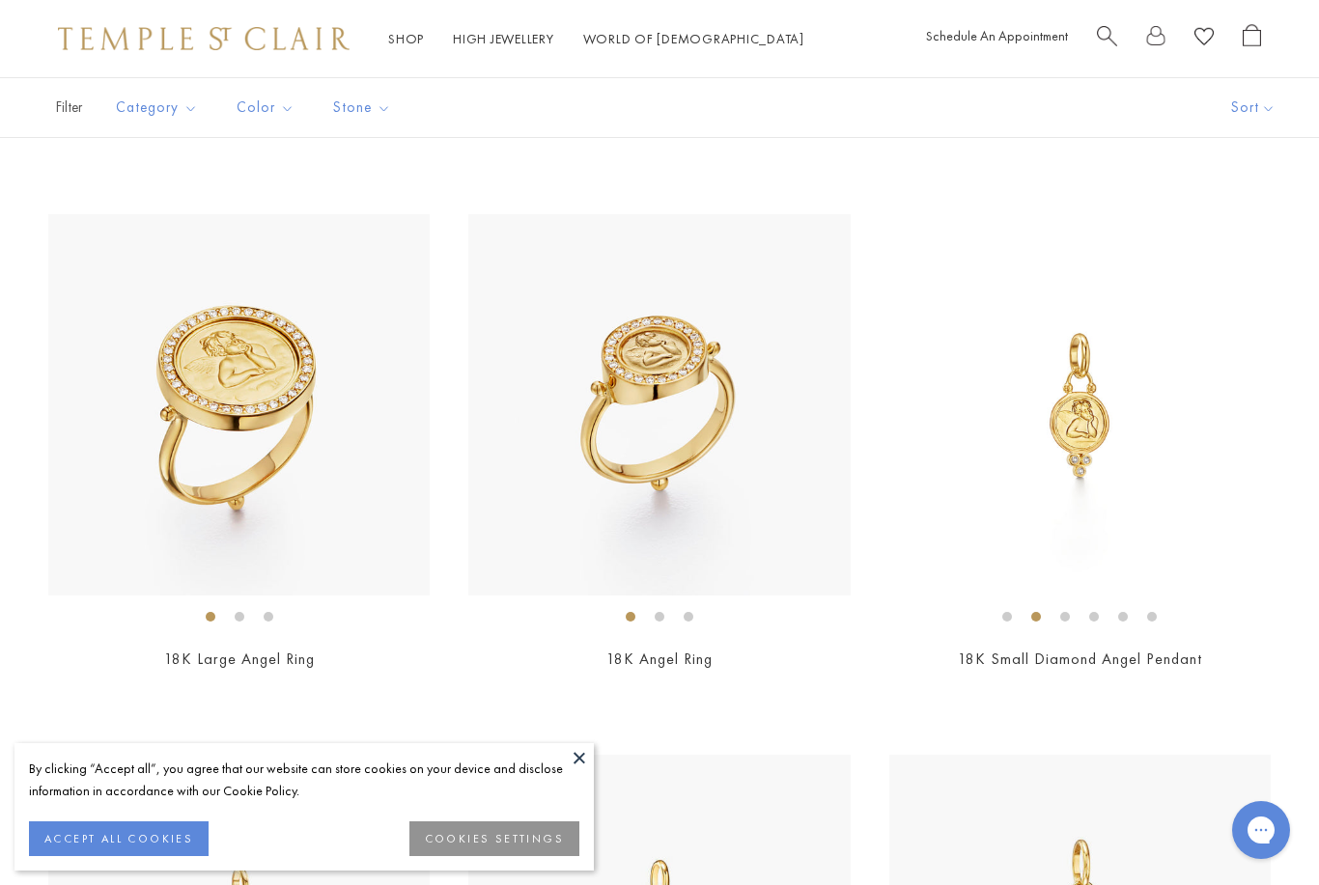
scroll to position [897, 0]
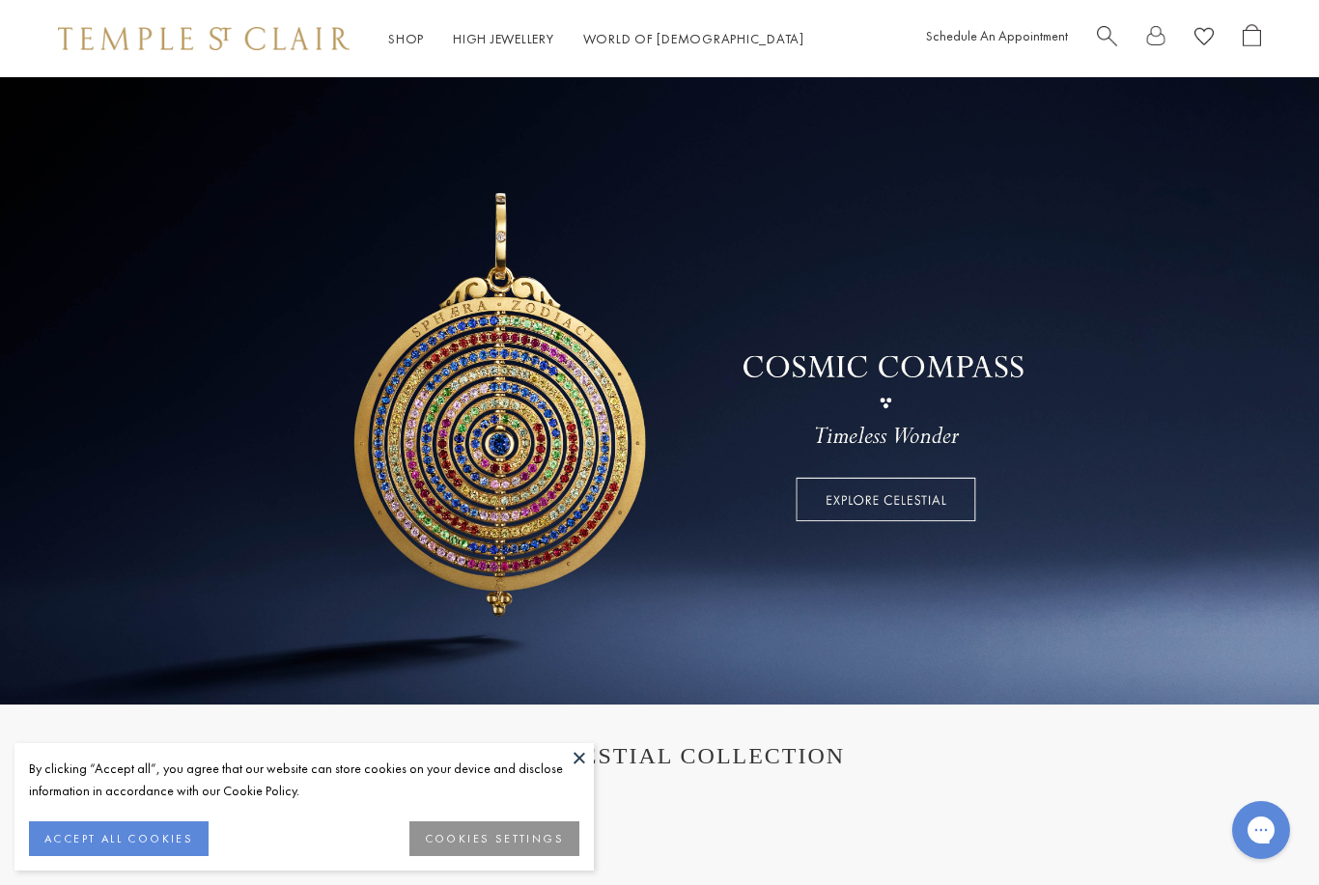
click at [588, 756] on button at bounding box center [579, 757] width 29 height 29
